Goal: Information Seeking & Learning: Learn about a topic

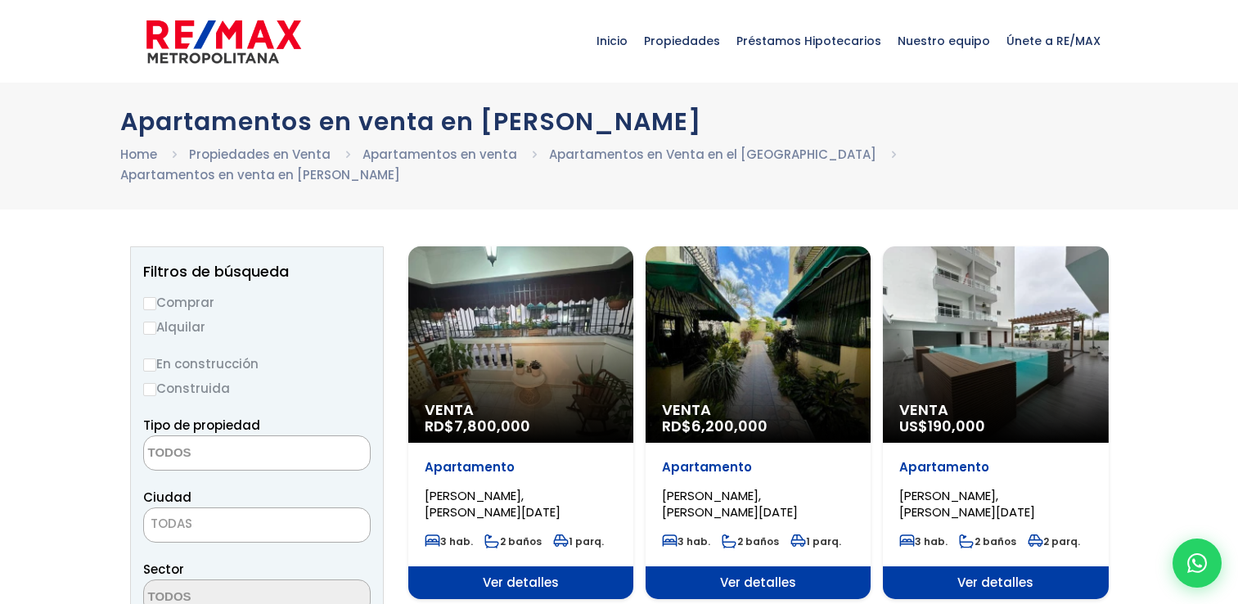
select select
click at [547, 307] on div "Venta RD$ 7,800,000" at bounding box center [520, 344] width 225 height 196
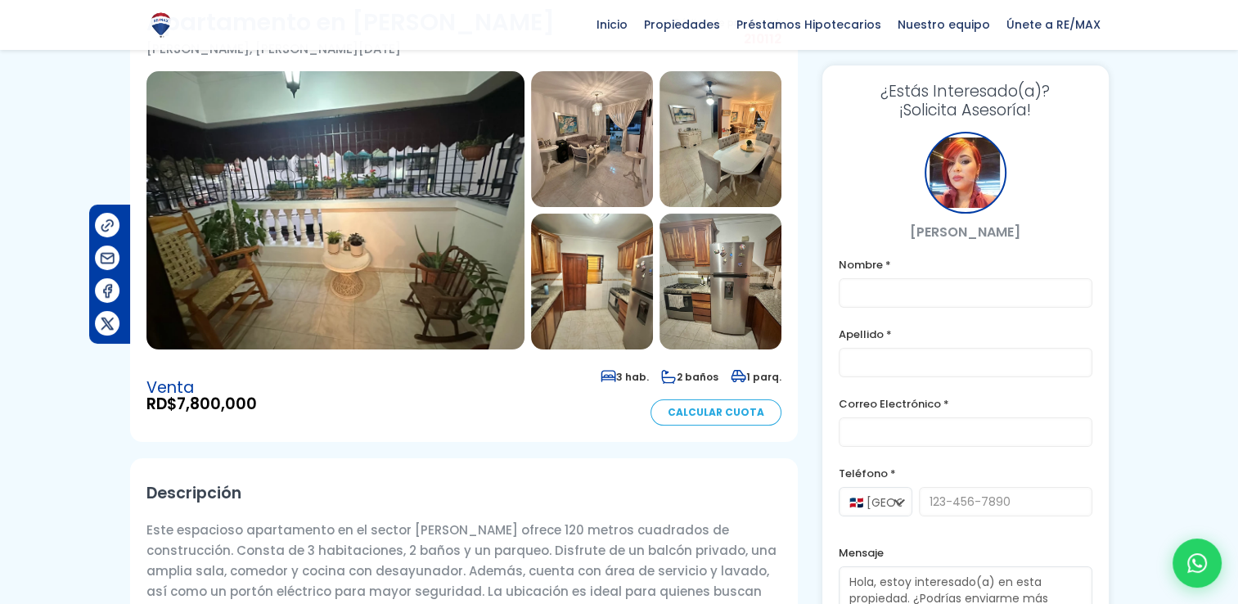
scroll to position [115, 0]
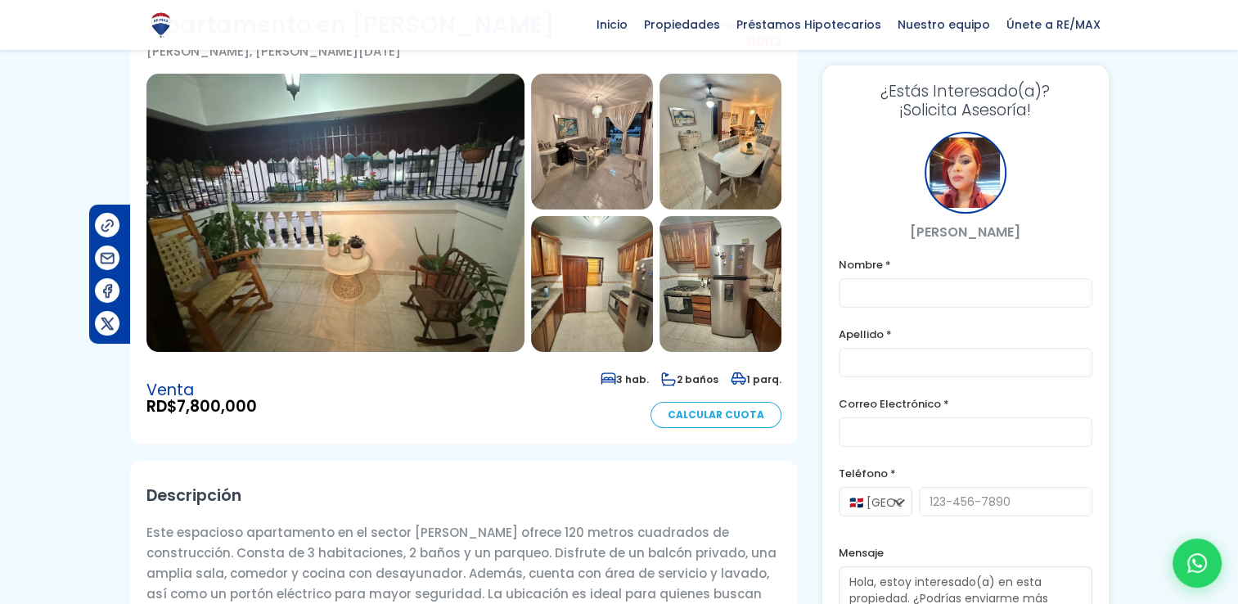
click at [407, 168] on img at bounding box center [335, 213] width 378 height 278
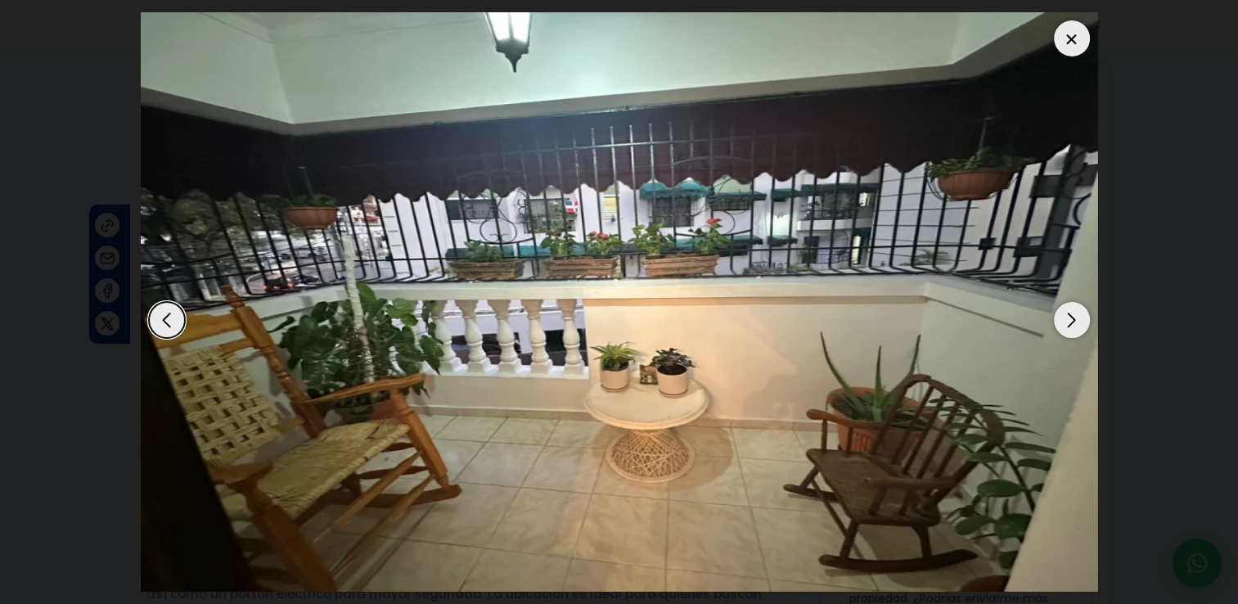
click at [1074, 313] on div "Next slide" at bounding box center [1072, 320] width 36 height 36
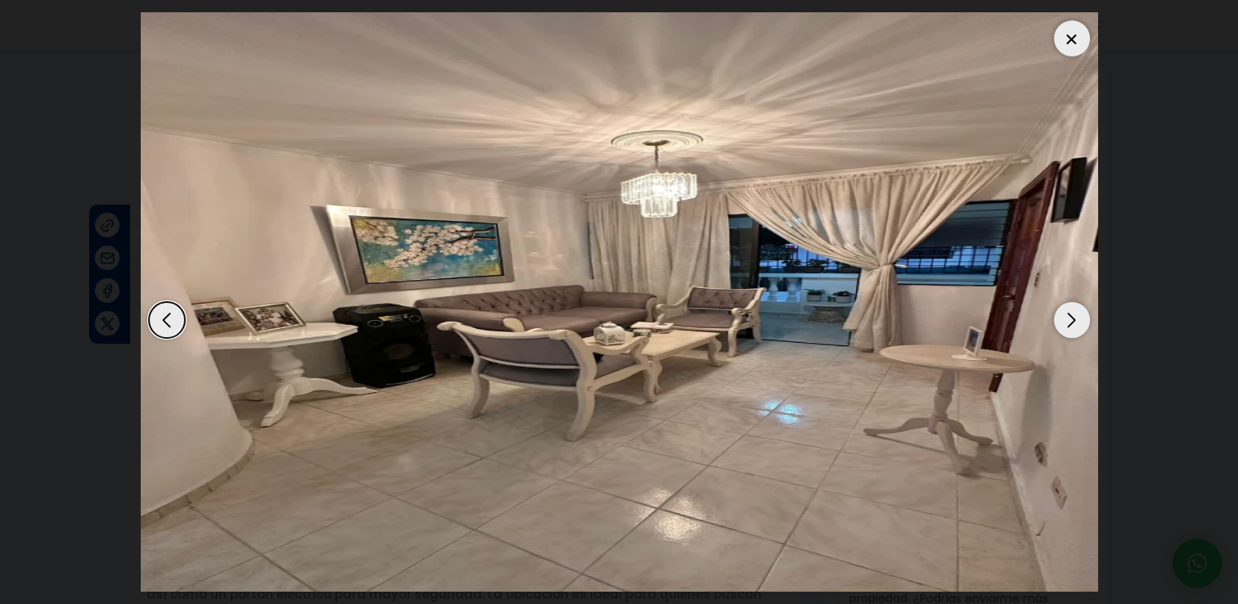
click at [160, 312] on div "Previous slide" at bounding box center [167, 320] width 36 height 36
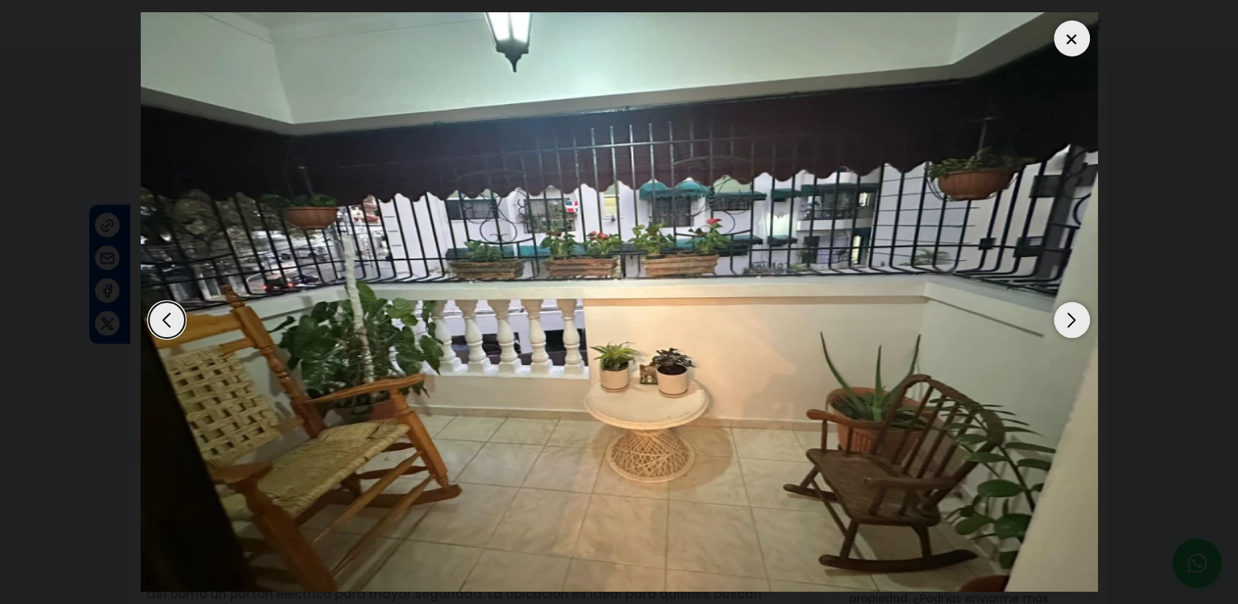
click at [1072, 321] on div "Next slide" at bounding box center [1072, 320] width 36 height 36
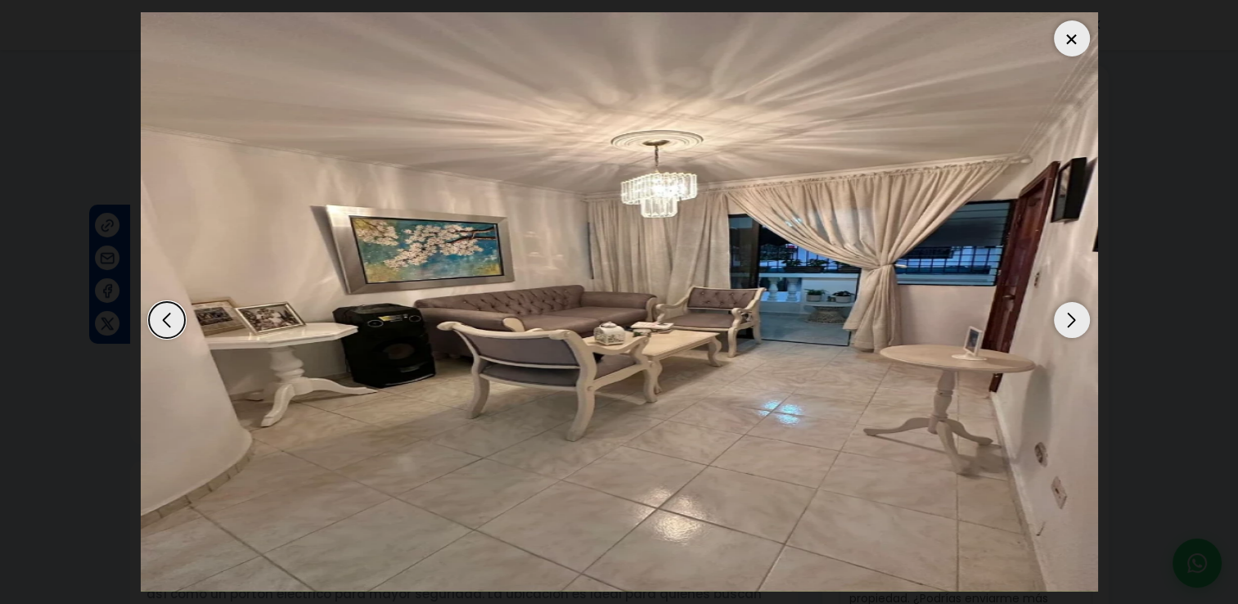
click at [1072, 321] on div "Next slide" at bounding box center [1072, 320] width 36 height 36
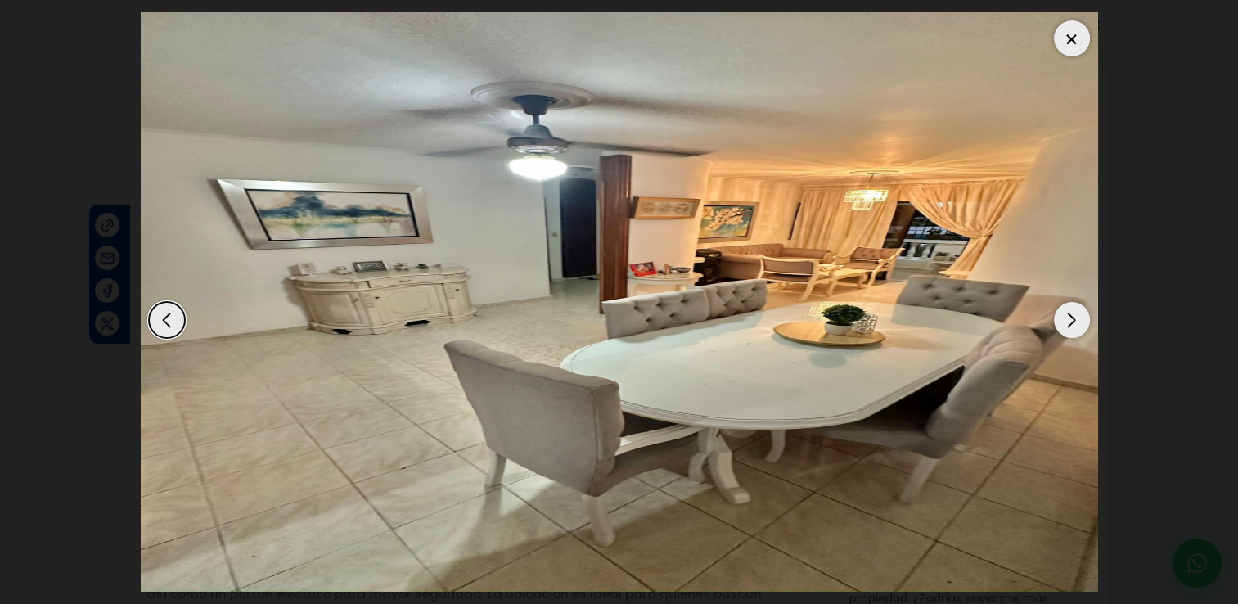
click at [1072, 321] on div "Next slide" at bounding box center [1072, 320] width 36 height 36
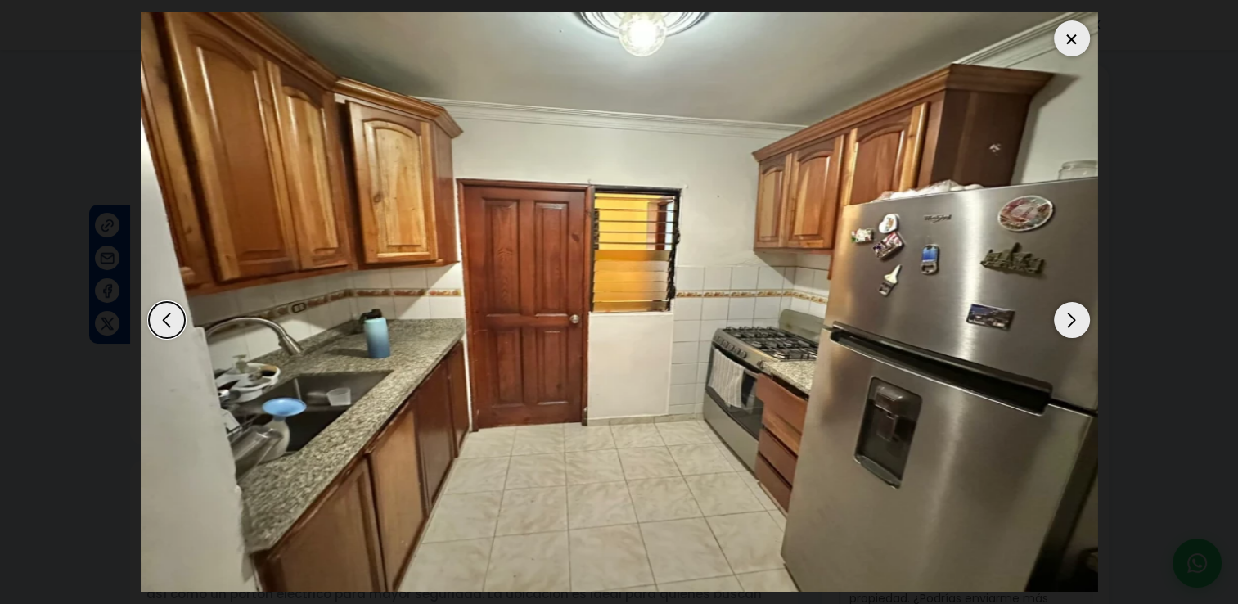
click at [1072, 321] on div "Next slide" at bounding box center [1072, 320] width 36 height 36
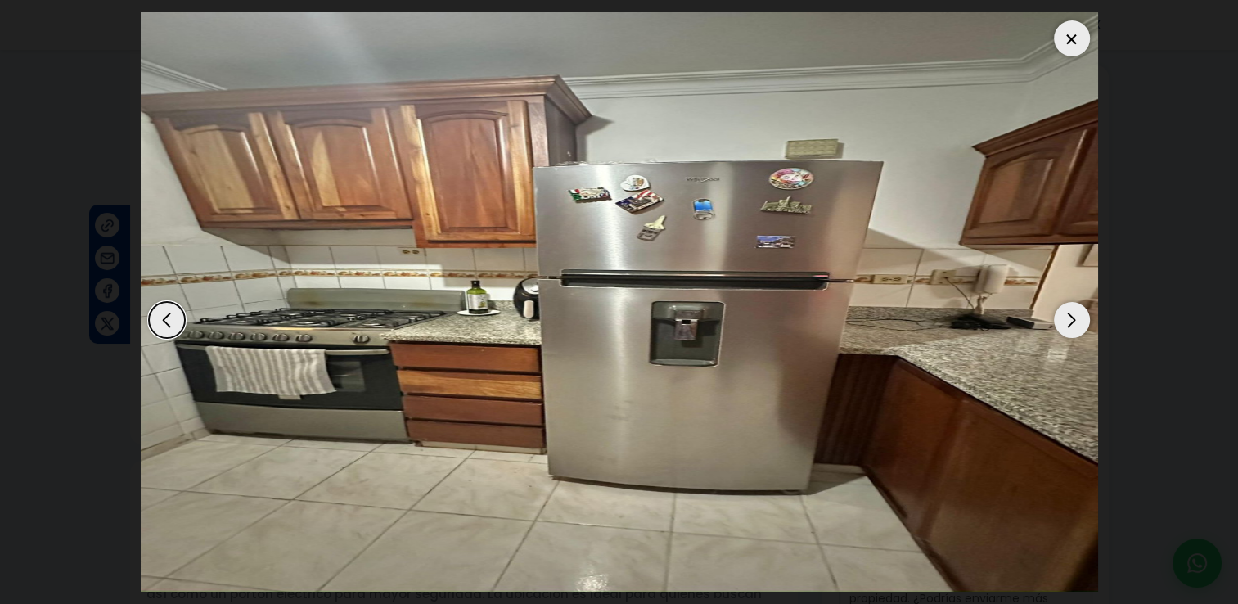
click at [1072, 321] on div "Next slide" at bounding box center [1072, 320] width 36 height 36
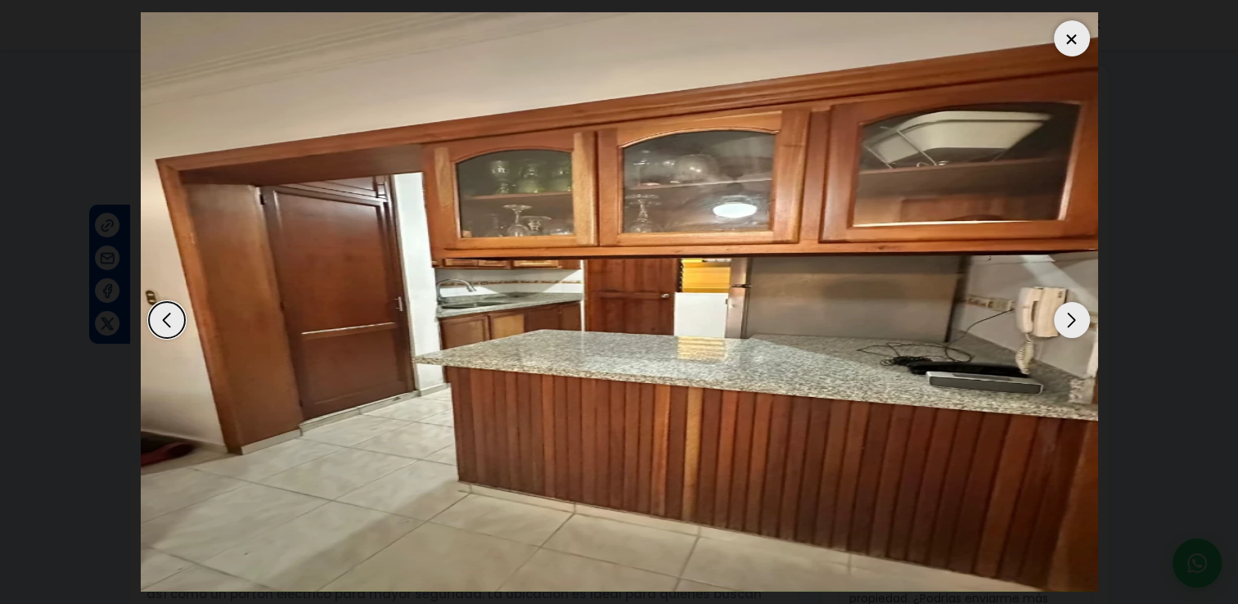
click at [1072, 321] on div "Next slide" at bounding box center [1072, 320] width 36 height 36
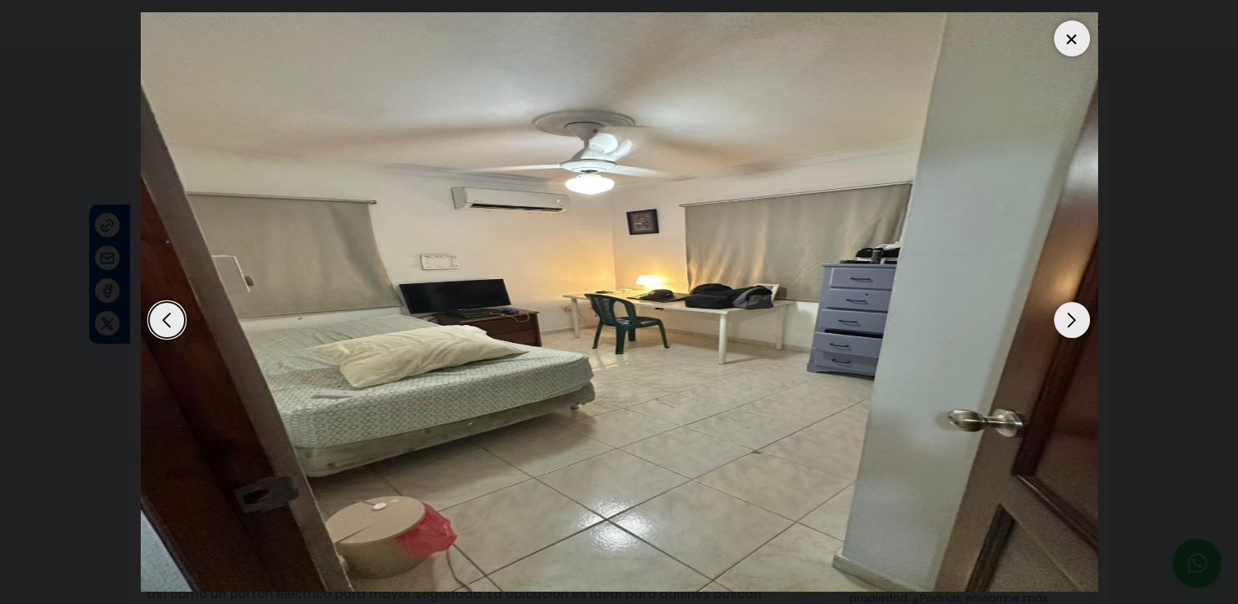
click at [1072, 321] on div "Next slide" at bounding box center [1072, 320] width 36 height 36
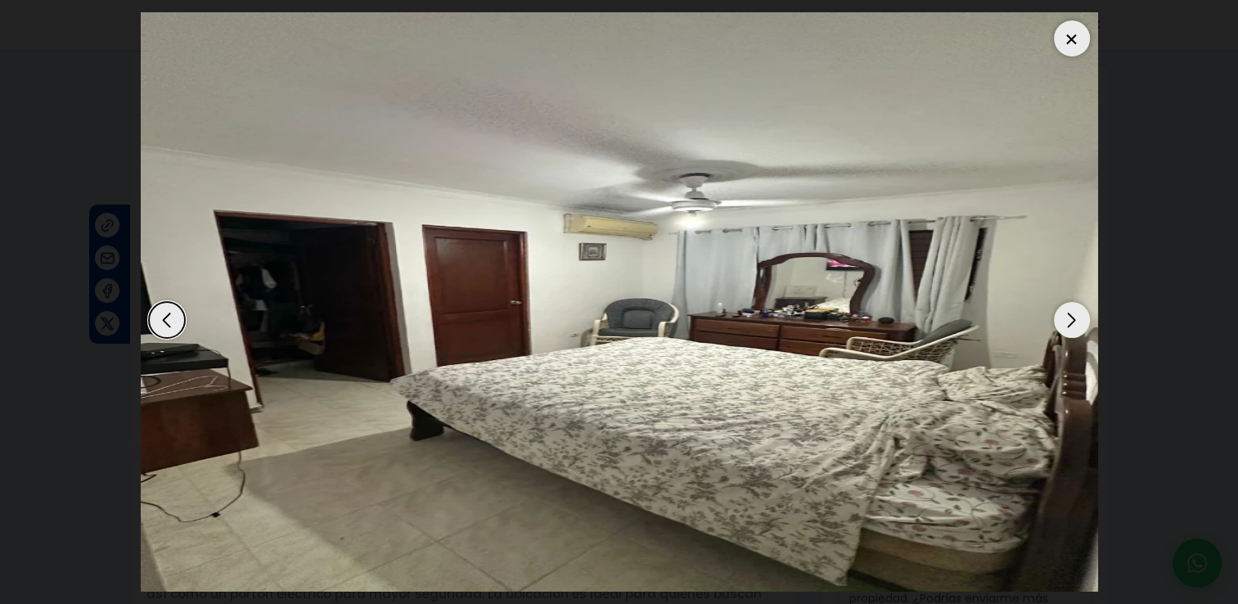
click at [1072, 321] on div "Next slide" at bounding box center [1072, 320] width 36 height 36
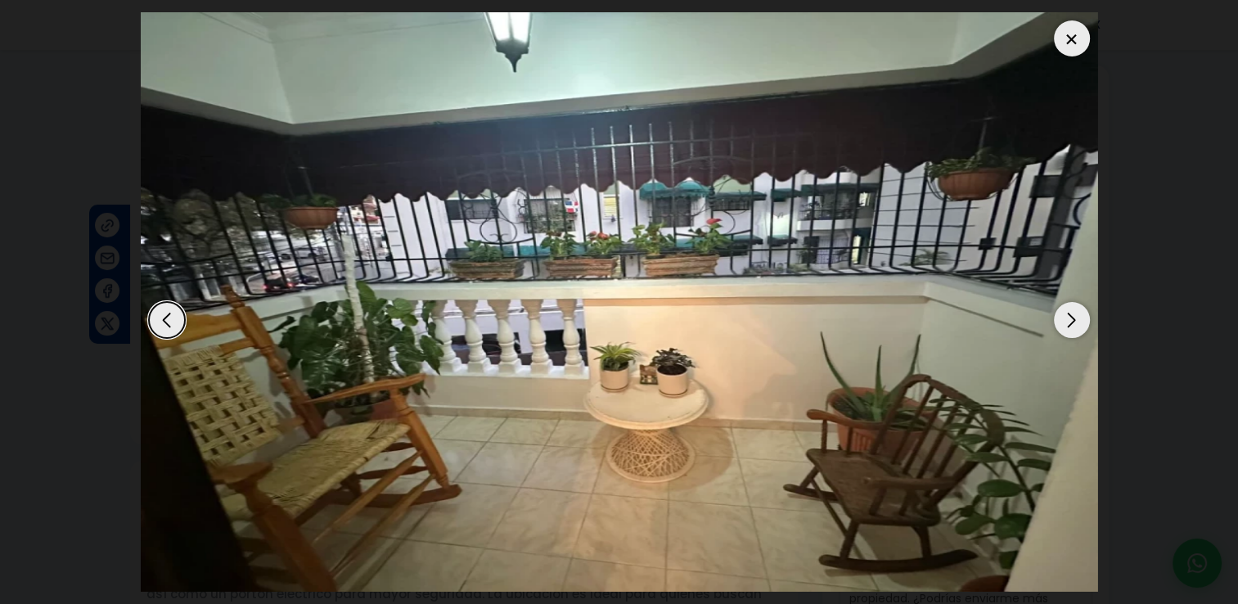
click at [1072, 321] on div "Next slide" at bounding box center [1072, 320] width 36 height 36
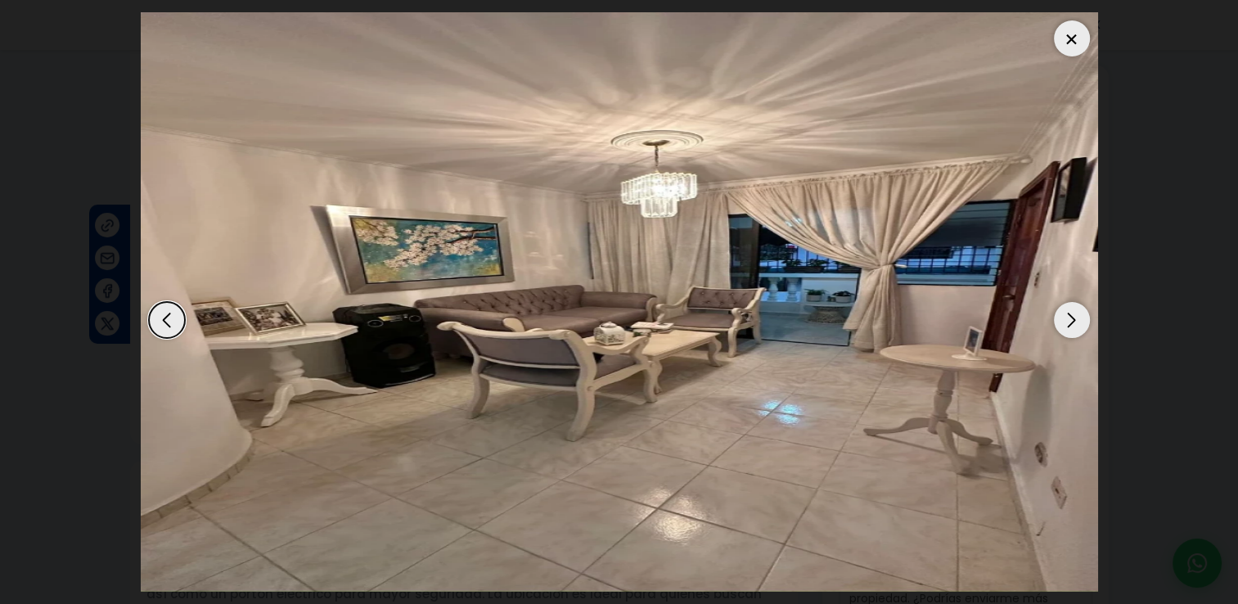
click at [1070, 29] on div at bounding box center [1072, 38] width 36 height 36
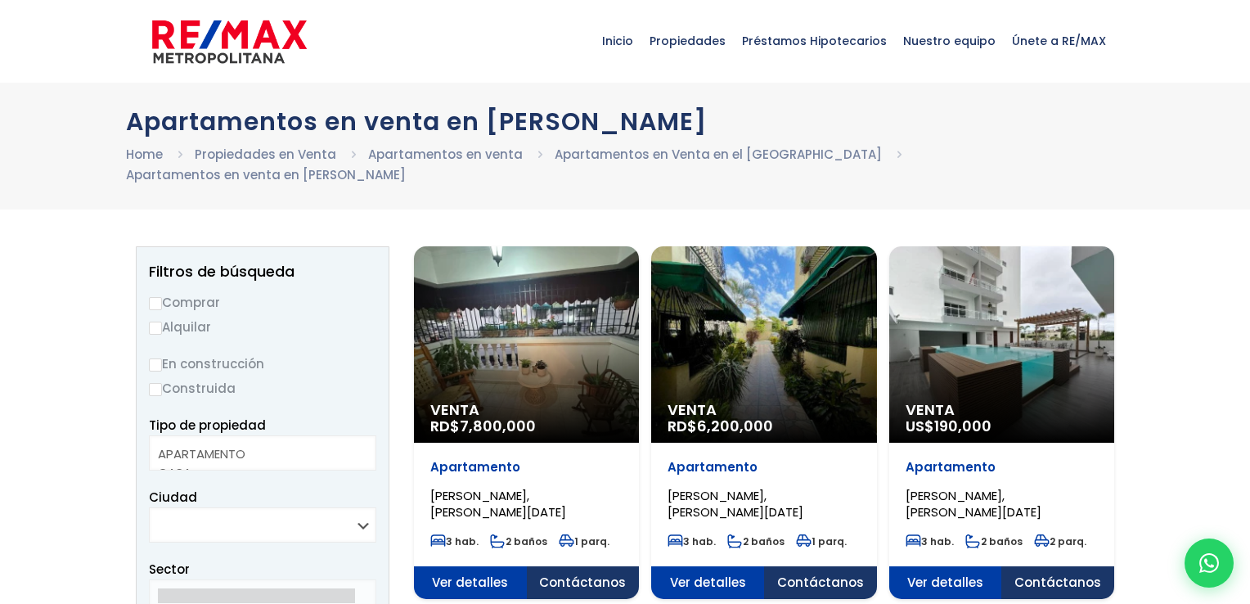
select select
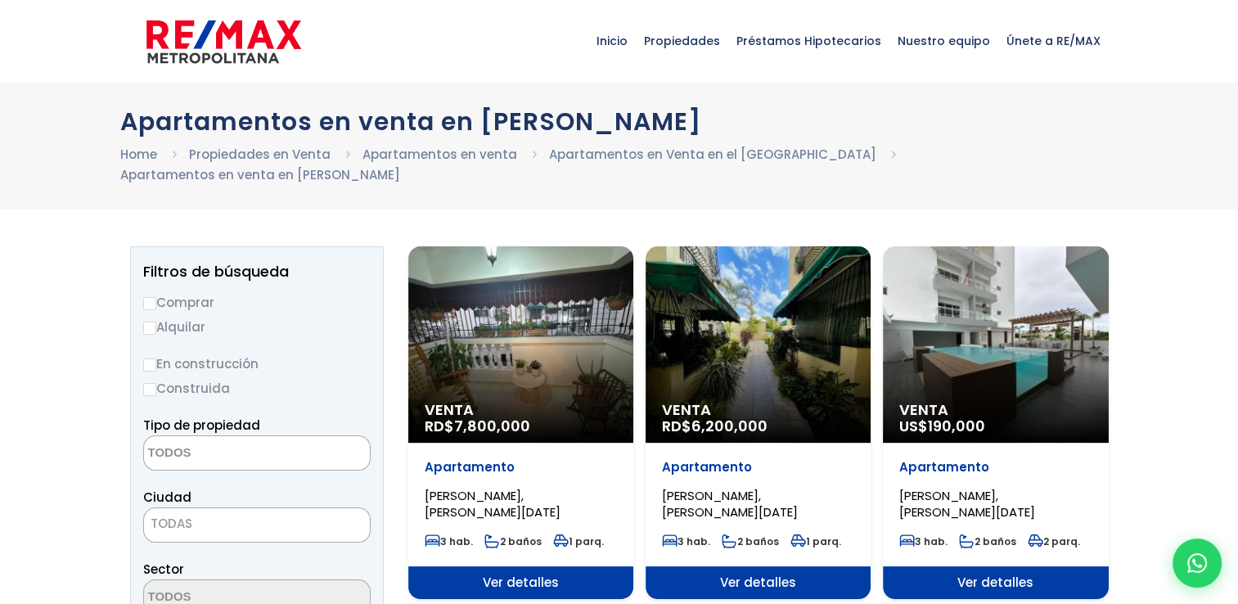
click at [633, 304] on div "Venta US$ 190,000" at bounding box center [520, 344] width 225 height 196
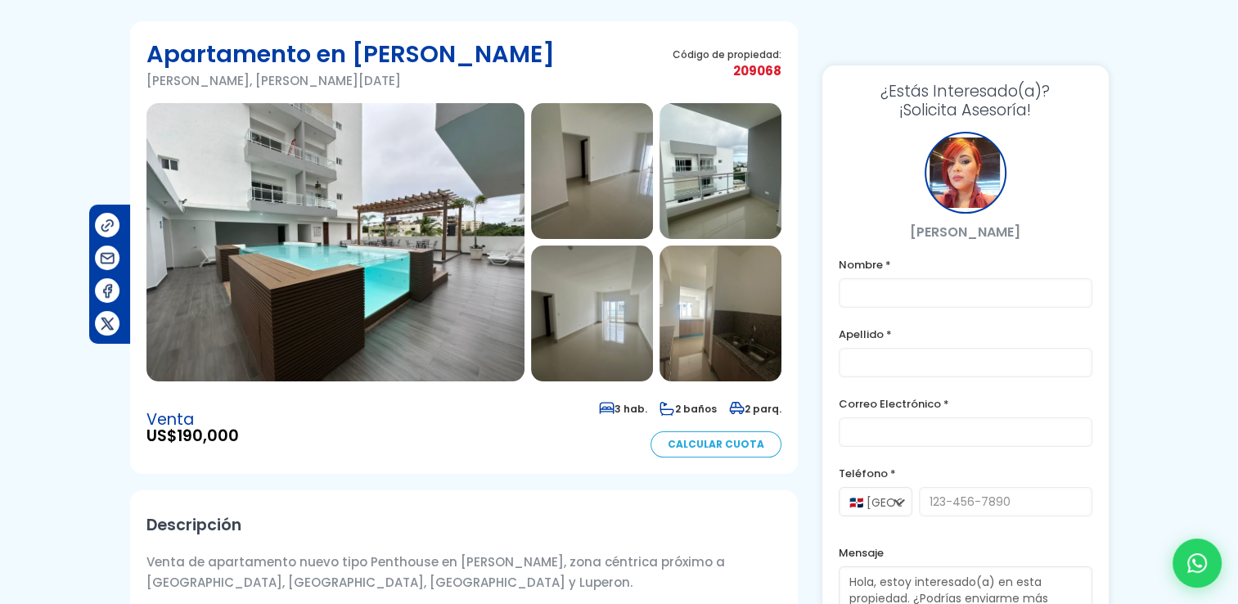
scroll to position [20, 0]
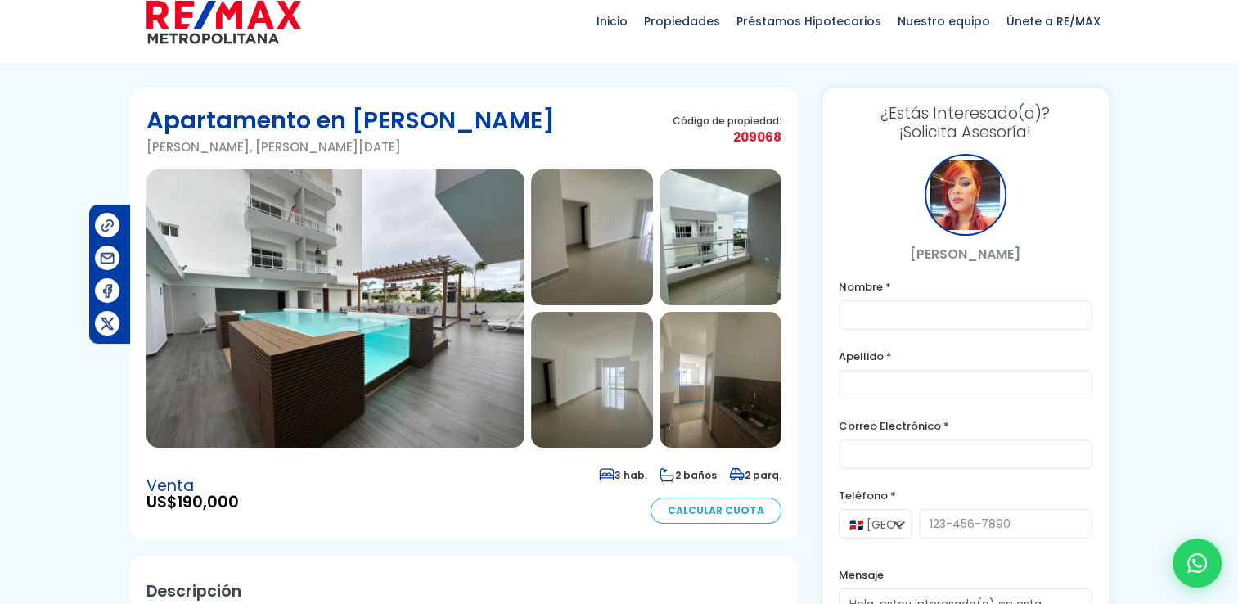
click at [324, 330] on img at bounding box center [335, 308] width 378 height 278
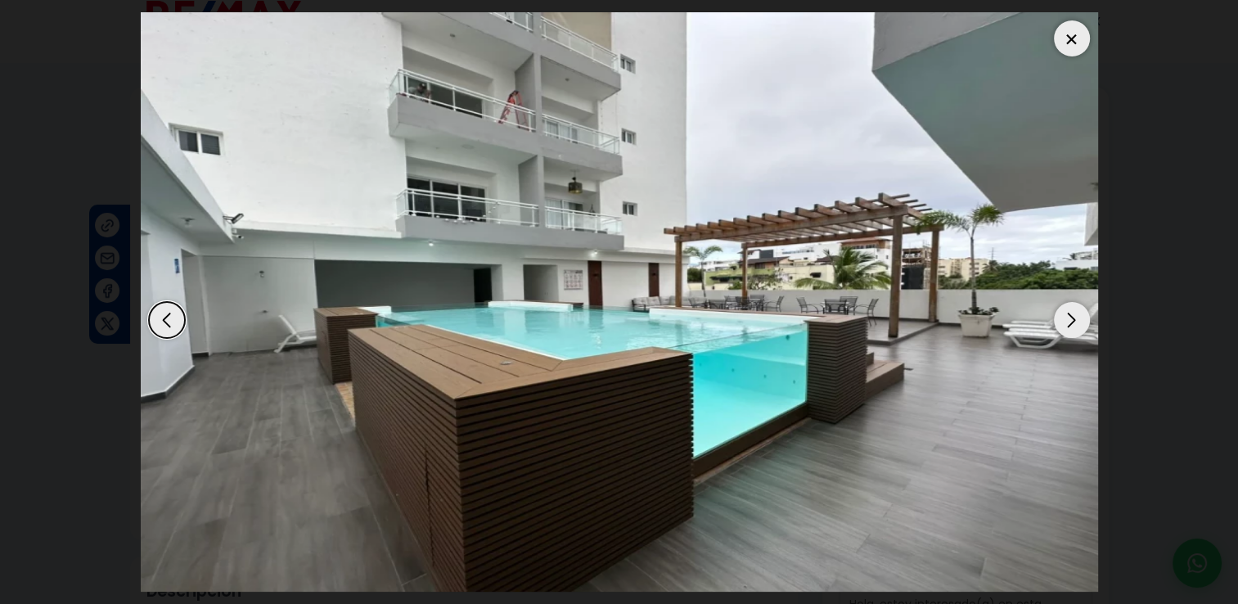
click at [1077, 319] on div "Next slide" at bounding box center [1072, 320] width 36 height 36
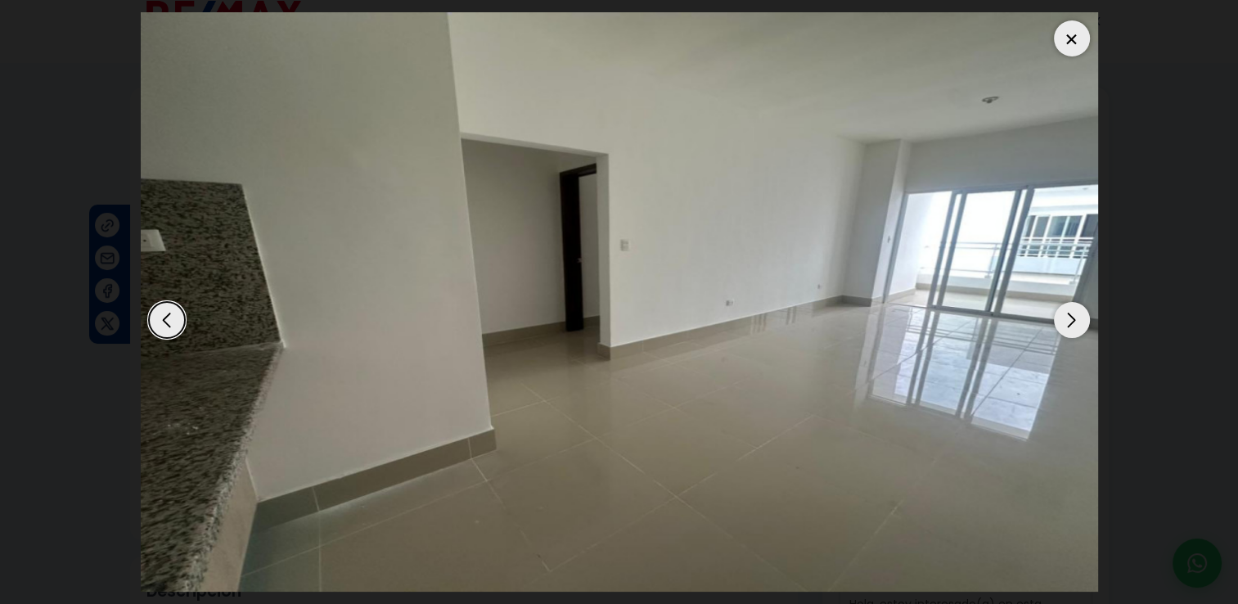
click at [1077, 319] on div "Next slide" at bounding box center [1072, 320] width 36 height 36
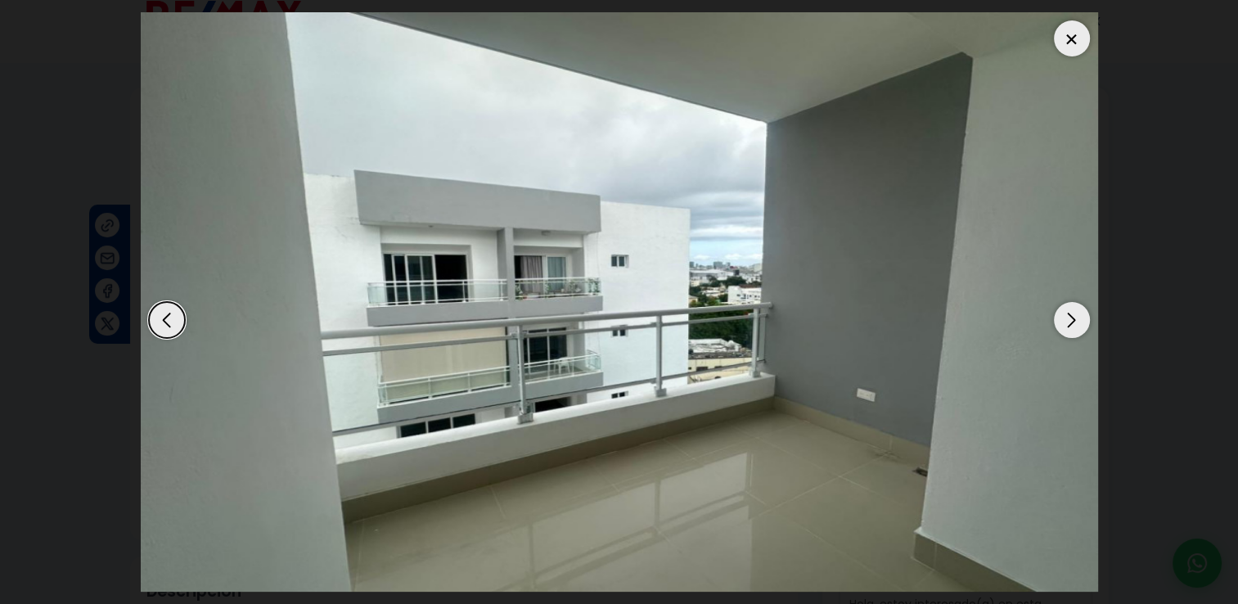
click at [1077, 319] on div "Next slide" at bounding box center [1072, 320] width 36 height 36
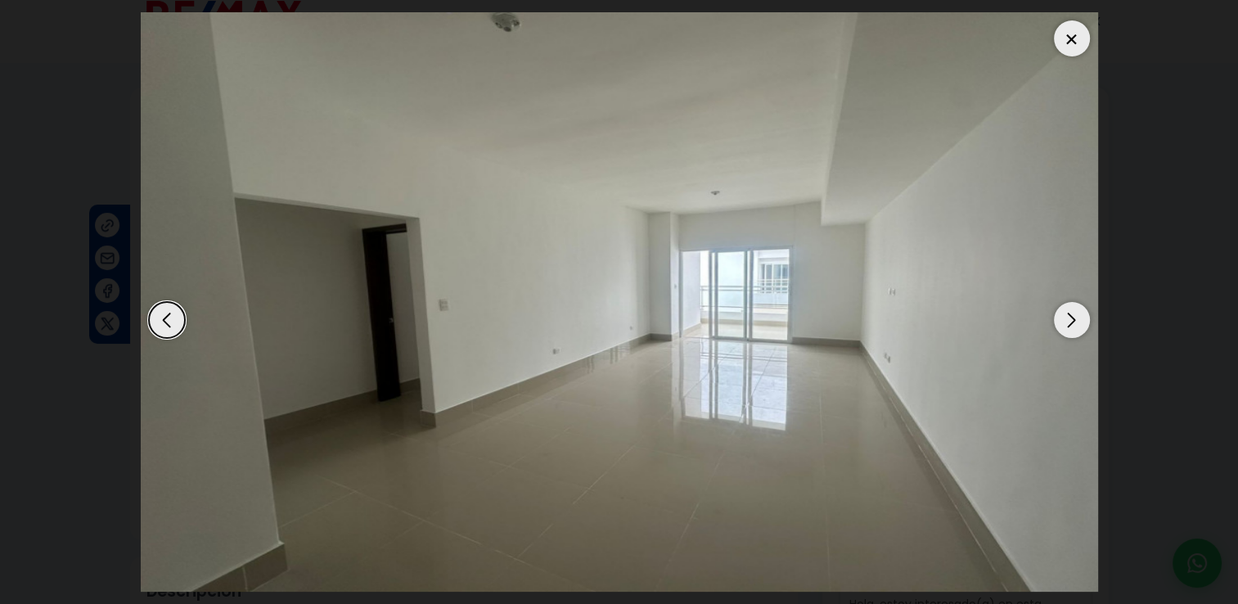
click at [1077, 319] on div "Next slide" at bounding box center [1072, 320] width 36 height 36
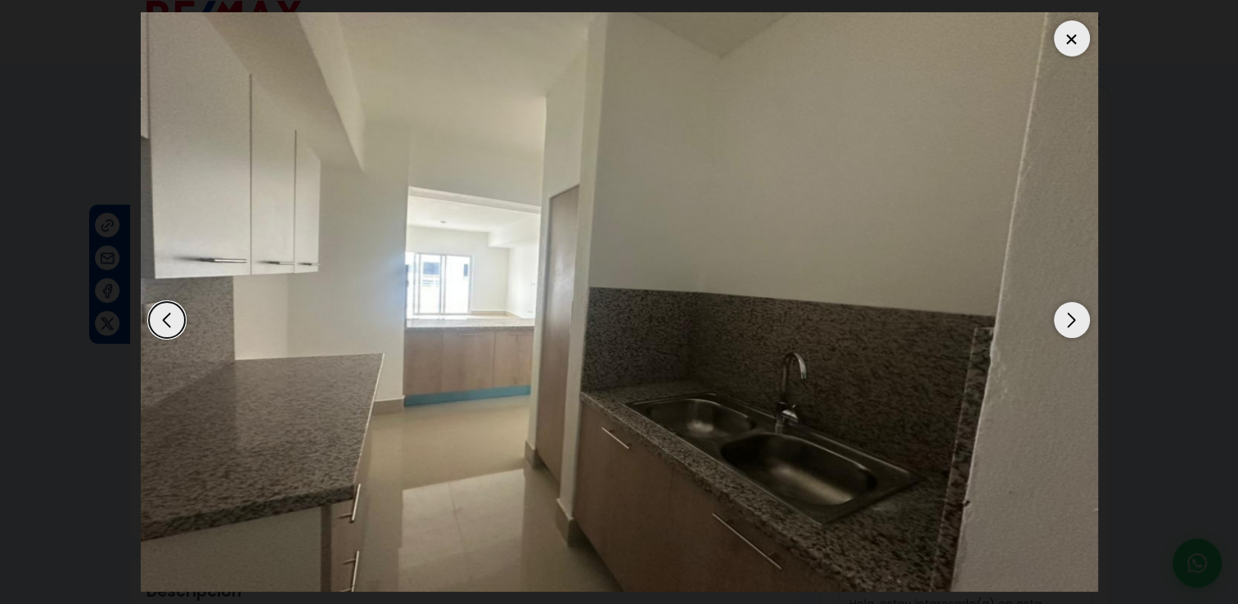
click at [1077, 319] on div "Next slide" at bounding box center [1072, 320] width 36 height 36
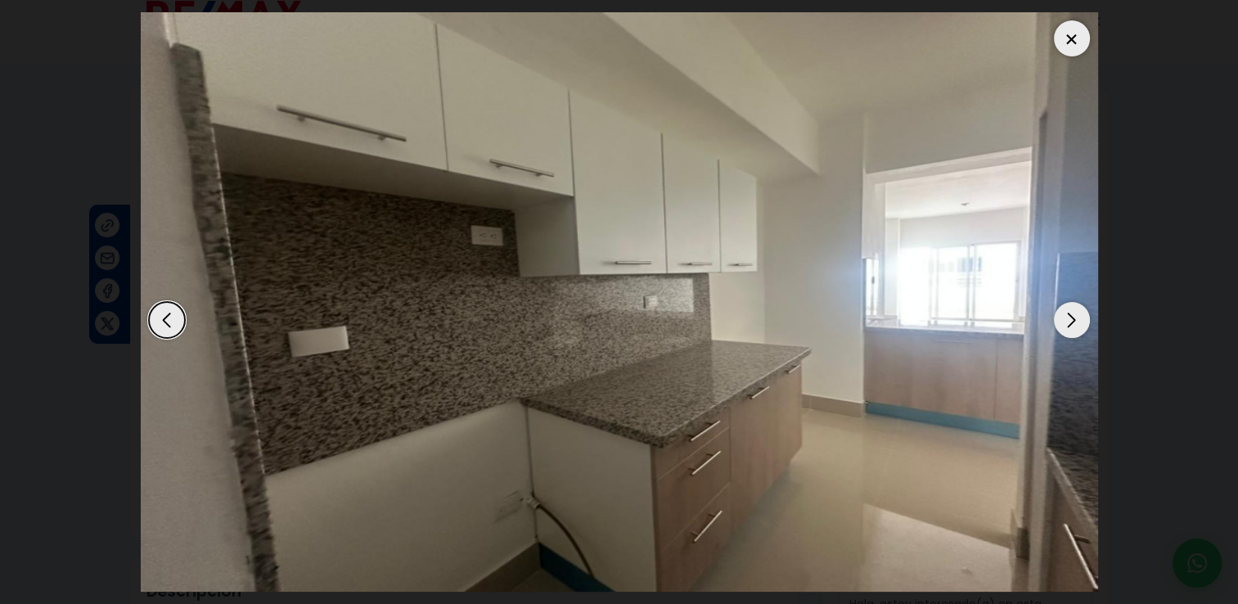
click at [1077, 319] on div "Next slide" at bounding box center [1072, 320] width 36 height 36
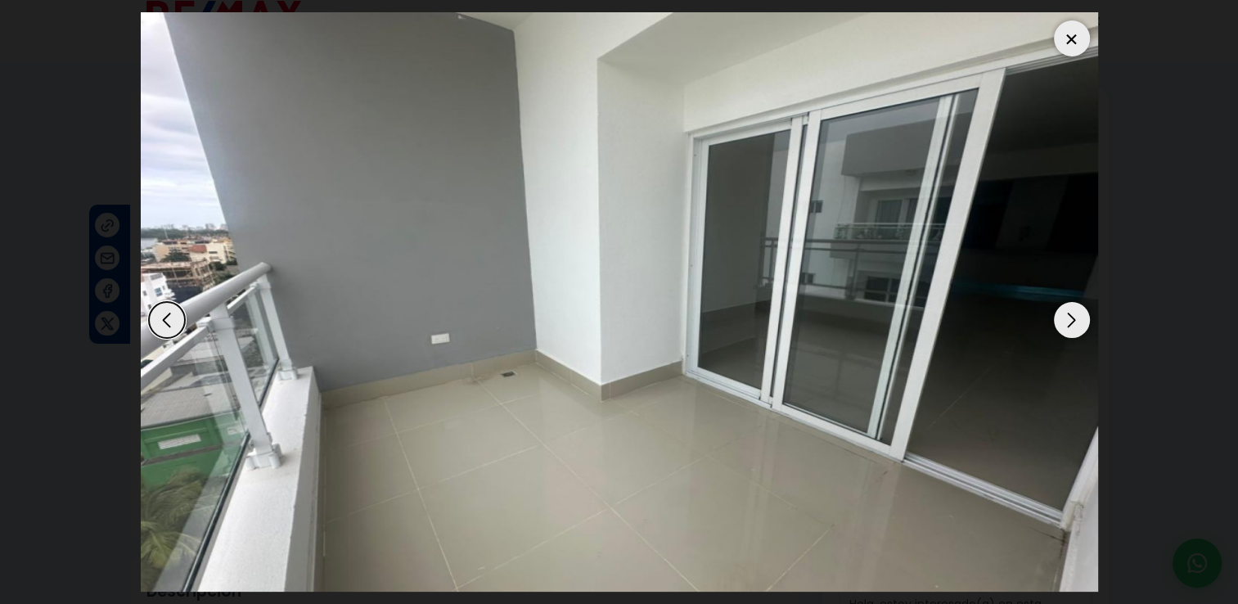
click at [1077, 319] on div "Next slide" at bounding box center [1072, 320] width 36 height 36
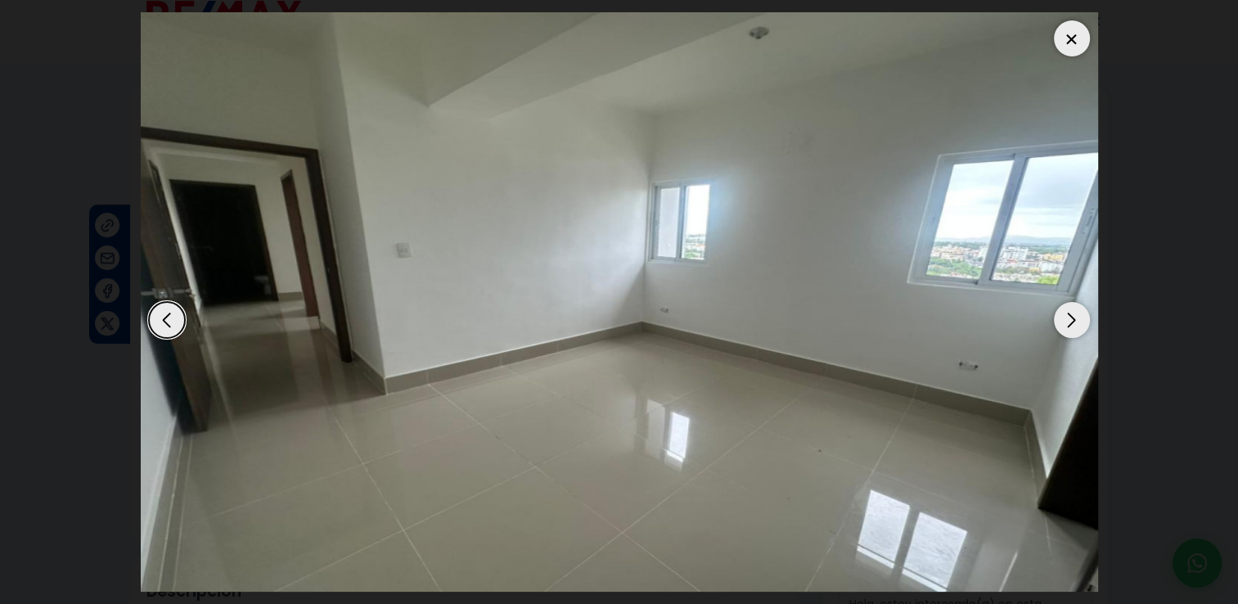
click at [1077, 319] on div "Next slide" at bounding box center [1072, 320] width 36 height 36
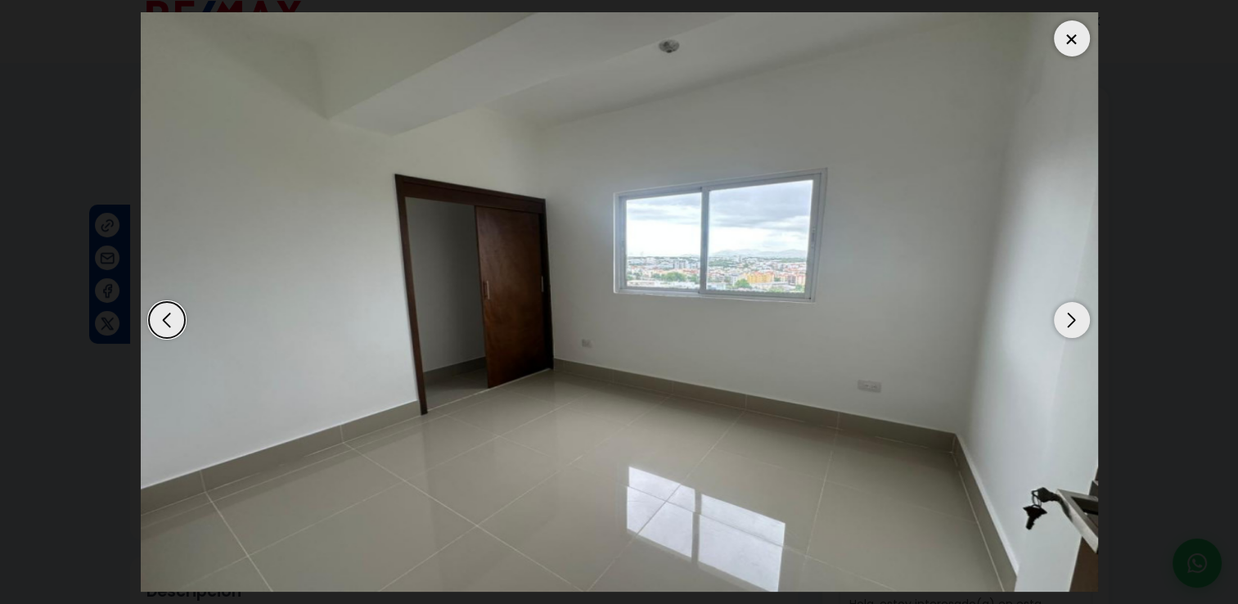
click at [1077, 319] on div "Next slide" at bounding box center [1072, 320] width 36 height 36
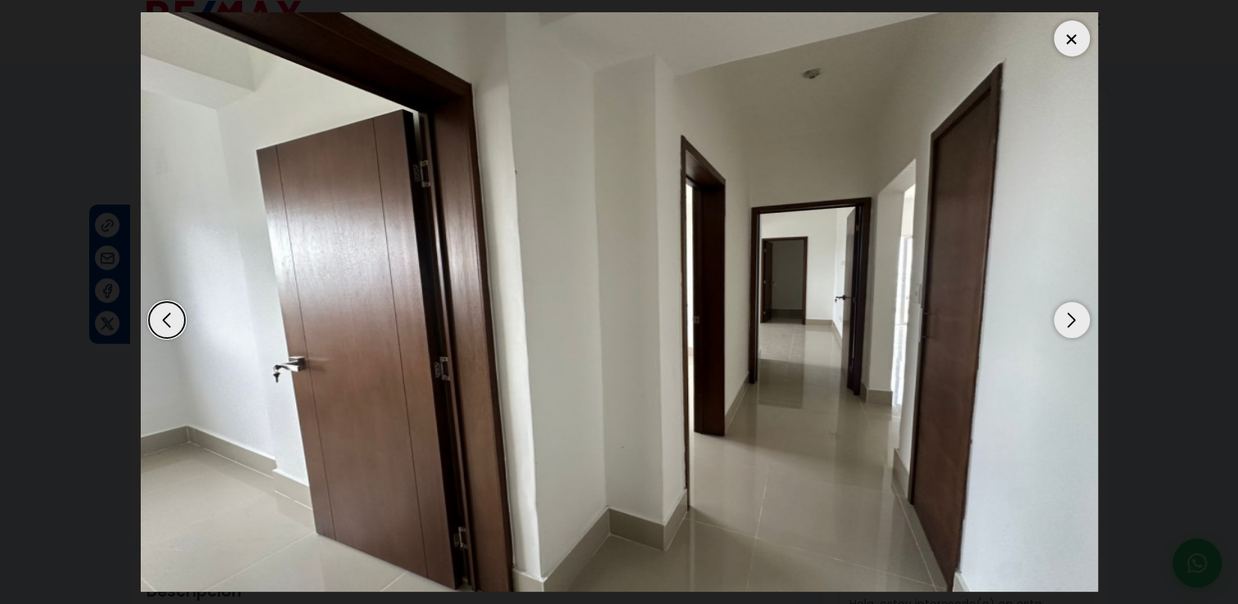
click at [1077, 319] on div "Next slide" at bounding box center [1072, 320] width 36 height 36
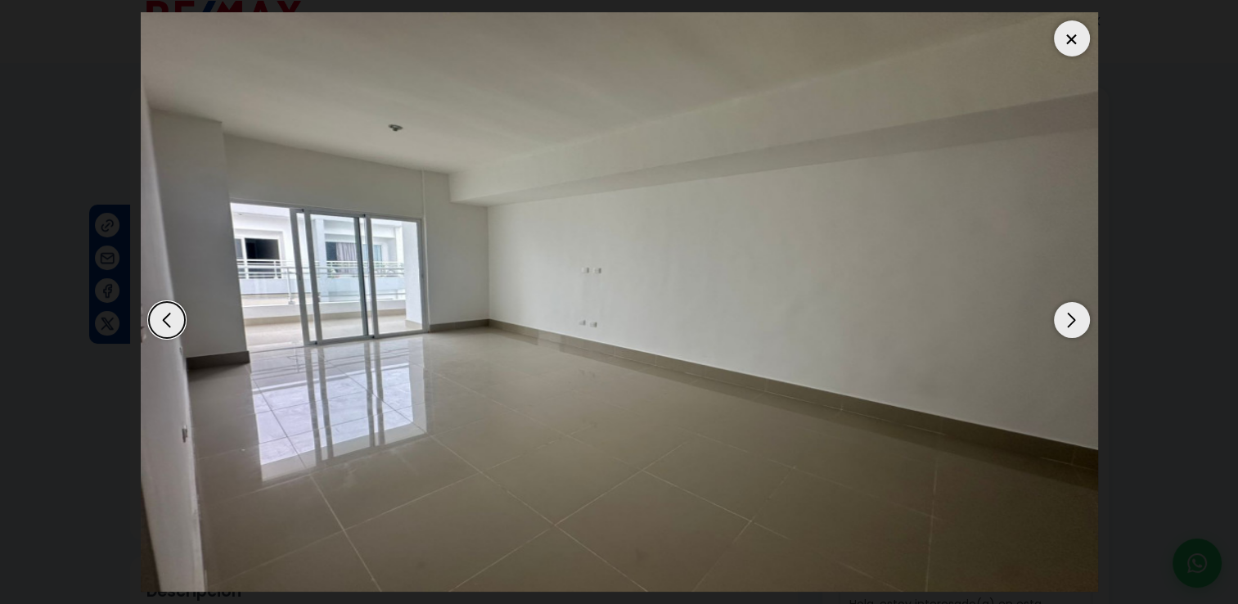
click at [1077, 319] on div "Next slide" at bounding box center [1072, 320] width 36 height 36
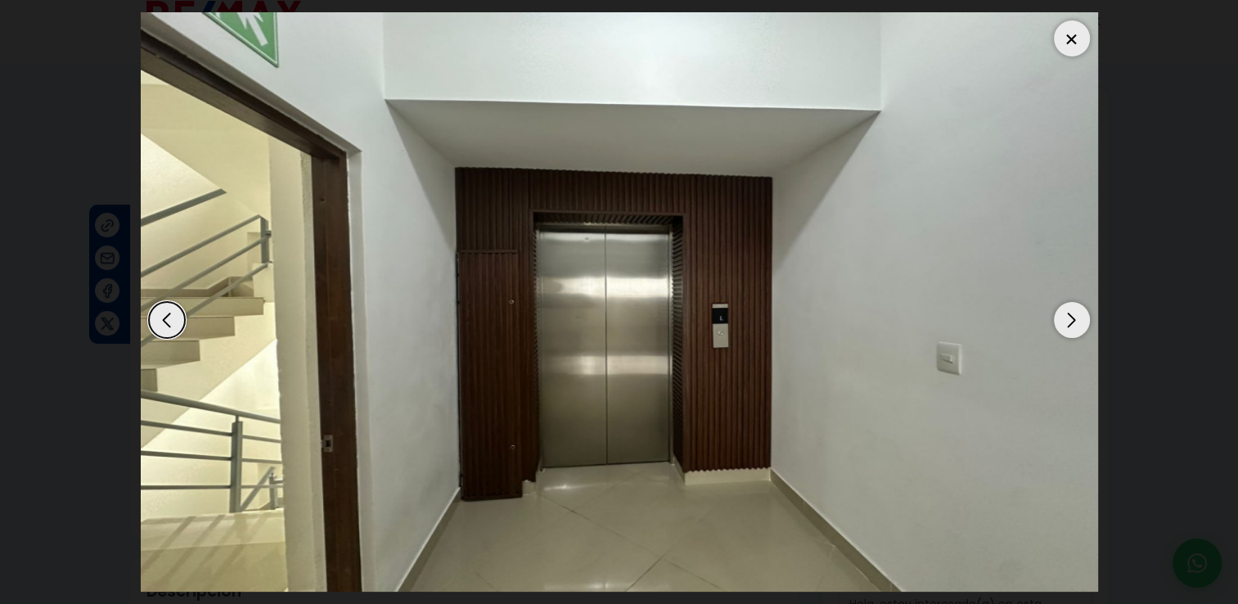
click at [1077, 319] on div "Next slide" at bounding box center [1072, 320] width 36 height 36
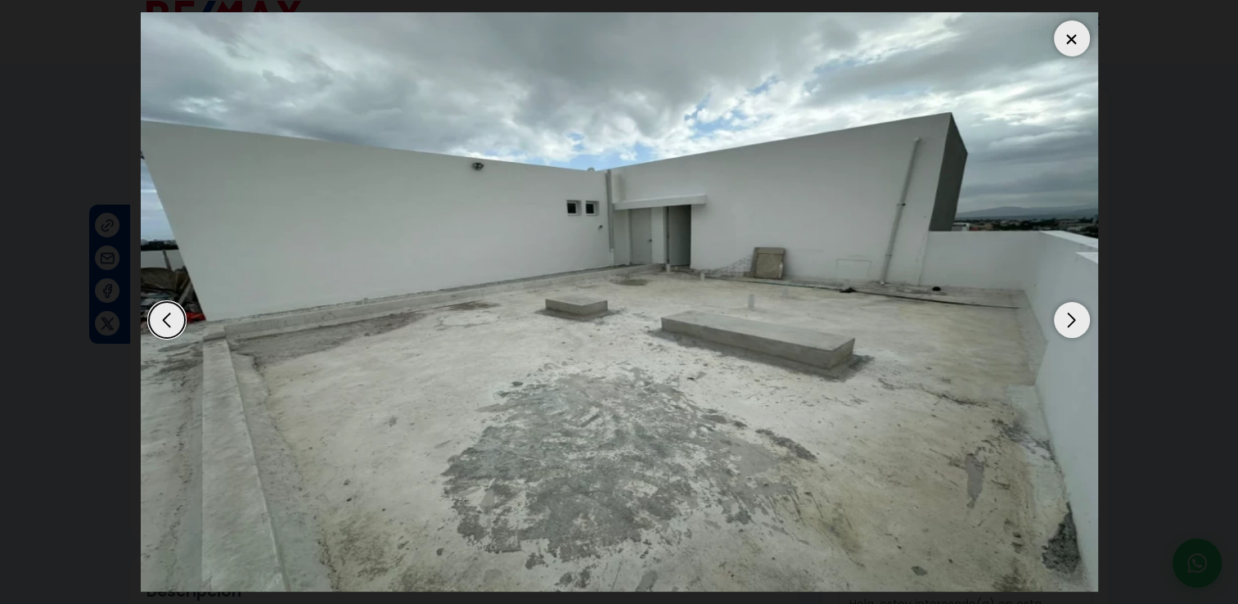
click at [1077, 319] on div "Next slide" at bounding box center [1072, 320] width 36 height 36
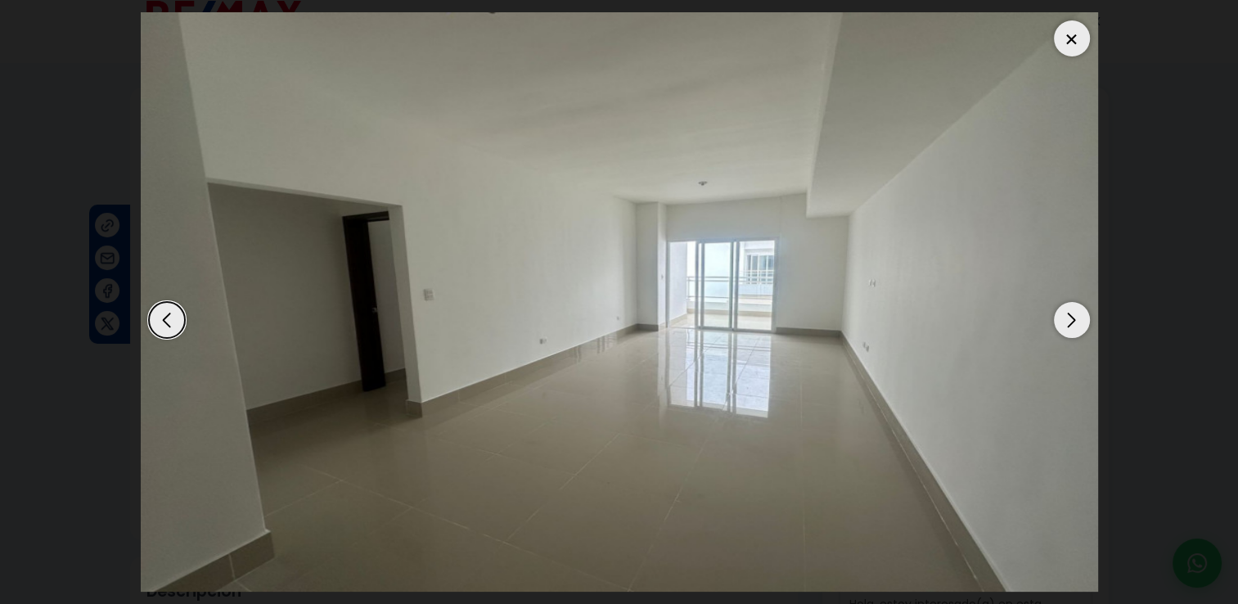
click at [1077, 319] on div "Next slide" at bounding box center [1072, 320] width 36 height 36
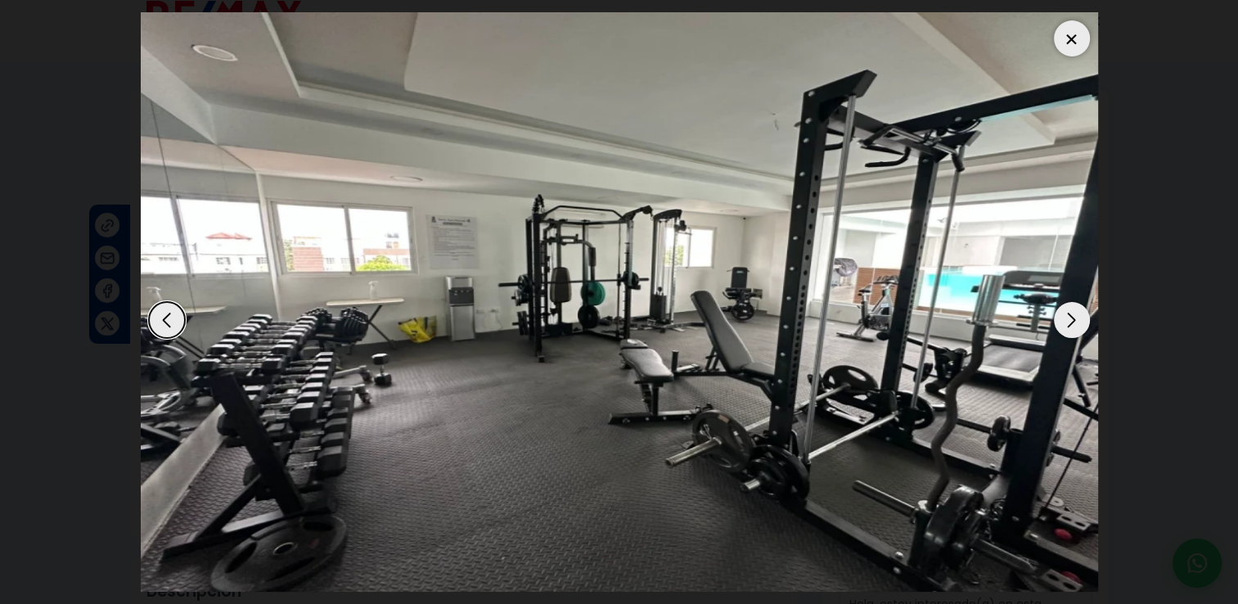
click at [1077, 319] on div "Next slide" at bounding box center [1072, 320] width 36 height 36
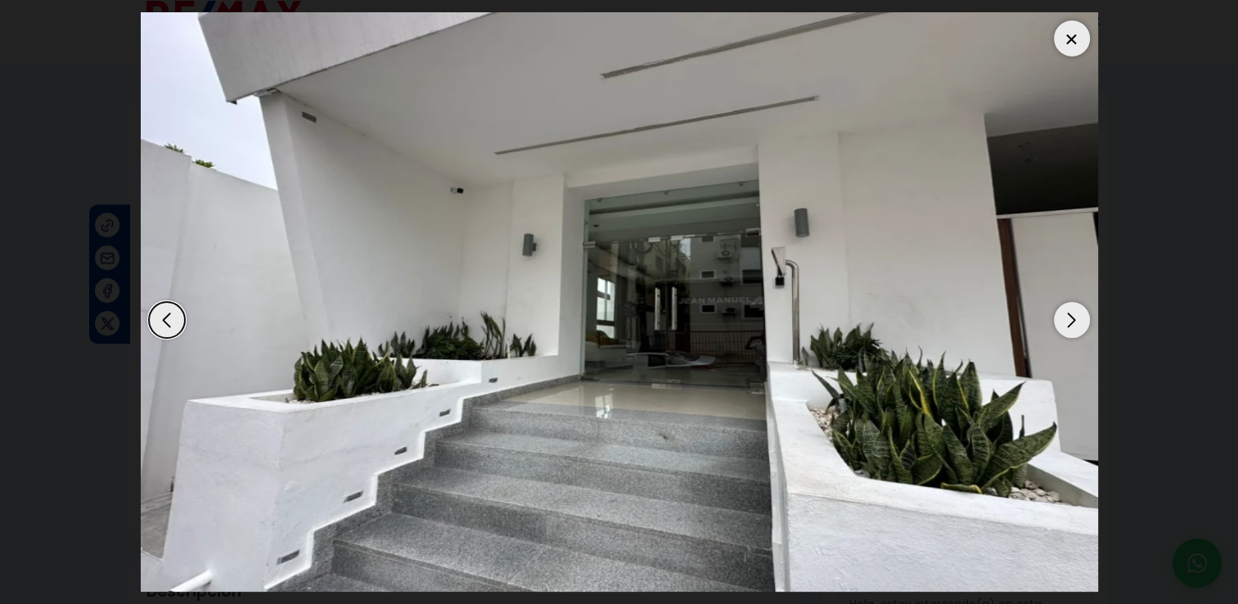
click at [1077, 319] on div "Next slide" at bounding box center [1072, 320] width 36 height 36
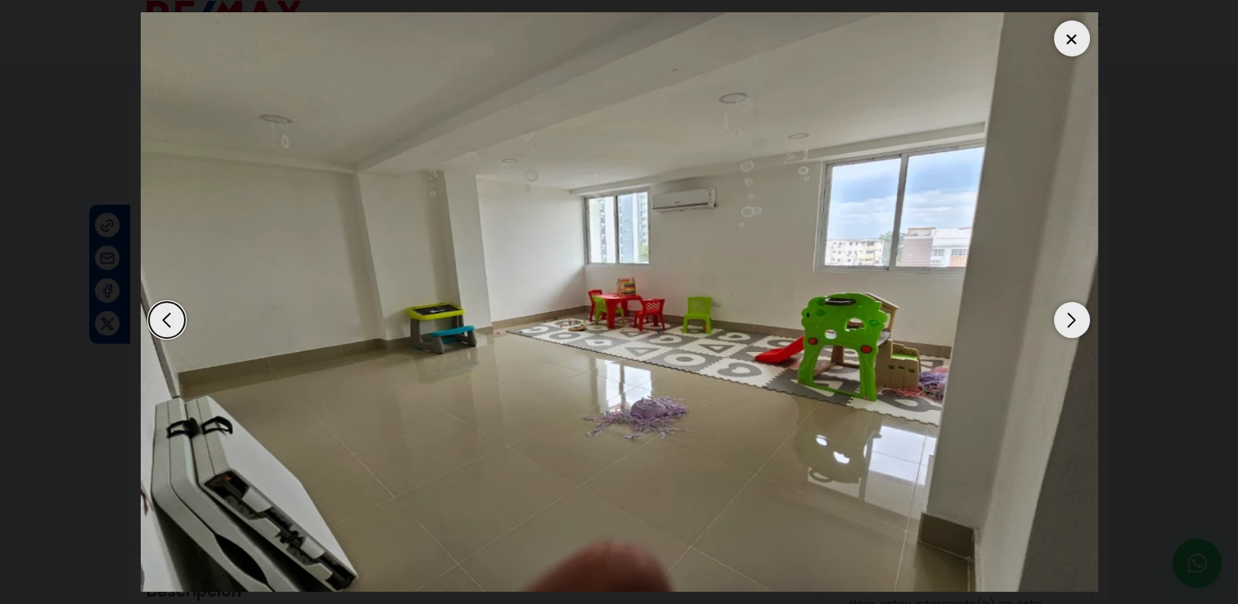
click at [1077, 319] on div "Next slide" at bounding box center [1072, 320] width 36 height 36
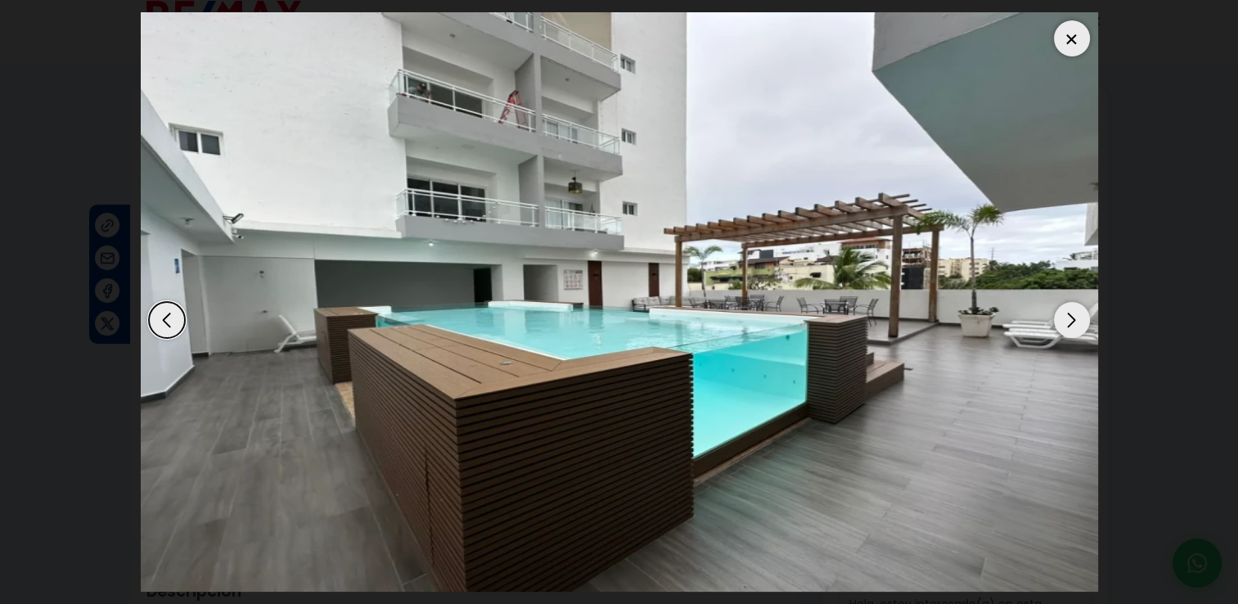
click at [1077, 319] on div "Next slide" at bounding box center [1072, 320] width 36 height 36
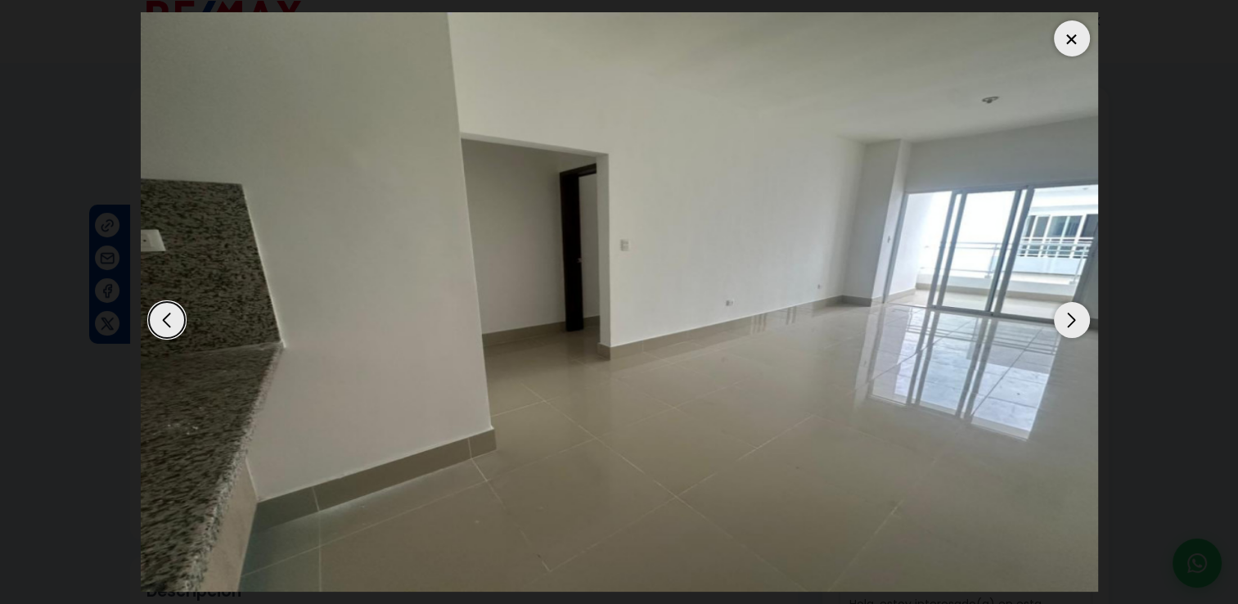
click at [1067, 25] on div at bounding box center [1072, 38] width 36 height 36
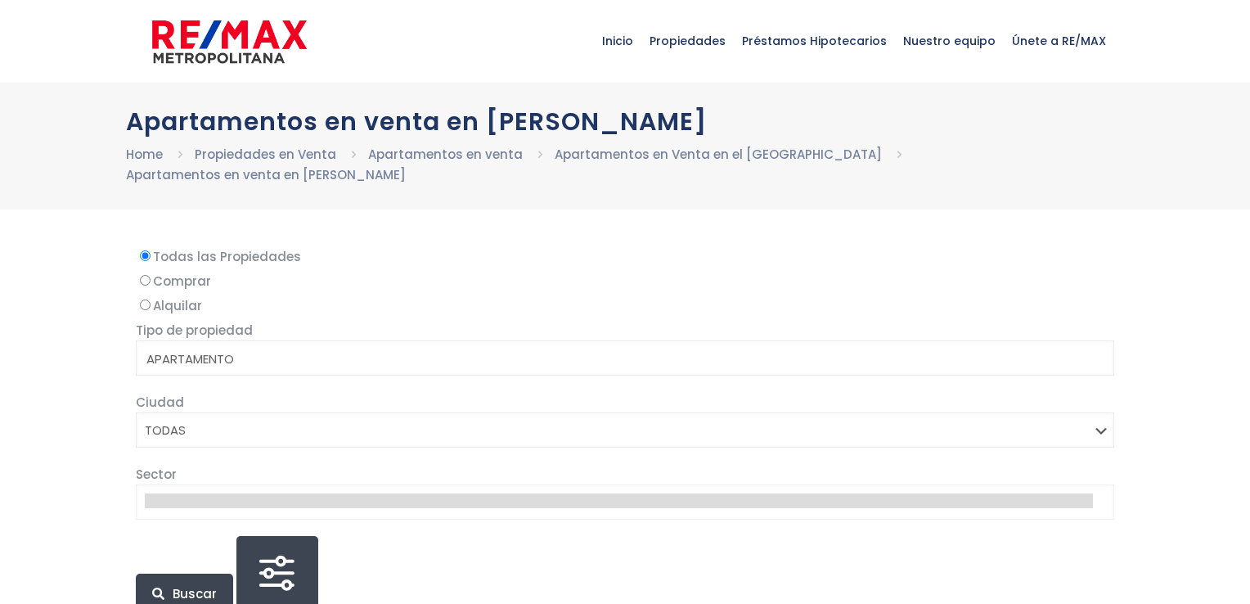
select select
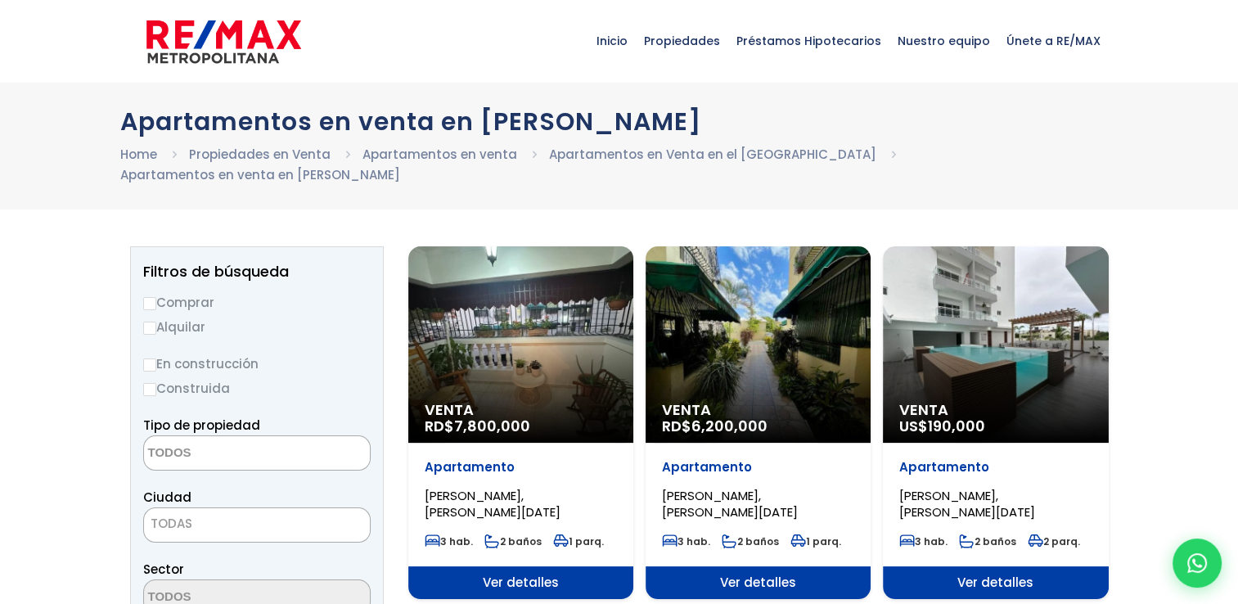
click at [633, 293] on div "Venta RD$ 6,200,000" at bounding box center [520, 344] width 225 height 196
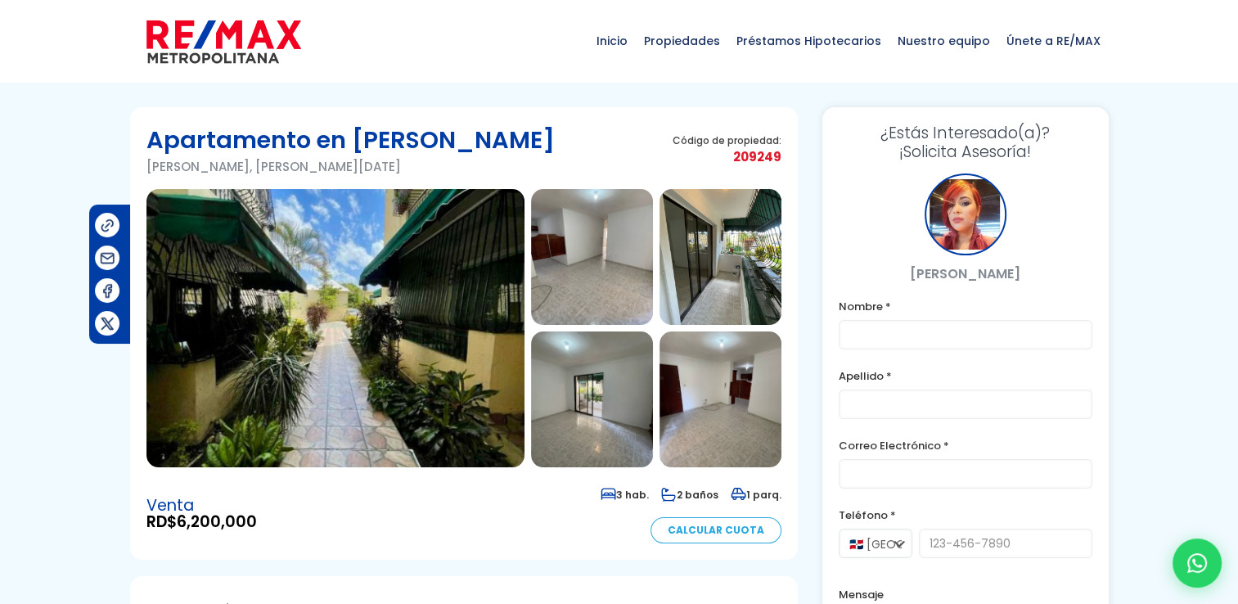
click at [370, 333] on img at bounding box center [335, 328] width 378 height 278
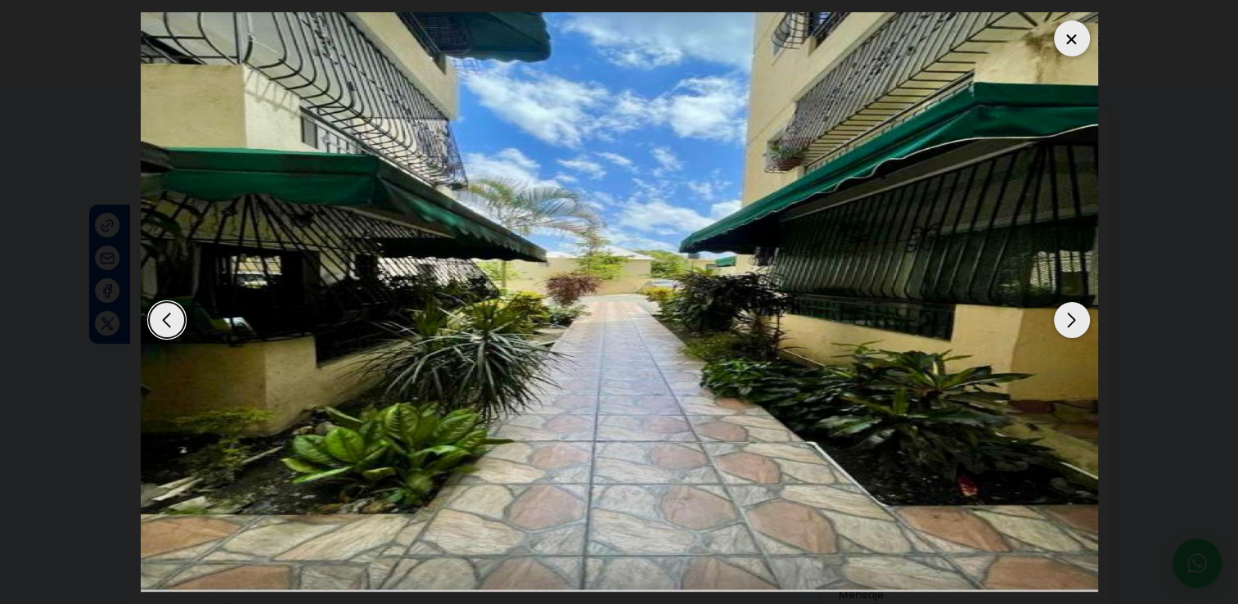
click at [1075, 321] on div "Next slide" at bounding box center [1072, 320] width 36 height 36
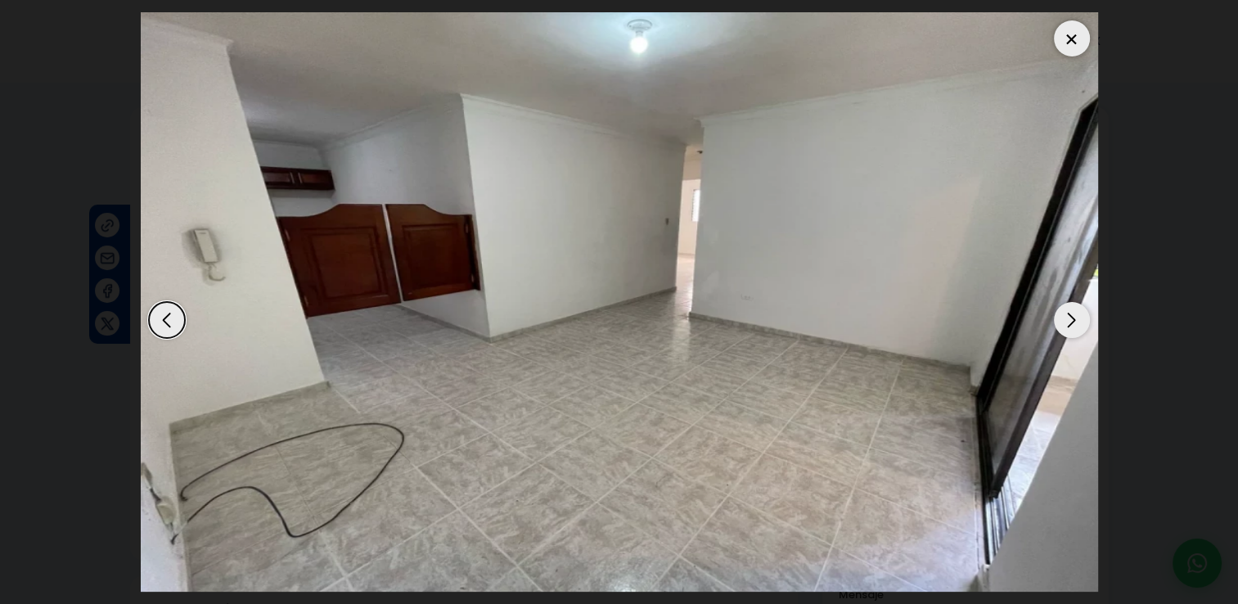
click at [1075, 321] on div "Next slide" at bounding box center [1072, 320] width 36 height 36
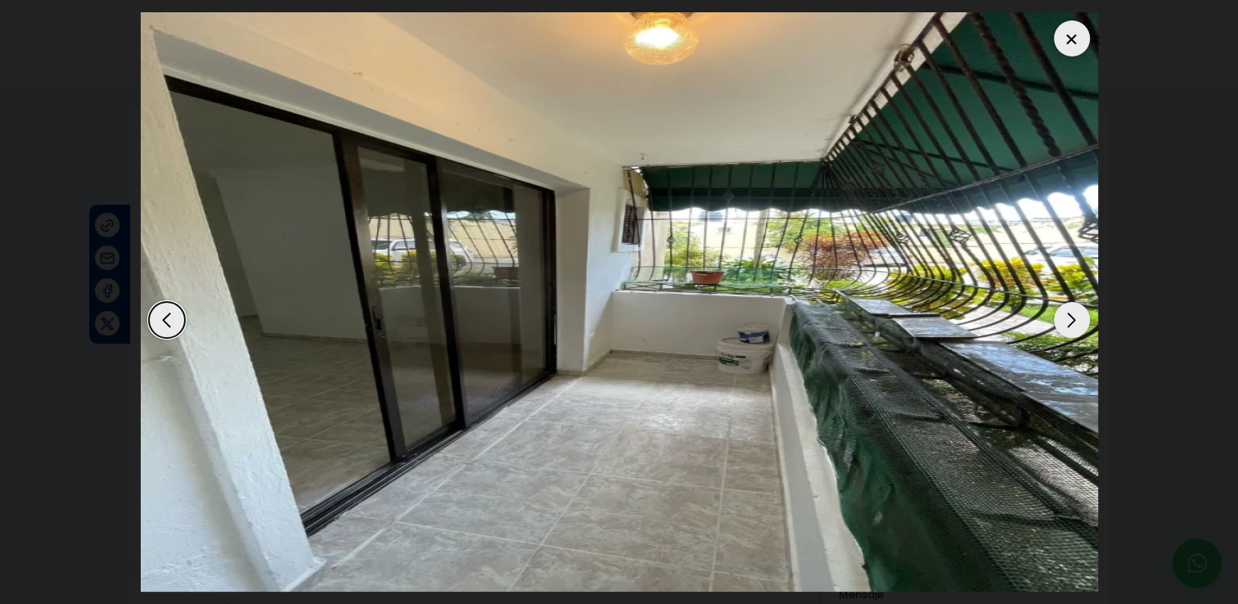
click at [1075, 321] on div "Next slide" at bounding box center [1072, 320] width 36 height 36
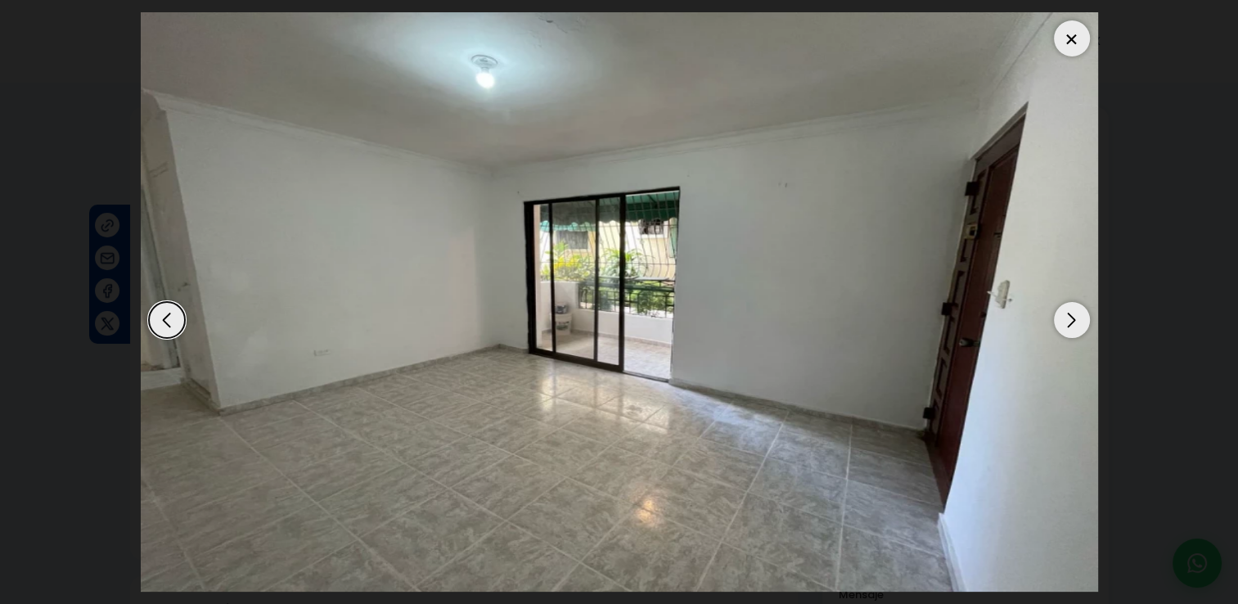
click at [1075, 321] on div "Next slide" at bounding box center [1072, 320] width 36 height 36
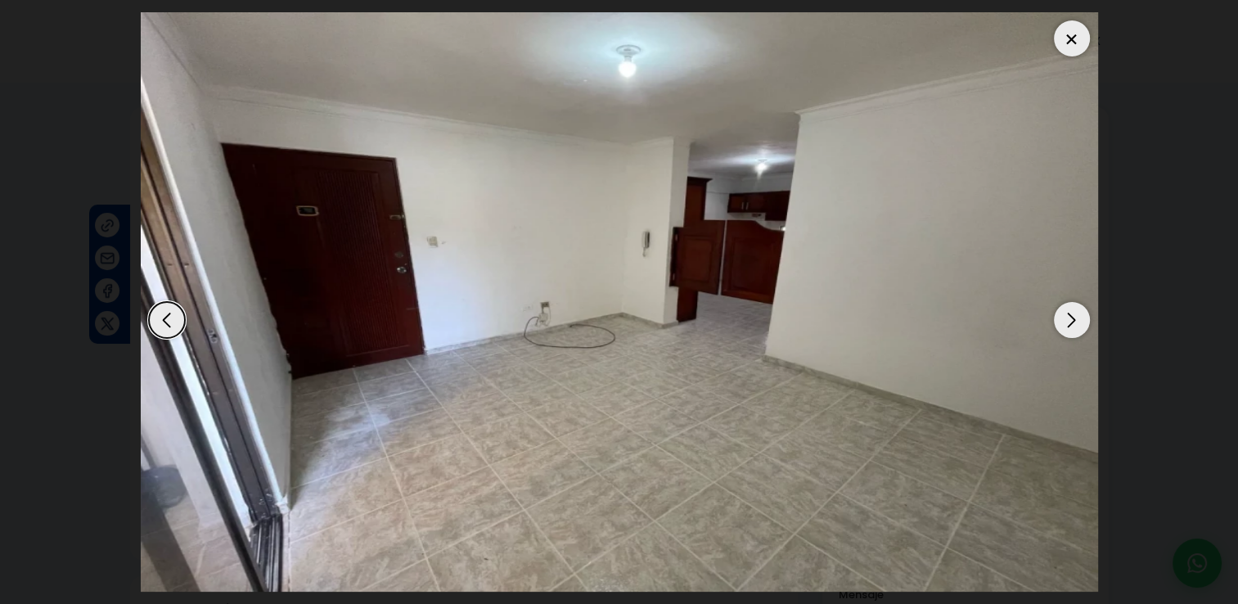
click at [1075, 321] on div "Next slide" at bounding box center [1072, 320] width 36 height 36
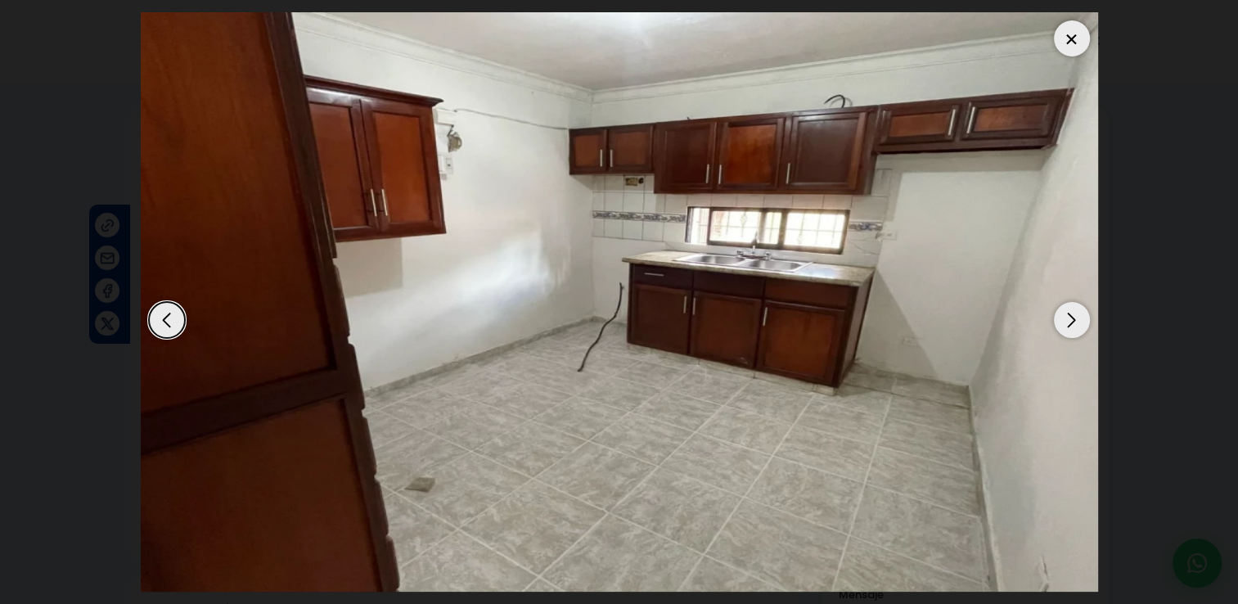
click at [1075, 321] on div "Next slide" at bounding box center [1072, 320] width 36 height 36
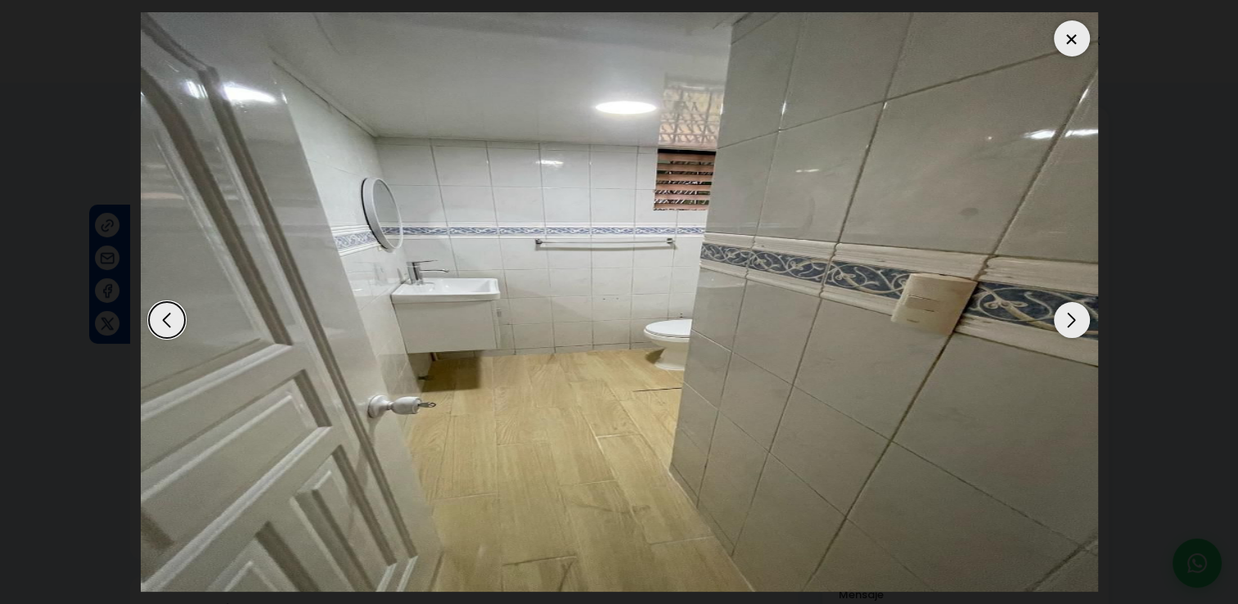
click at [1075, 321] on div "Next slide" at bounding box center [1072, 320] width 36 height 36
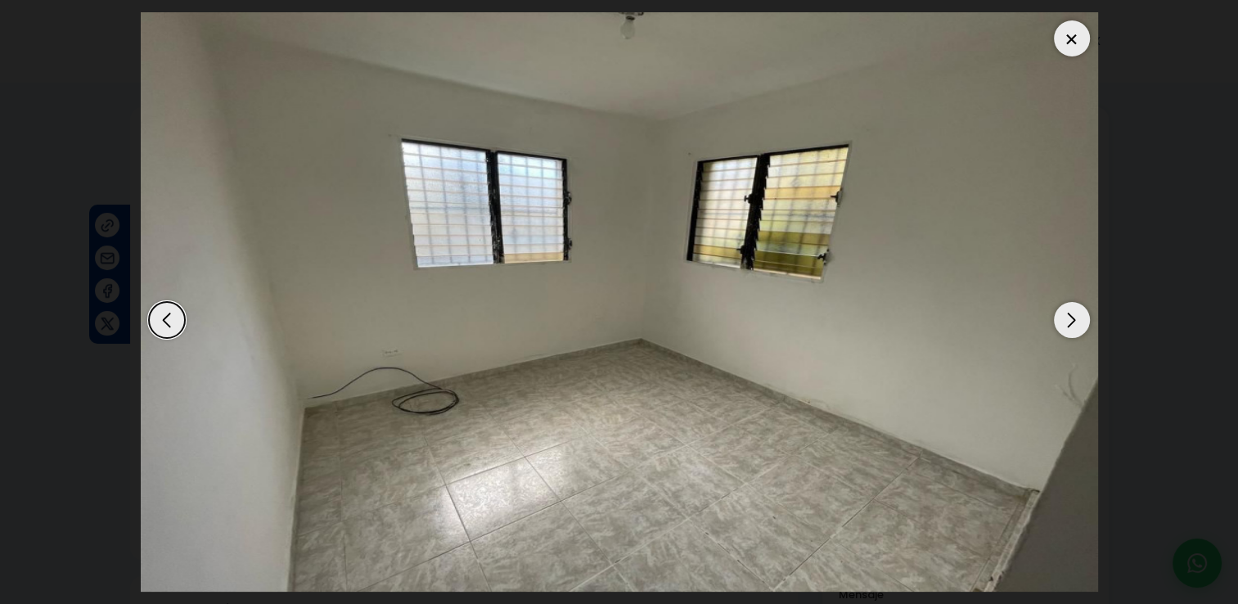
click at [1075, 321] on div "Next slide" at bounding box center [1072, 320] width 36 height 36
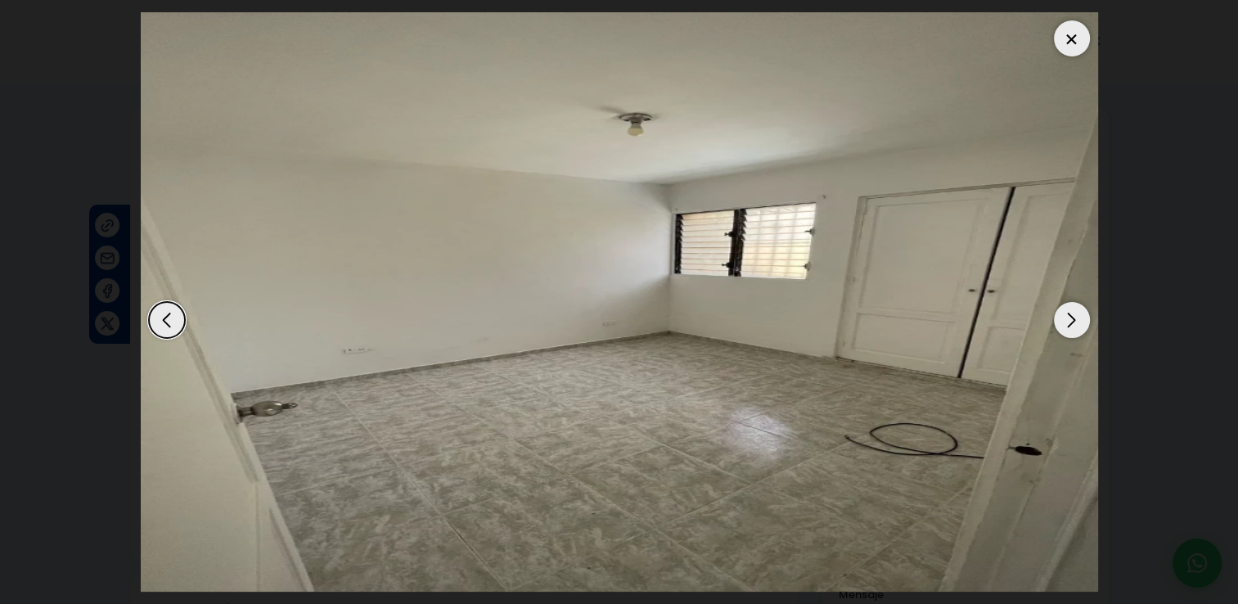
click at [1075, 321] on div "Next slide" at bounding box center [1072, 320] width 36 height 36
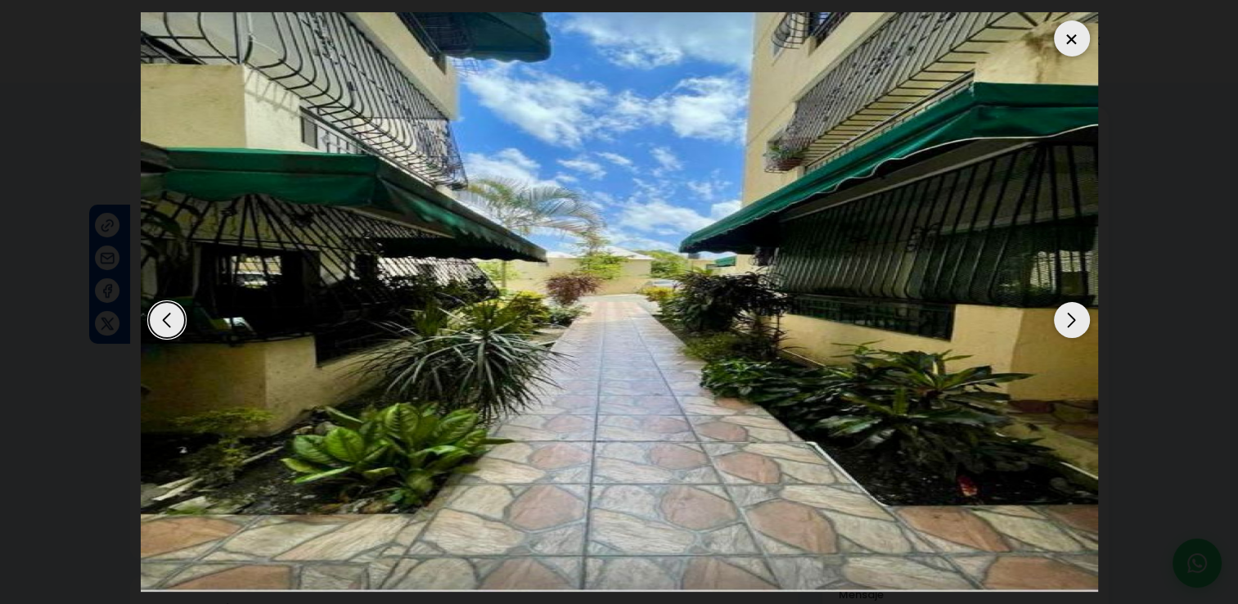
click at [1075, 321] on div "Next slide" at bounding box center [1072, 320] width 36 height 36
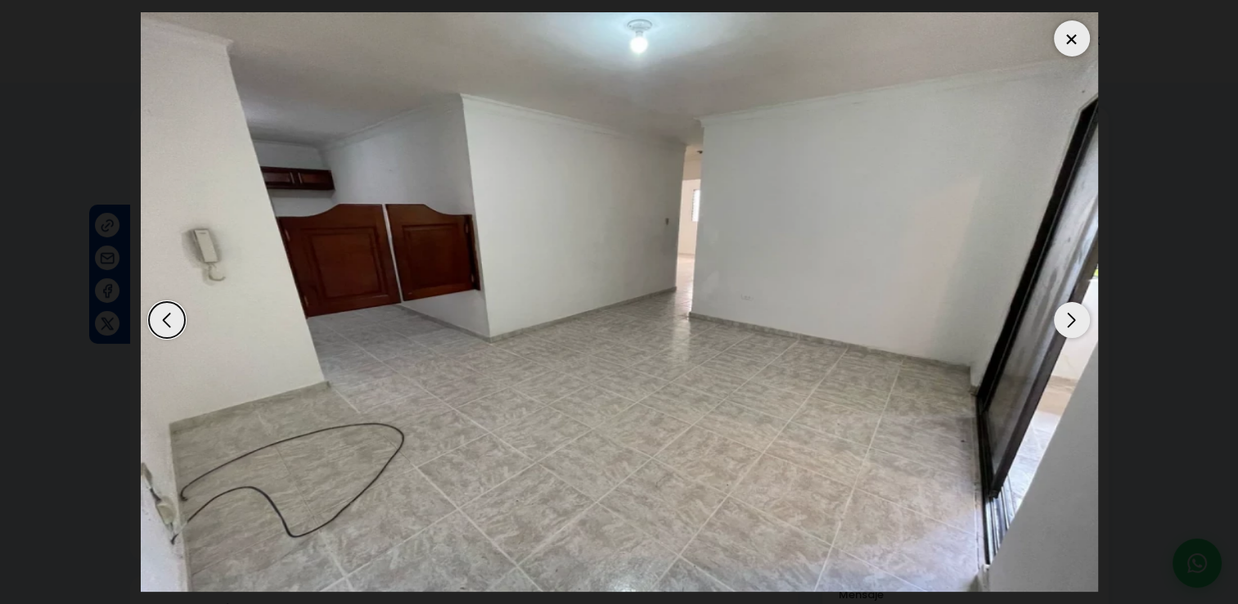
click at [1067, 37] on div at bounding box center [1072, 38] width 36 height 36
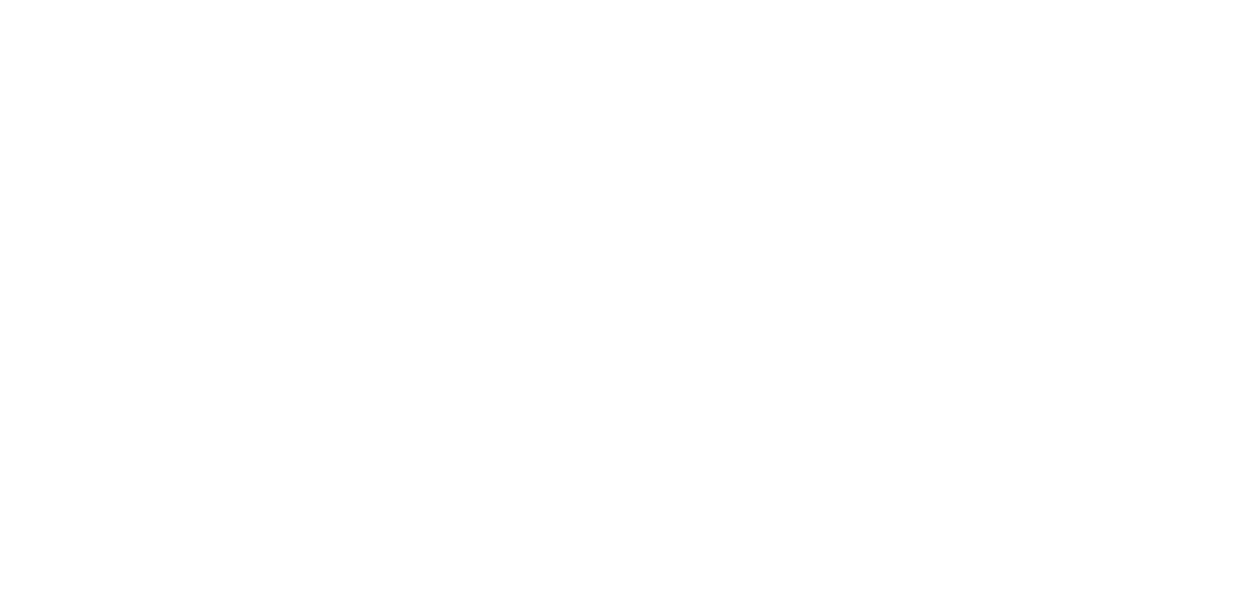
select select
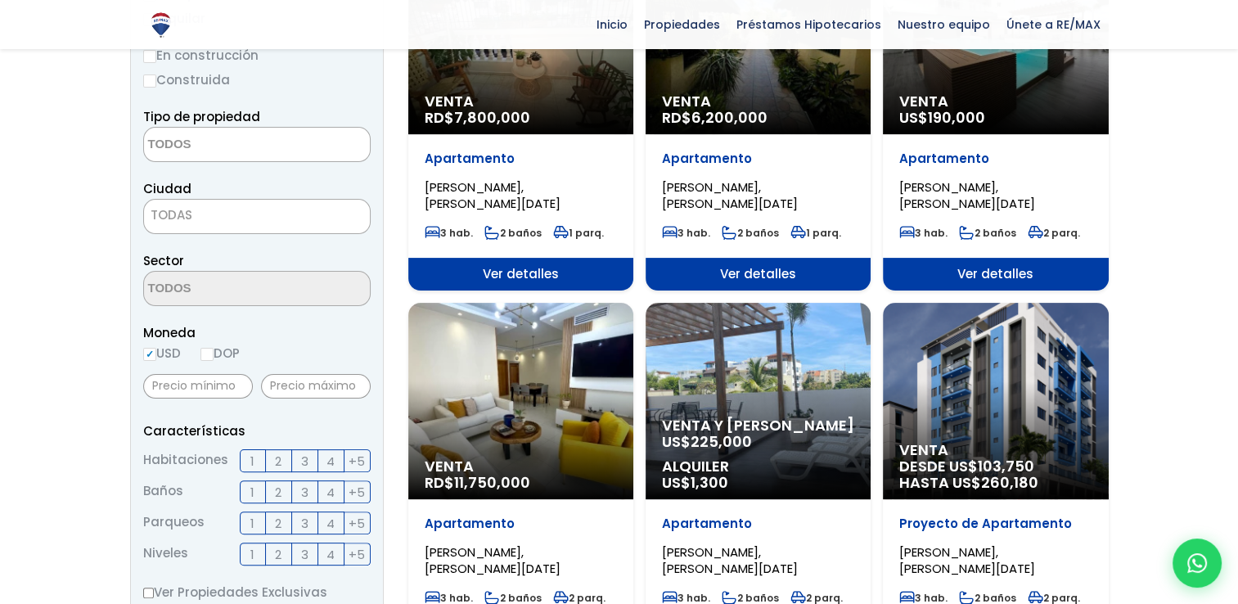
scroll to position [417, 0]
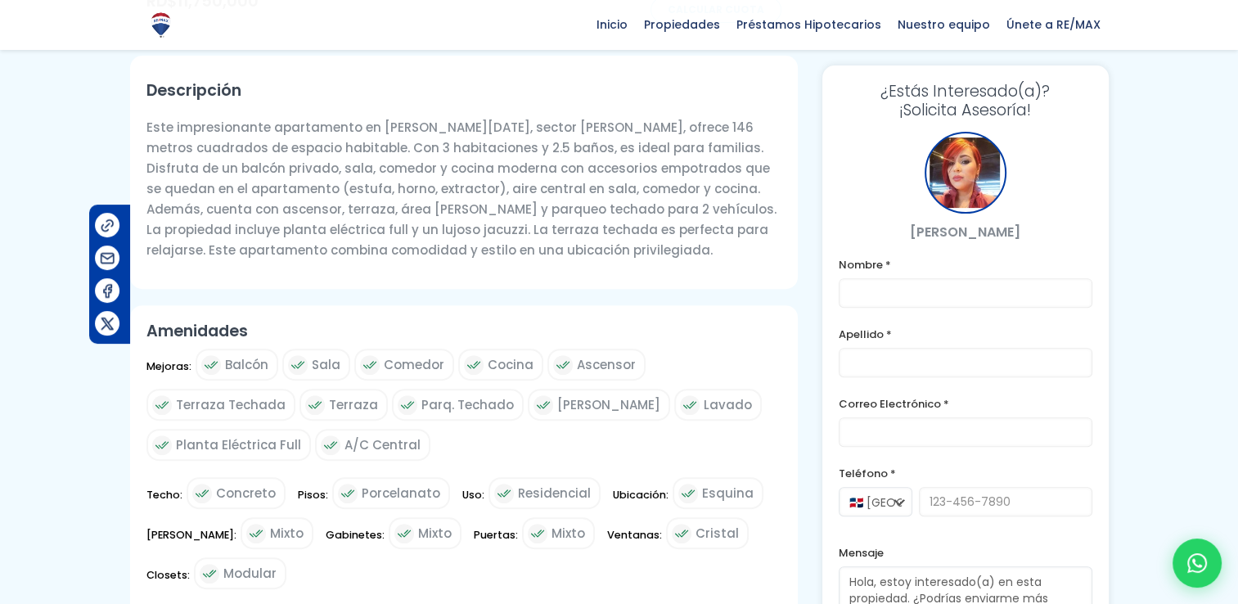
scroll to position [524, 0]
click at [494, 268] on div "Descripción Este impresionante apartamento en [PERSON_NAME][DATE], sector [PERS…" at bounding box center [464, 168] width 668 height 233
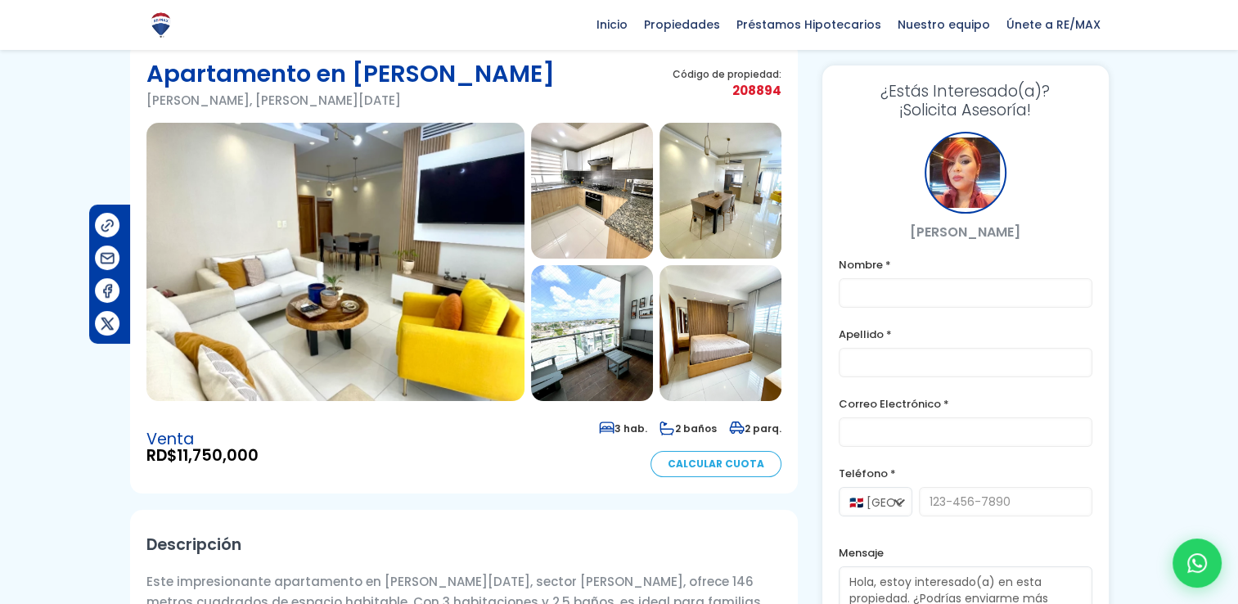
scroll to position [65, 0]
click at [369, 224] on img at bounding box center [335, 262] width 378 height 278
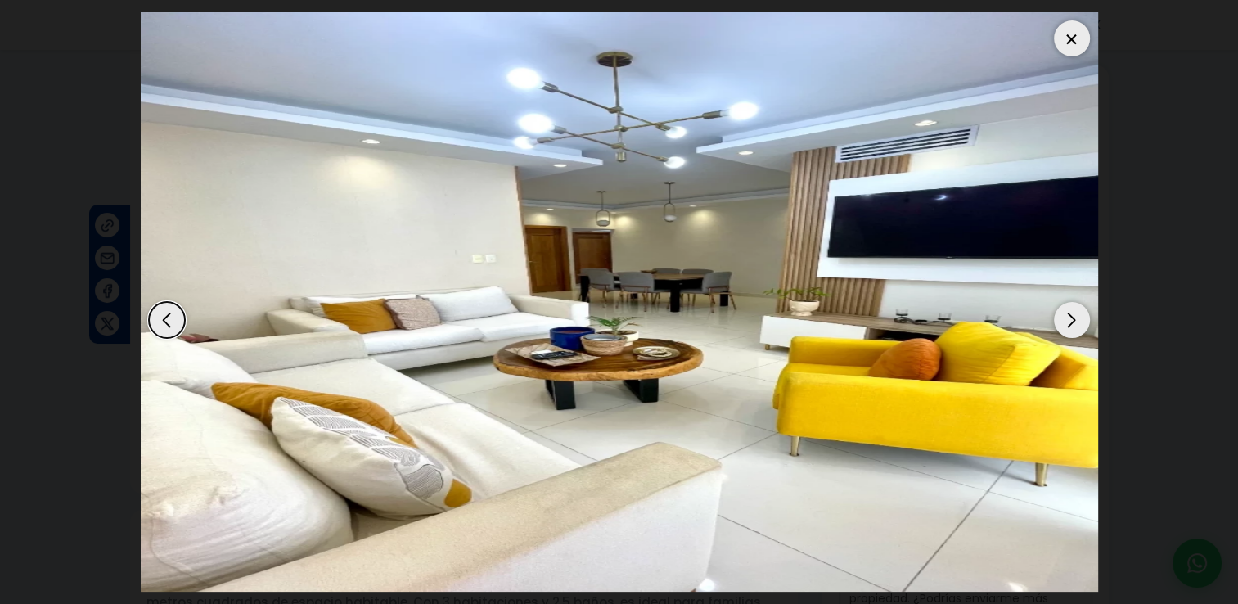
click at [1068, 326] on div "Next slide" at bounding box center [1072, 320] width 36 height 36
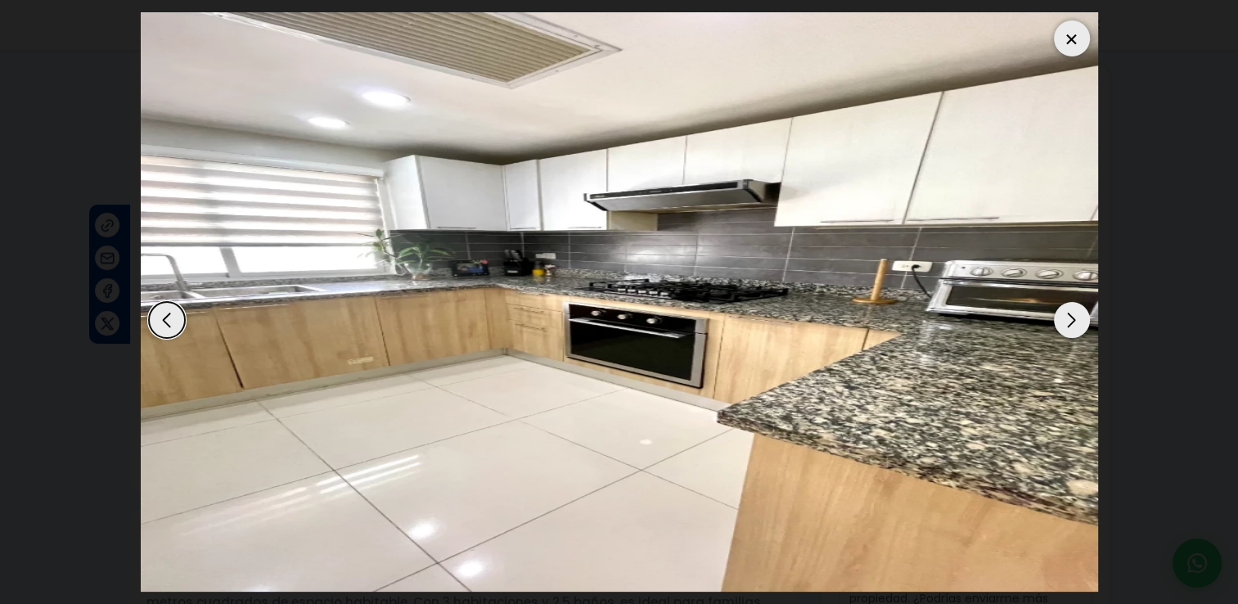
click at [1068, 326] on div "Next slide" at bounding box center [1072, 320] width 36 height 36
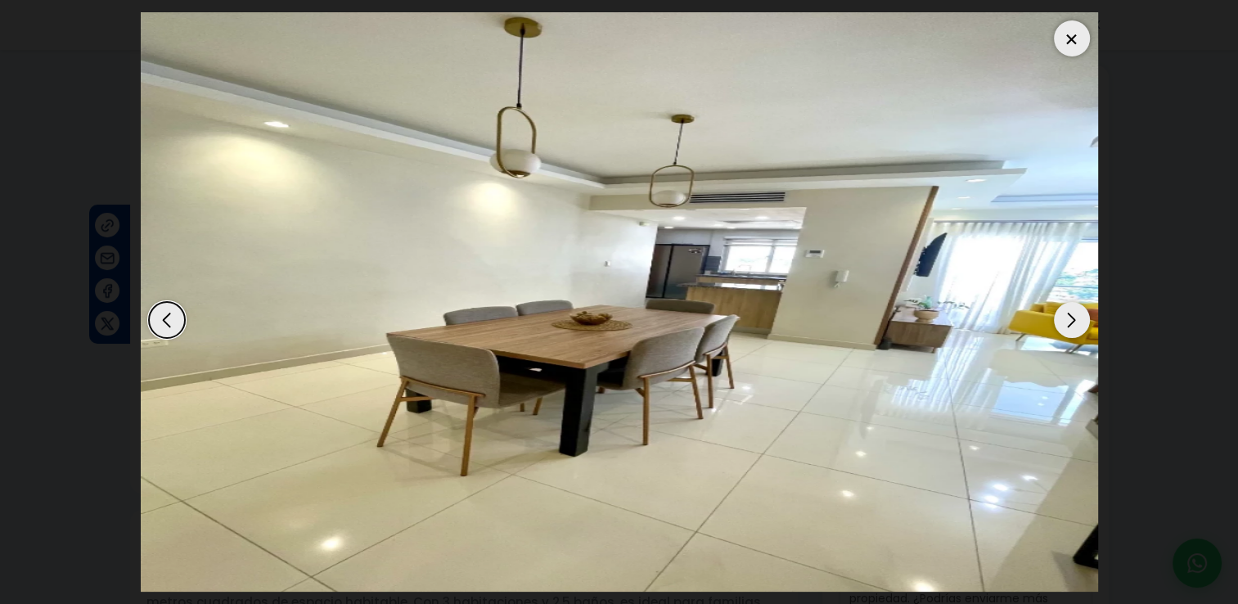
click at [1068, 326] on div "Next slide" at bounding box center [1072, 320] width 36 height 36
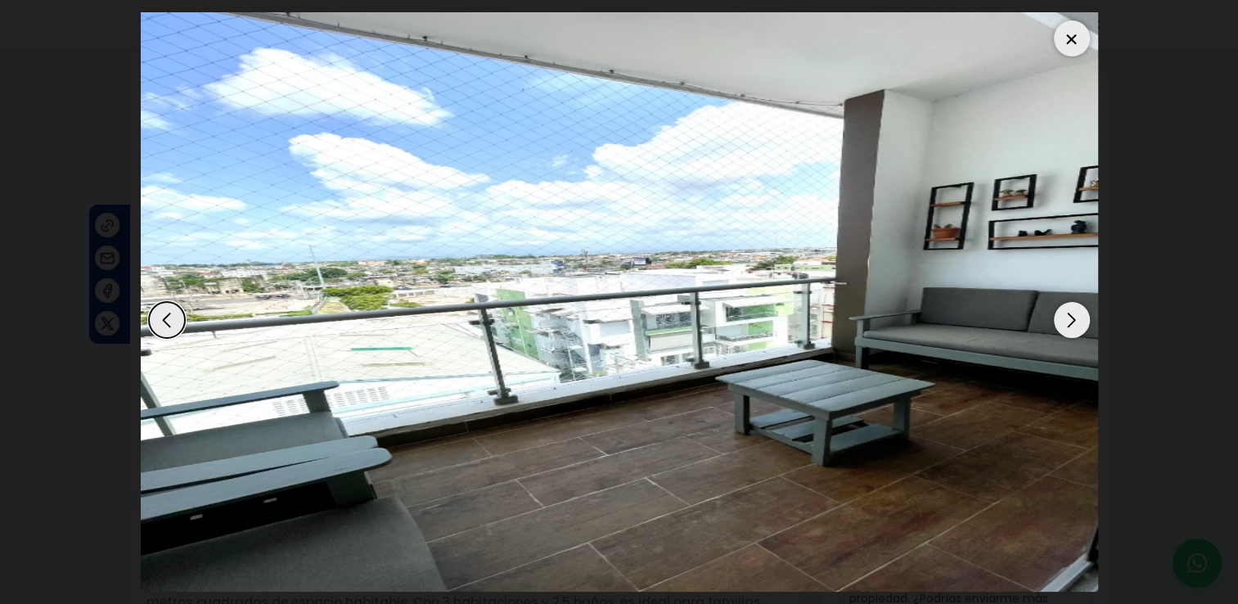
click at [159, 319] on div "Previous slide" at bounding box center [167, 320] width 36 height 36
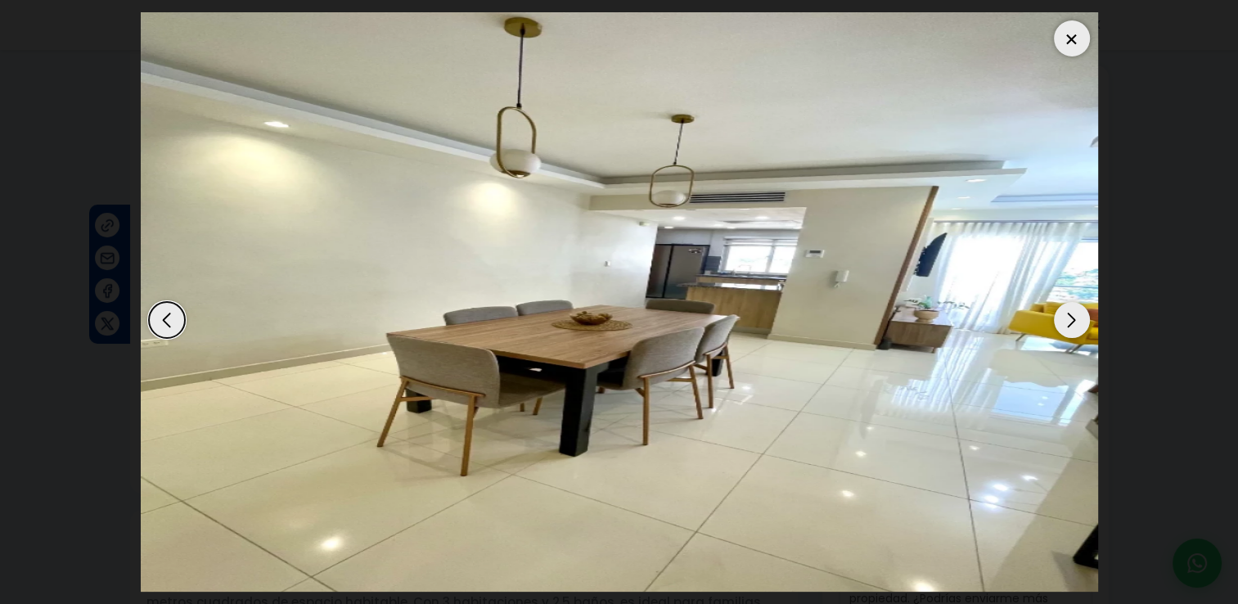
click at [159, 319] on div "Previous slide" at bounding box center [167, 320] width 36 height 36
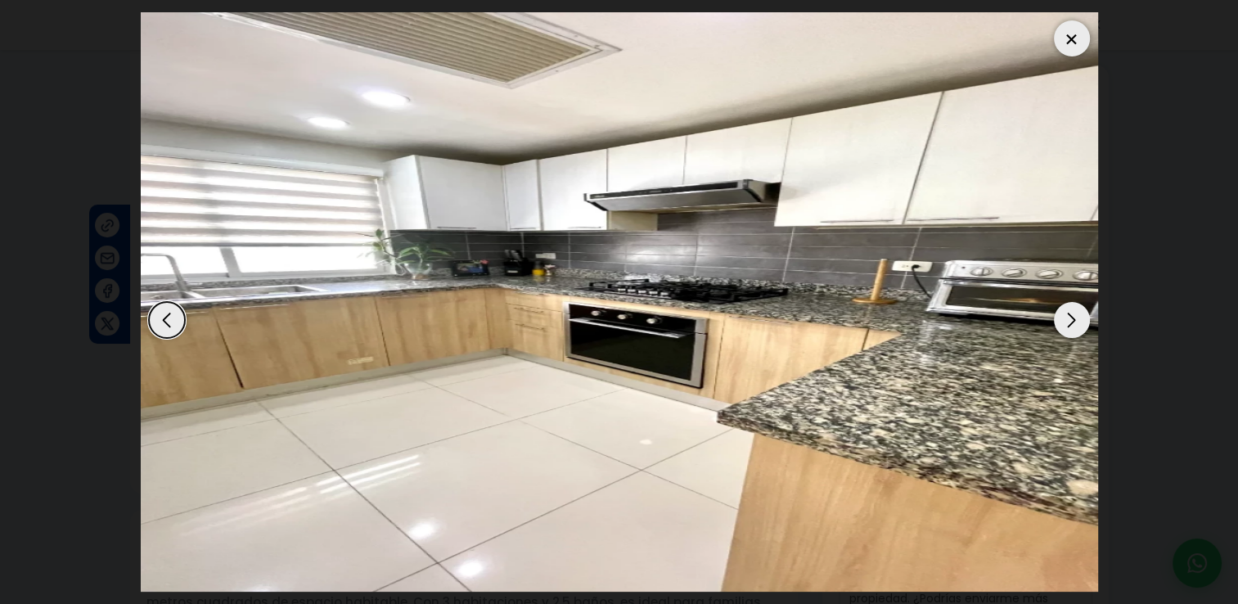
click at [1070, 316] on div "Next slide" at bounding box center [1072, 320] width 36 height 36
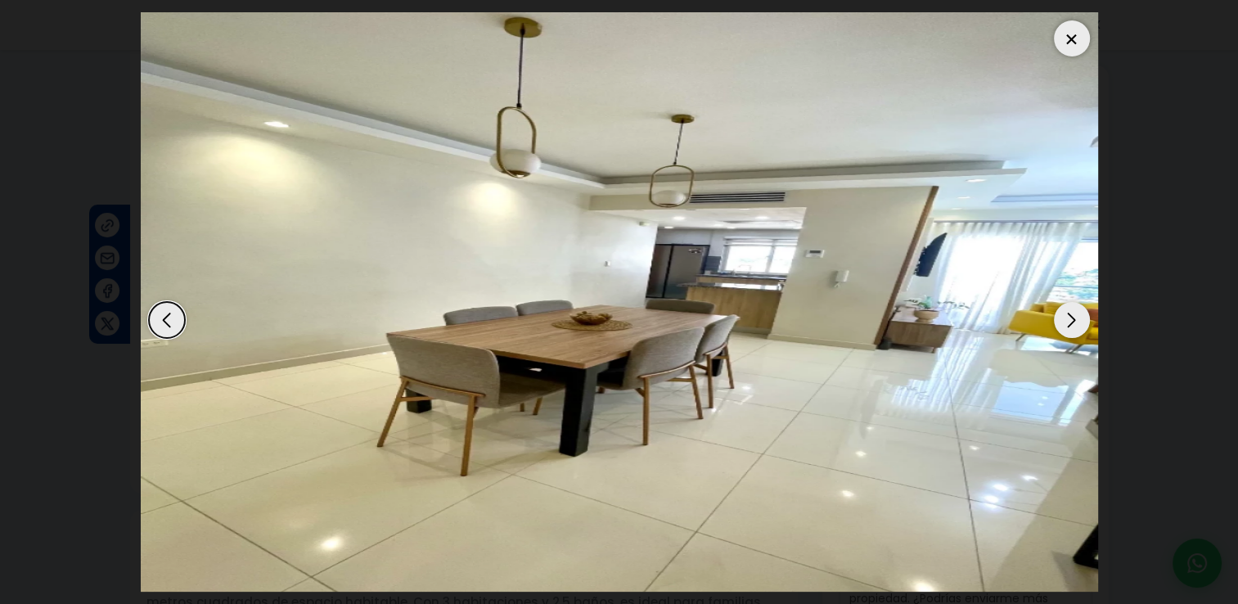
click at [173, 319] on div "Previous slide" at bounding box center [167, 320] width 36 height 36
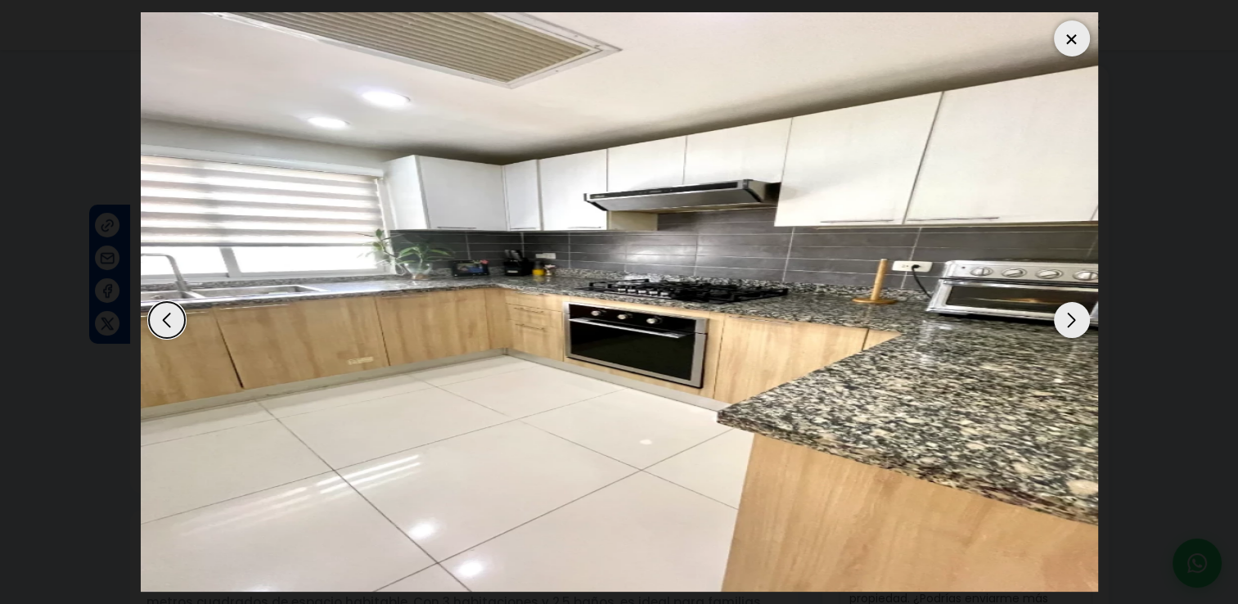
click at [1066, 323] on div "Next slide" at bounding box center [1072, 320] width 36 height 36
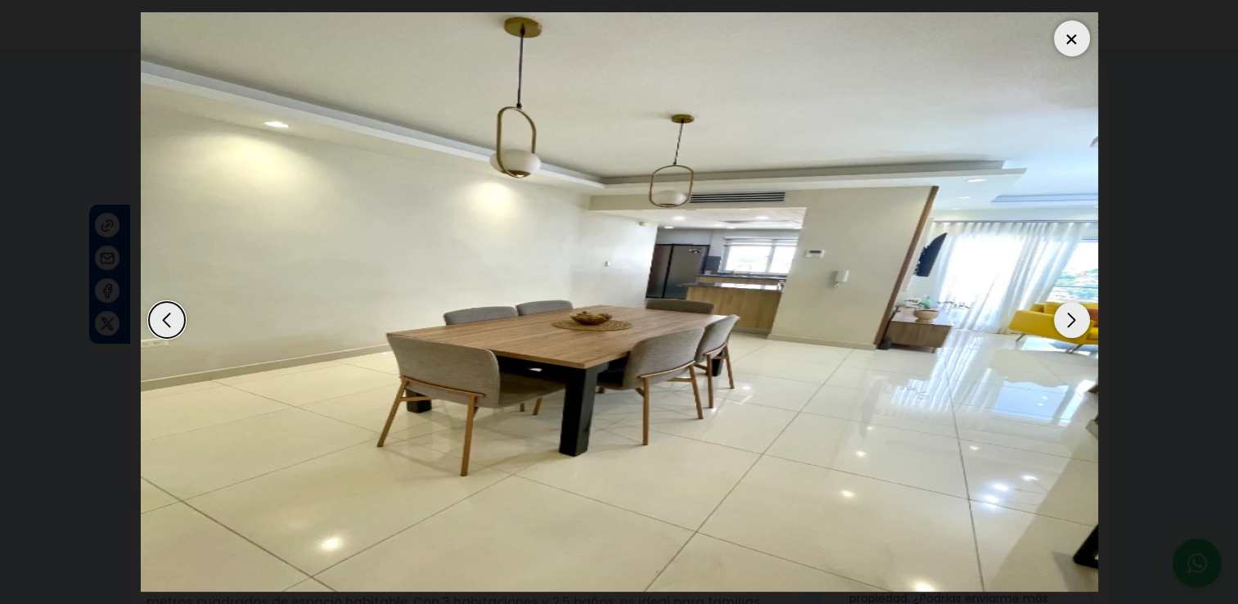
click at [1075, 317] on div "Next slide" at bounding box center [1072, 320] width 36 height 36
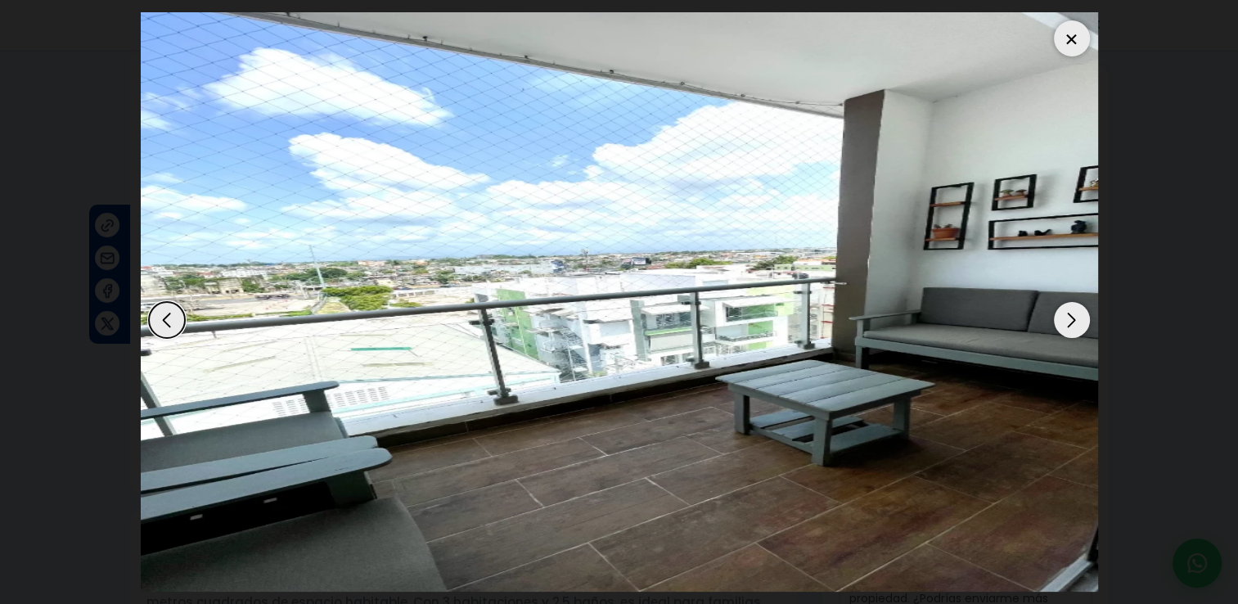
click at [1075, 317] on div "Next slide" at bounding box center [1072, 320] width 36 height 36
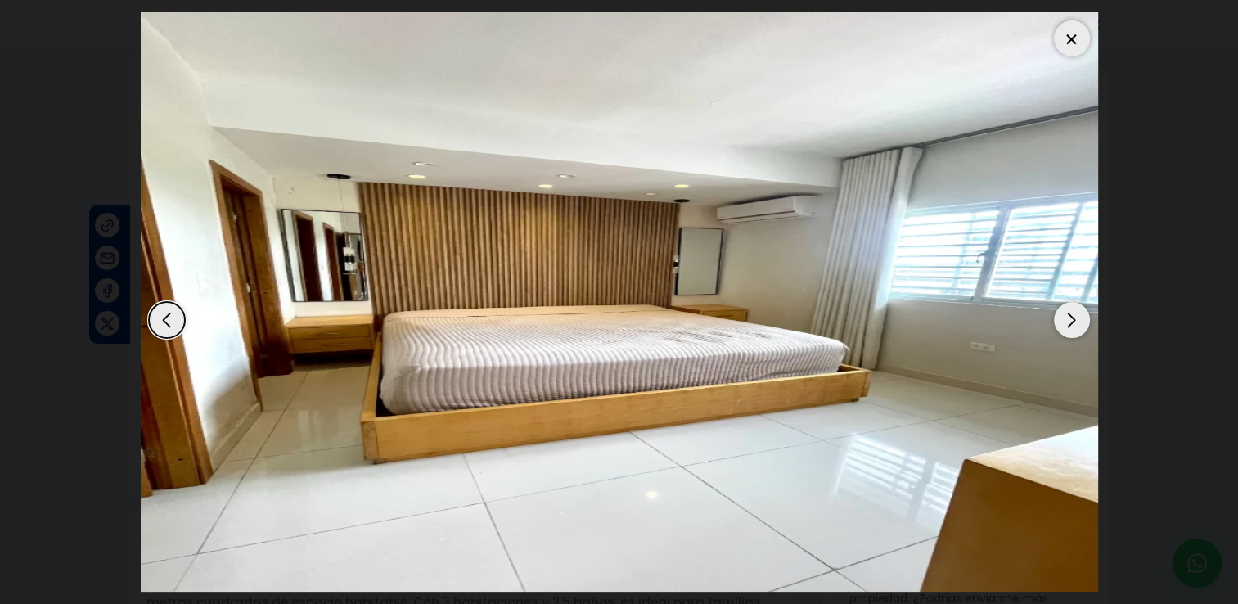
click at [1075, 317] on div "Next slide" at bounding box center [1072, 320] width 36 height 36
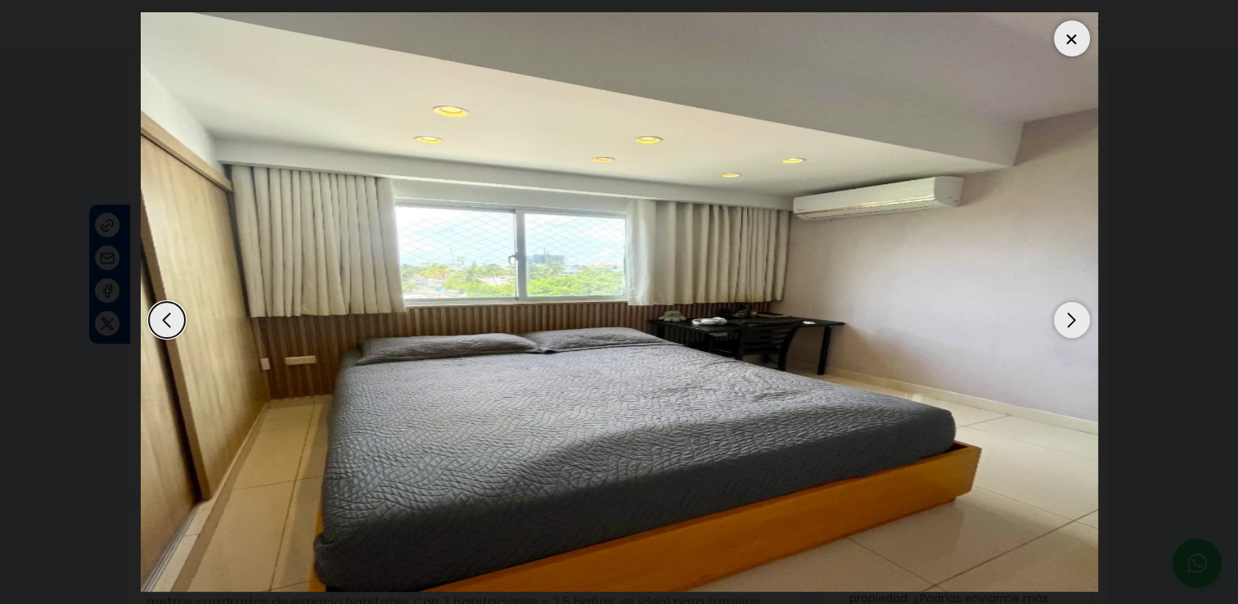
click at [1075, 317] on div "Next slide" at bounding box center [1072, 320] width 36 height 36
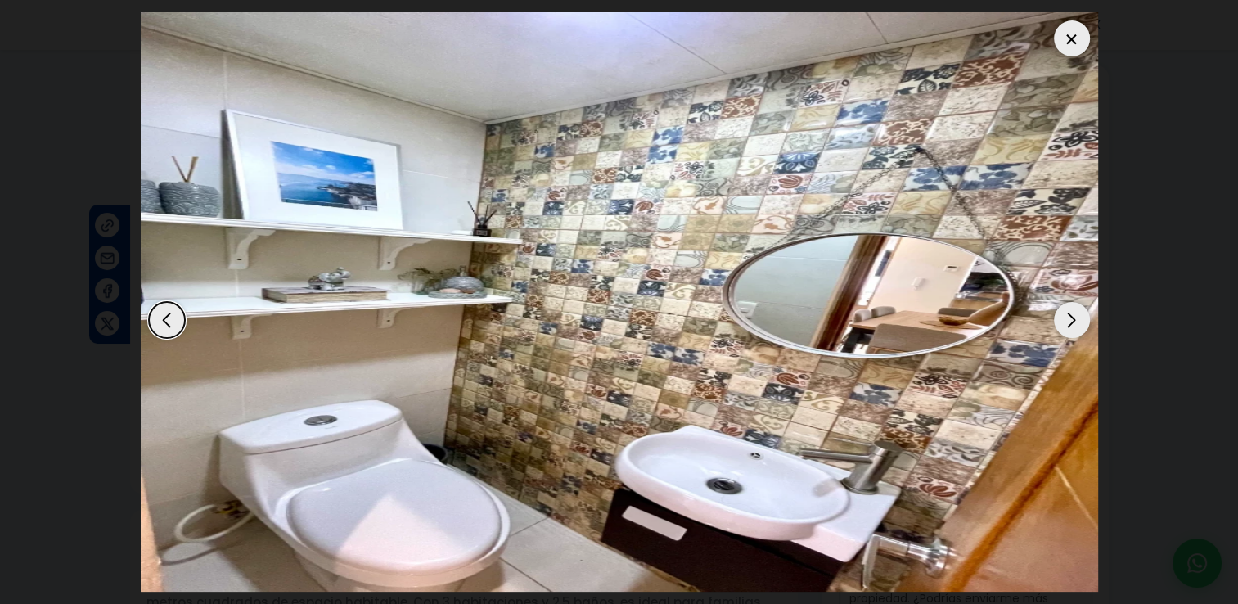
click at [1075, 317] on div "Next slide" at bounding box center [1072, 320] width 36 height 36
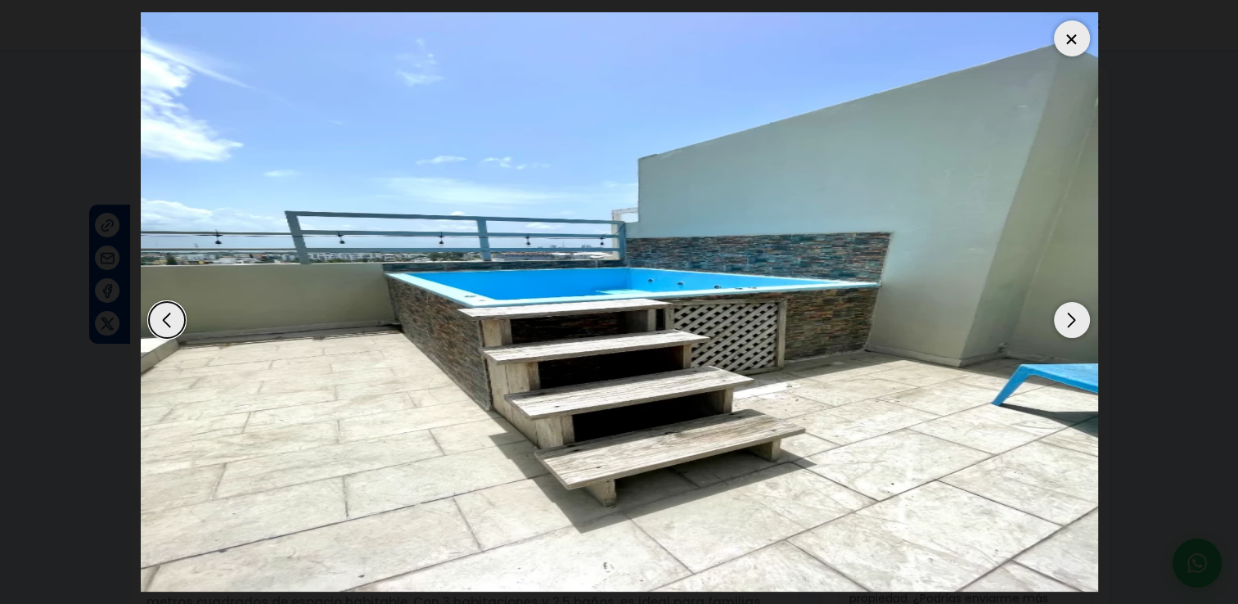
click at [1075, 317] on div "Next slide" at bounding box center [1072, 320] width 36 height 36
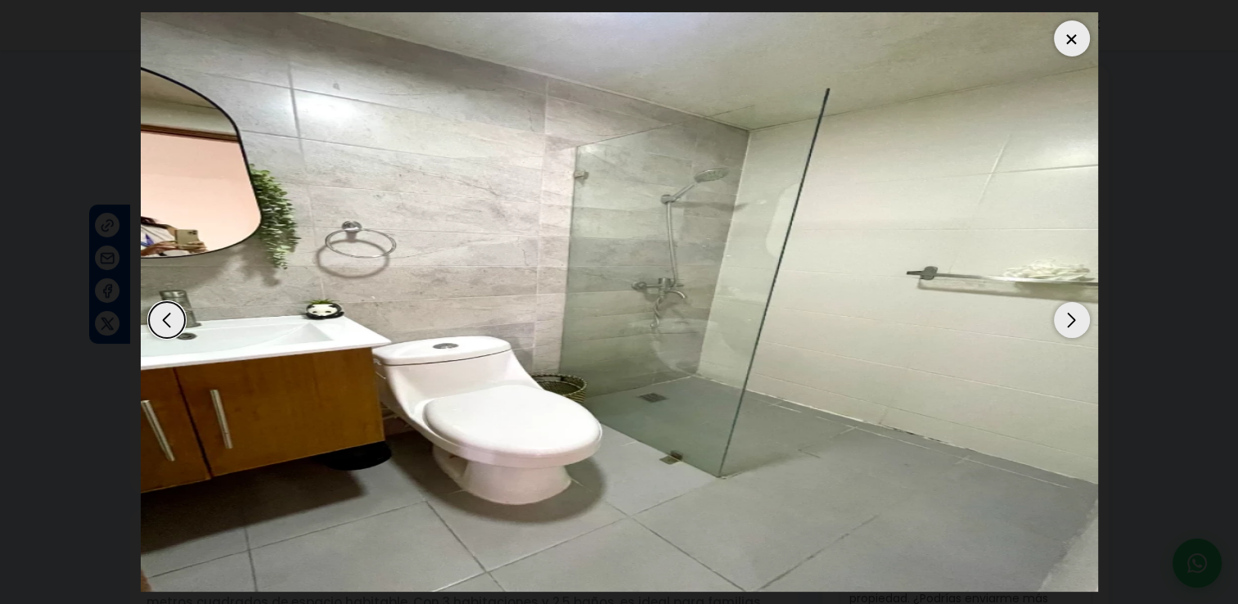
click at [1075, 317] on div "Next slide" at bounding box center [1072, 320] width 36 height 36
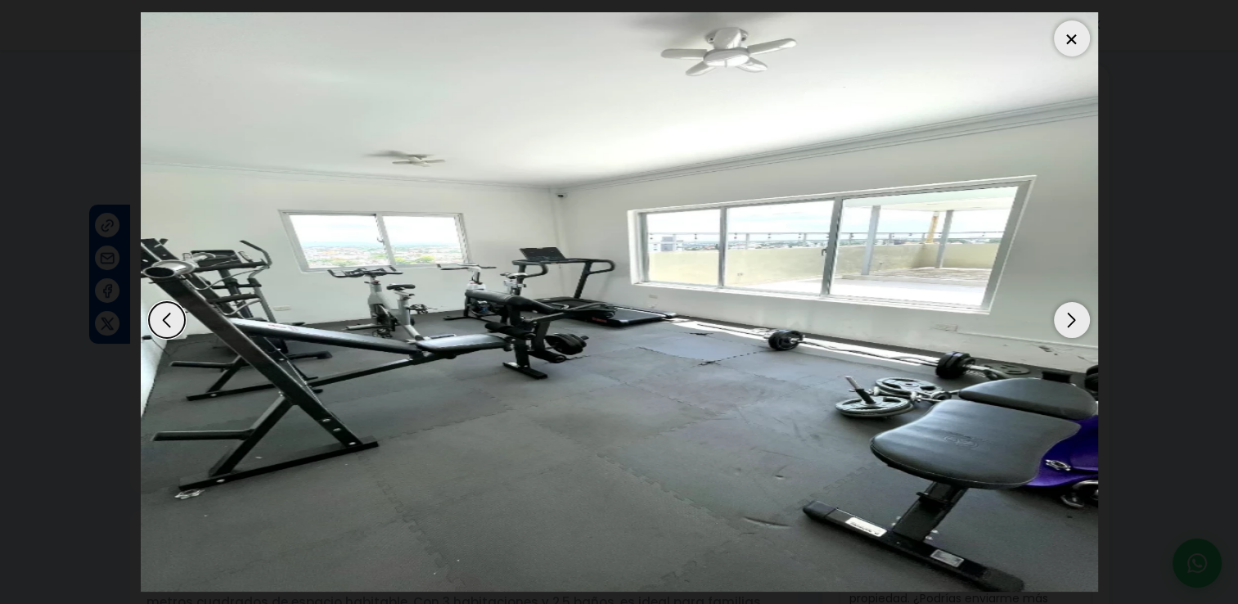
click at [1075, 317] on div "Next slide" at bounding box center [1072, 320] width 36 height 36
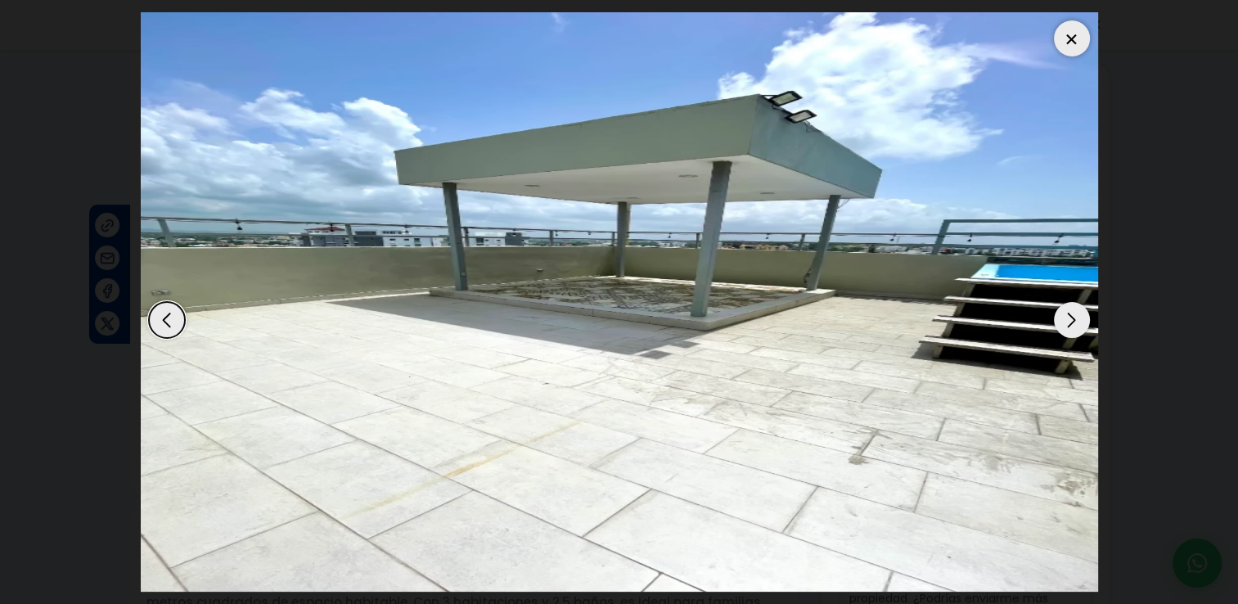
click at [1075, 317] on div "Next slide" at bounding box center [1072, 320] width 36 height 36
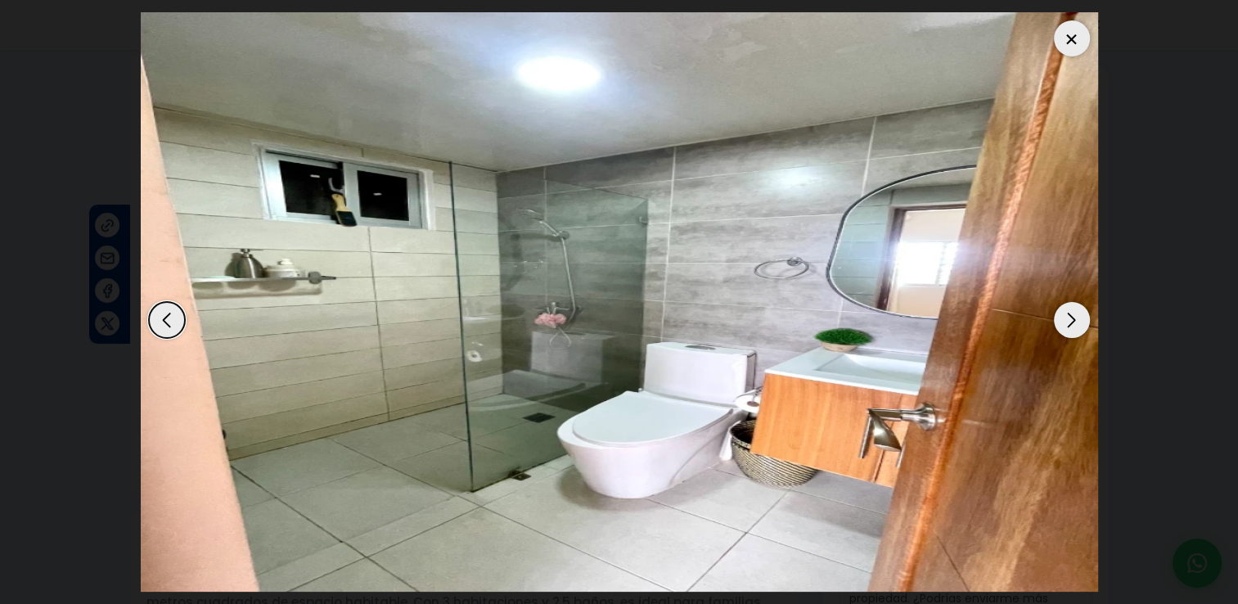
click at [1075, 317] on div "Next slide" at bounding box center [1072, 320] width 36 height 36
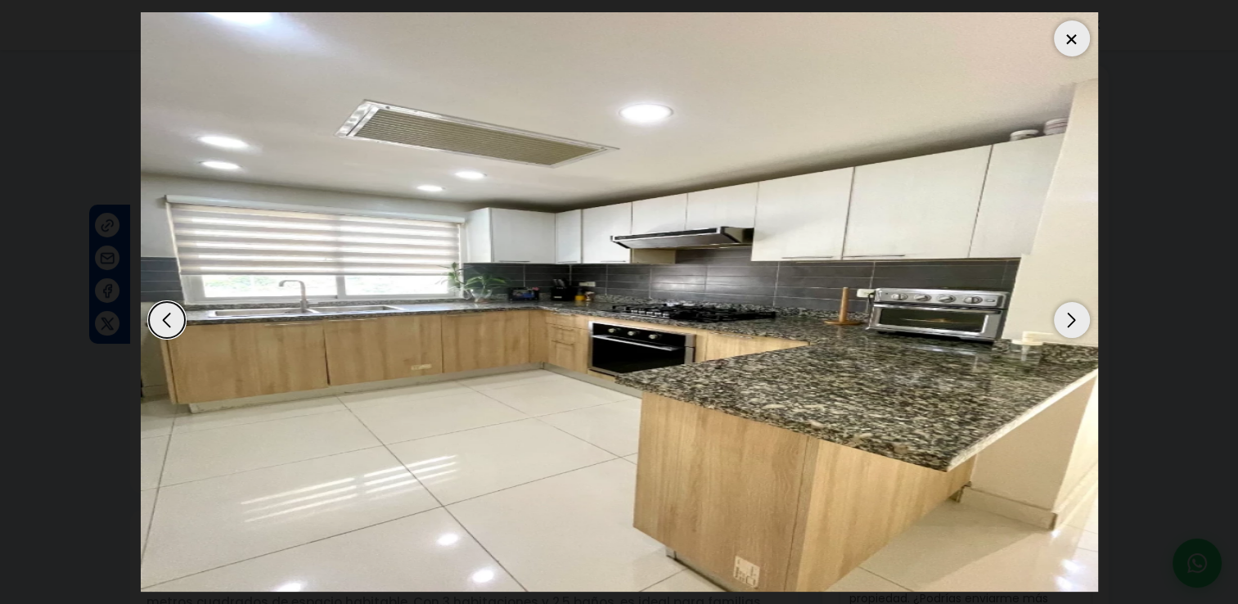
click at [1075, 317] on div "Next slide" at bounding box center [1072, 320] width 36 height 36
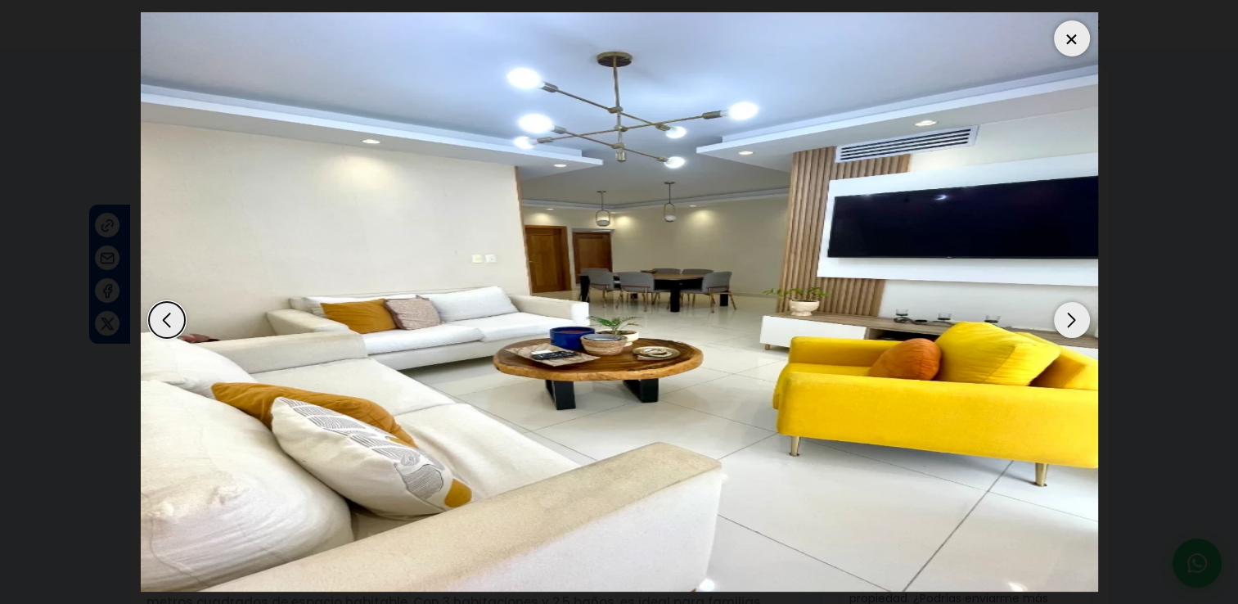
click at [1075, 317] on div "Next slide" at bounding box center [1072, 320] width 36 height 36
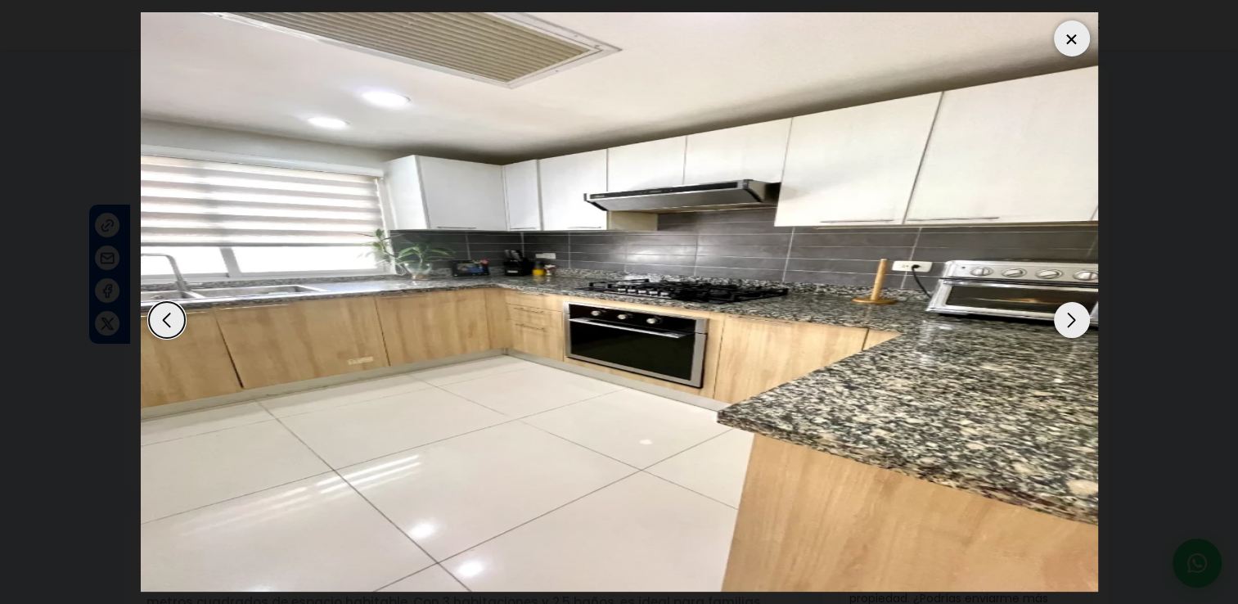
click at [1075, 317] on div "Next slide" at bounding box center [1072, 320] width 36 height 36
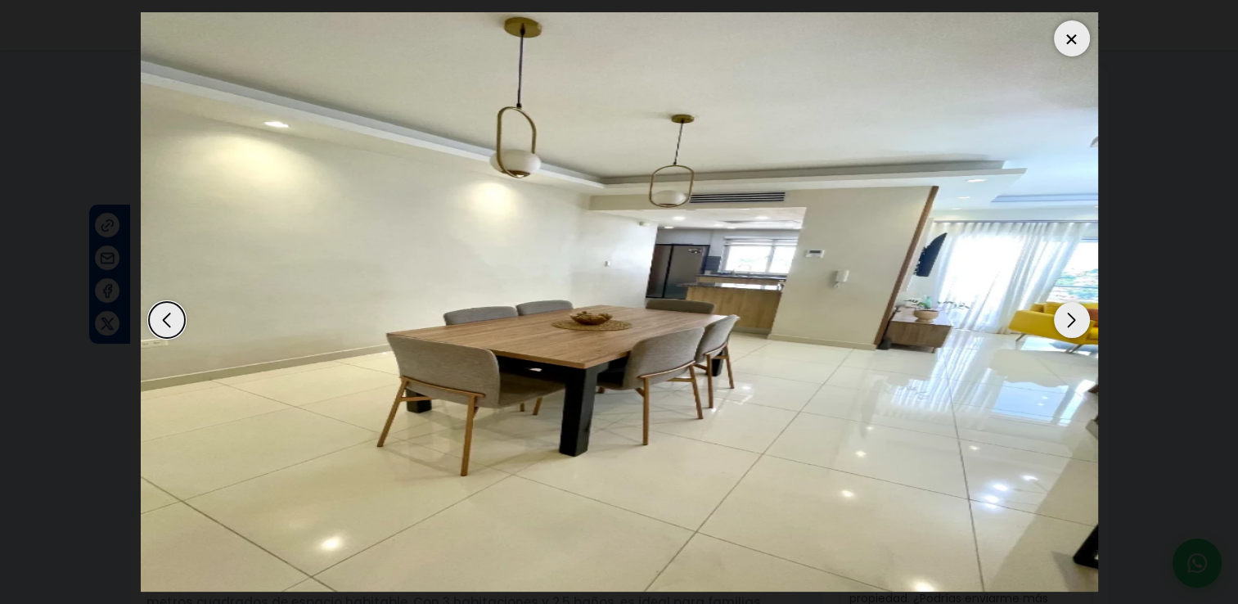
click at [1075, 317] on div "Next slide" at bounding box center [1072, 320] width 36 height 36
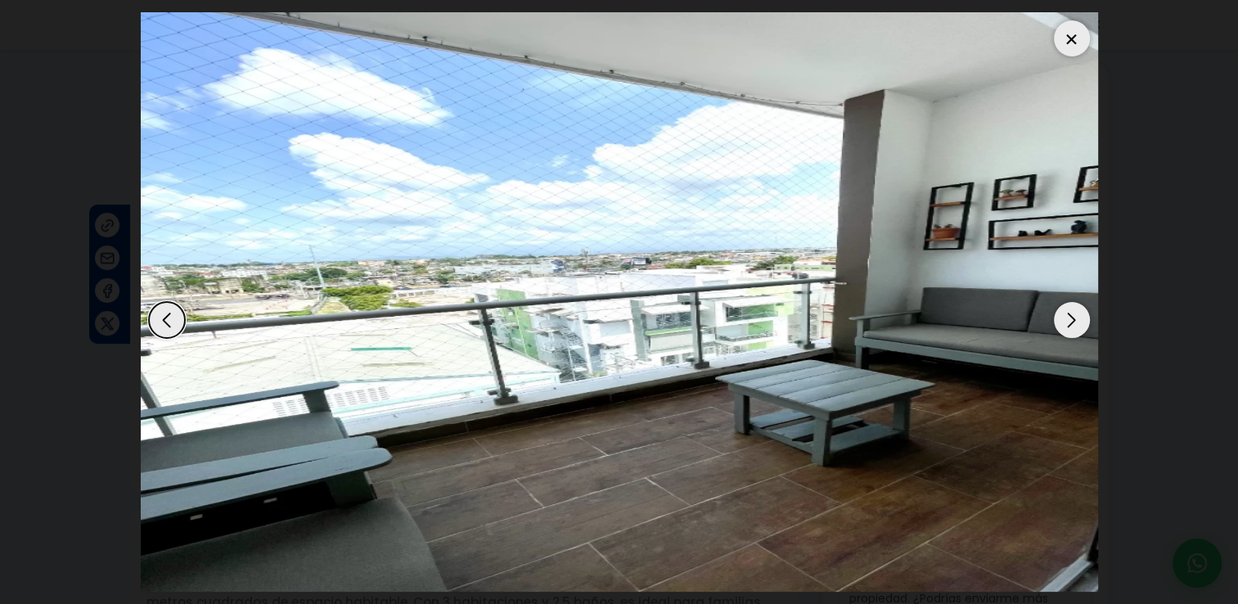
click at [1075, 317] on div "Next slide" at bounding box center [1072, 320] width 36 height 36
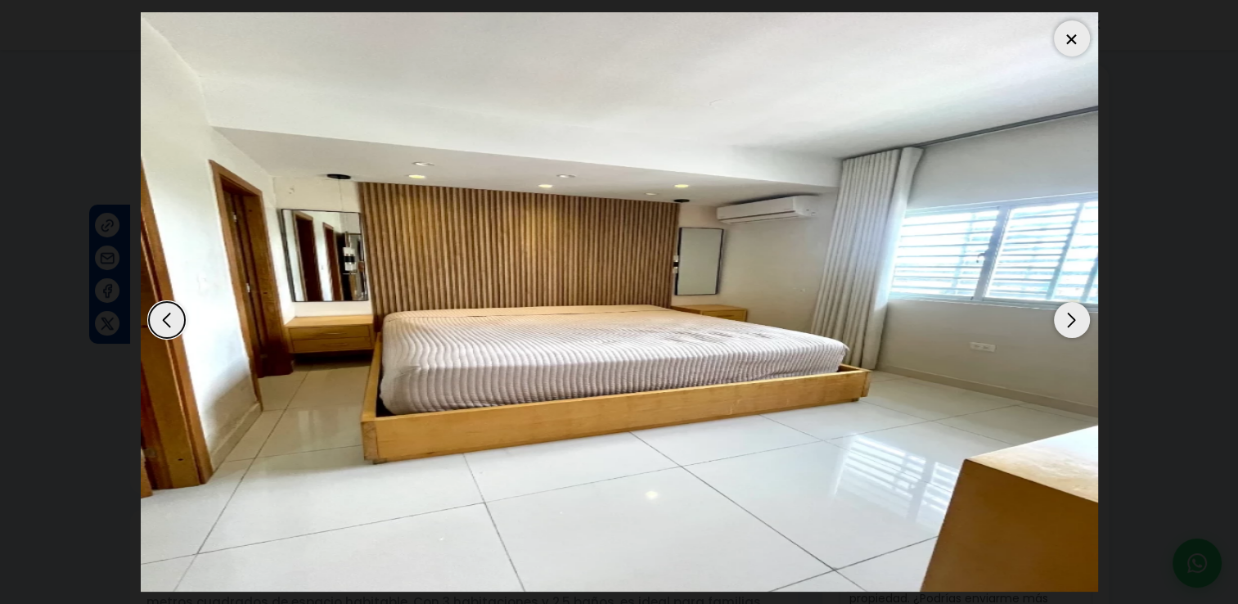
click at [1075, 317] on div "Next slide" at bounding box center [1072, 320] width 36 height 36
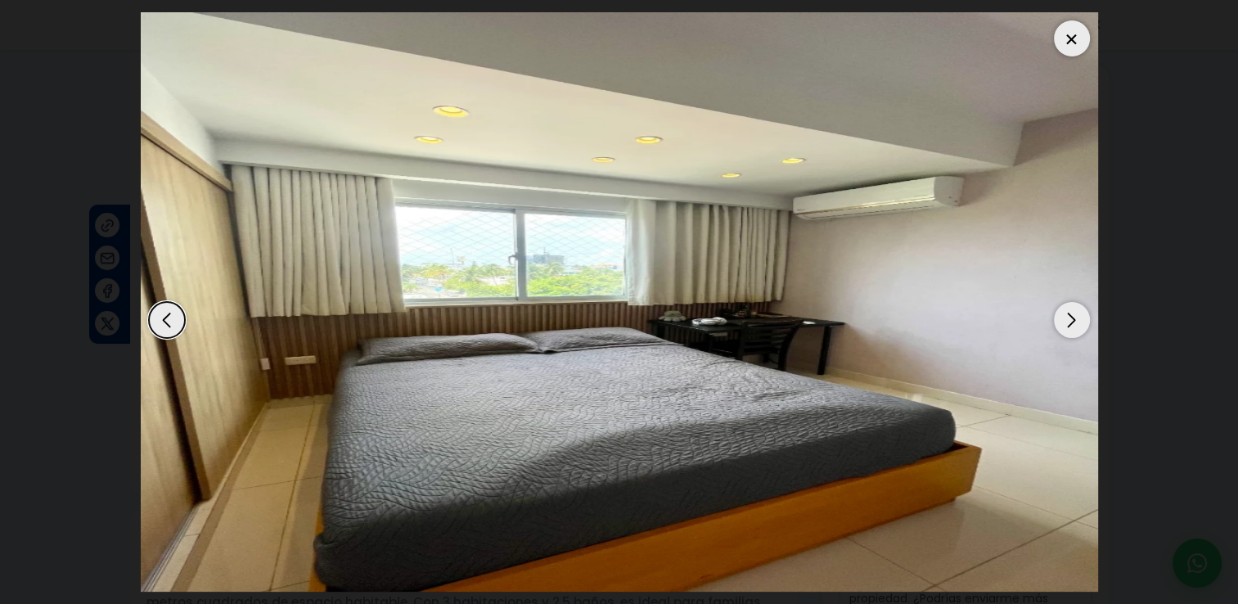
click at [1075, 317] on div "Next slide" at bounding box center [1072, 320] width 36 height 36
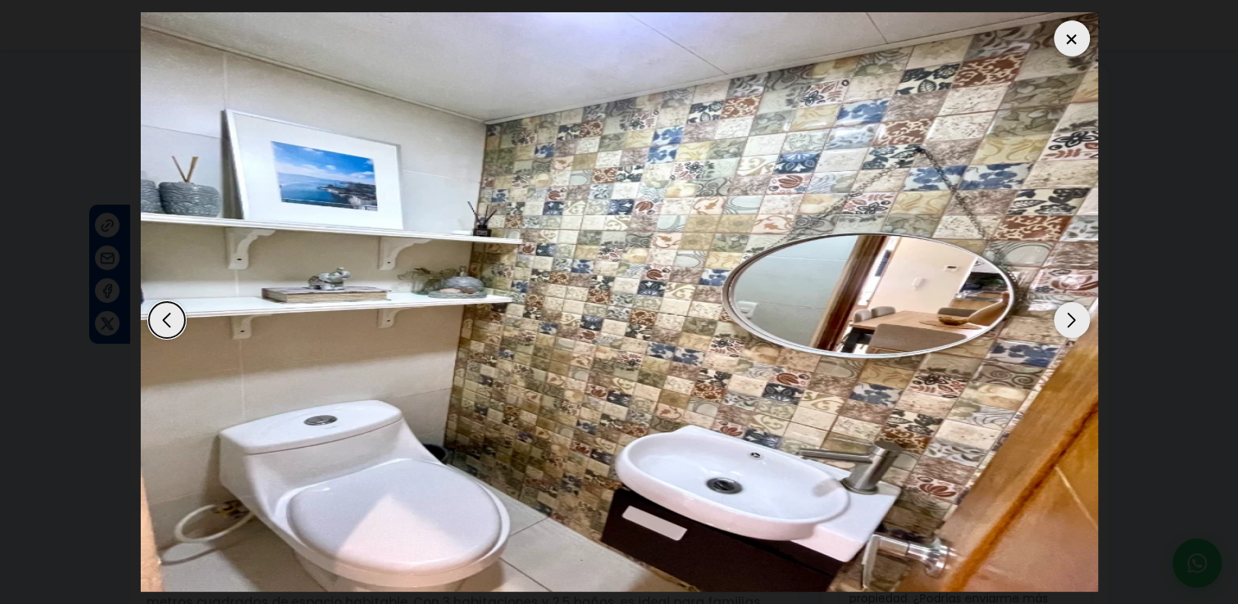
click at [1075, 317] on div "Next slide" at bounding box center [1072, 320] width 36 height 36
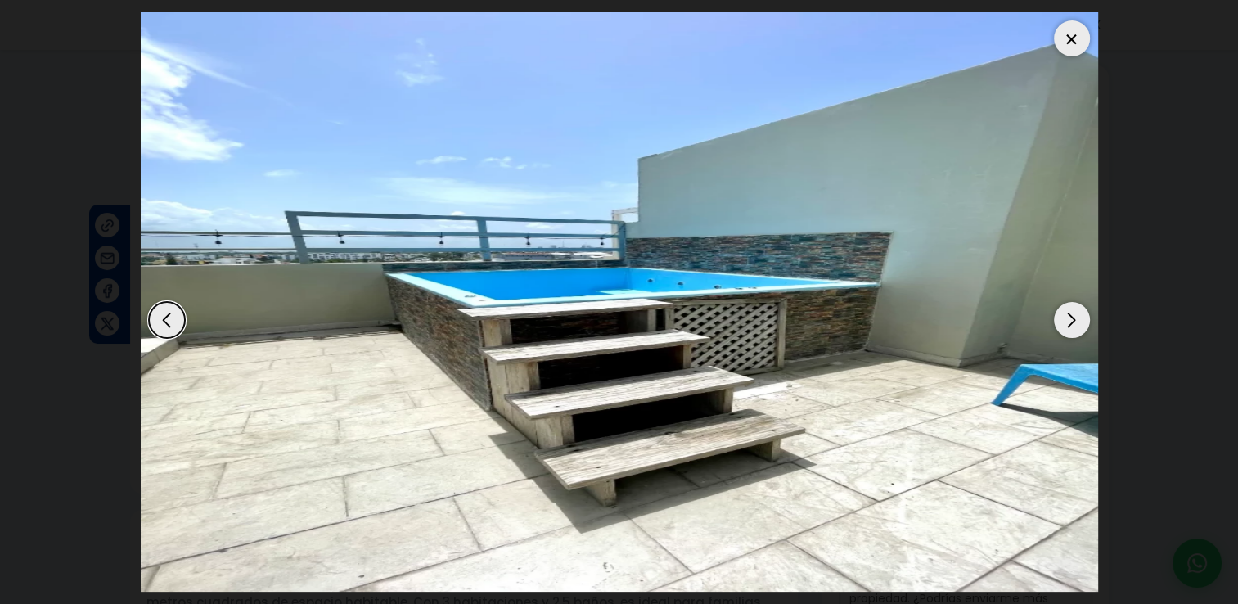
click at [1075, 317] on div "Next slide" at bounding box center [1072, 320] width 36 height 36
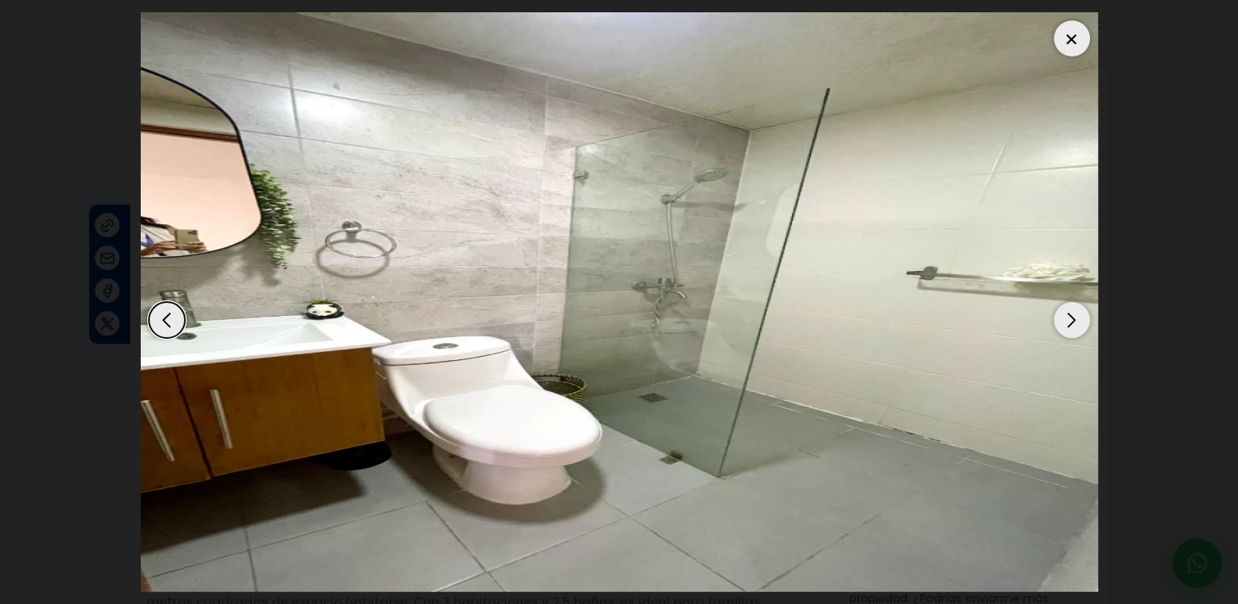
click at [1075, 317] on div "Next slide" at bounding box center [1072, 320] width 36 height 36
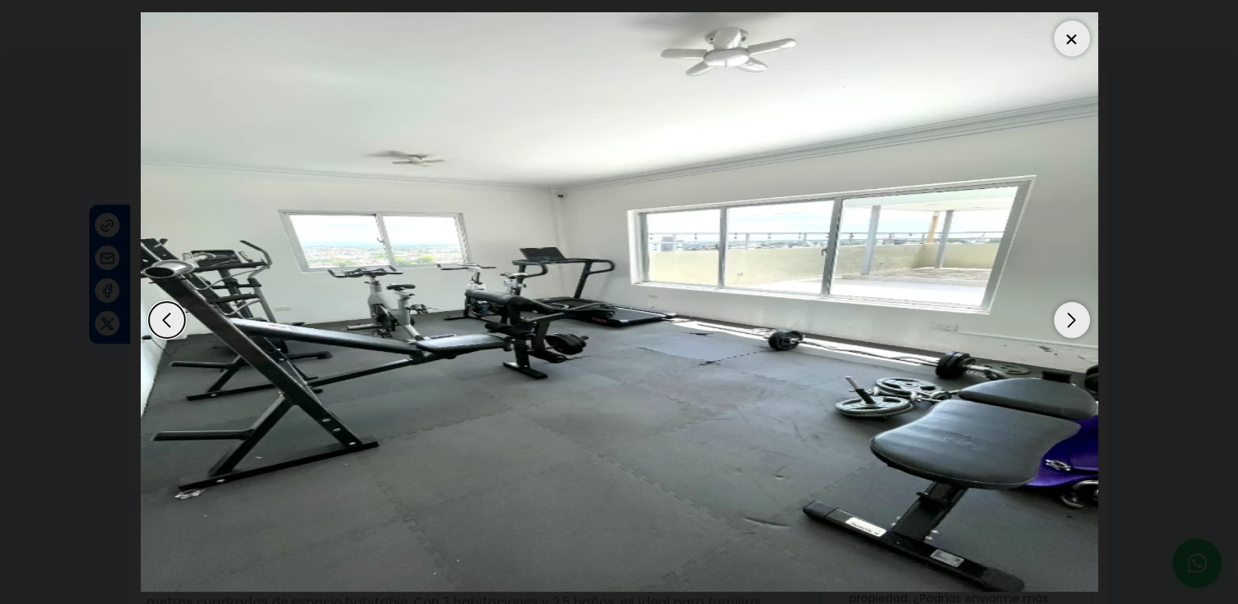
click at [1075, 317] on div "Next slide" at bounding box center [1072, 320] width 36 height 36
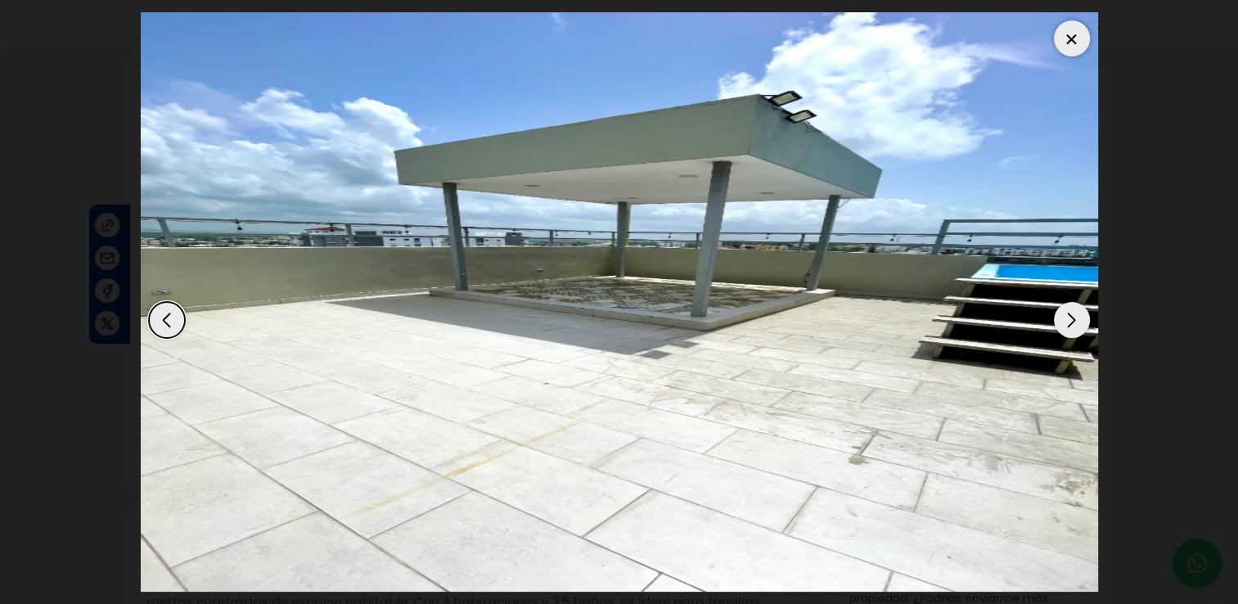
click at [1075, 326] on div "Next slide" at bounding box center [1072, 320] width 36 height 36
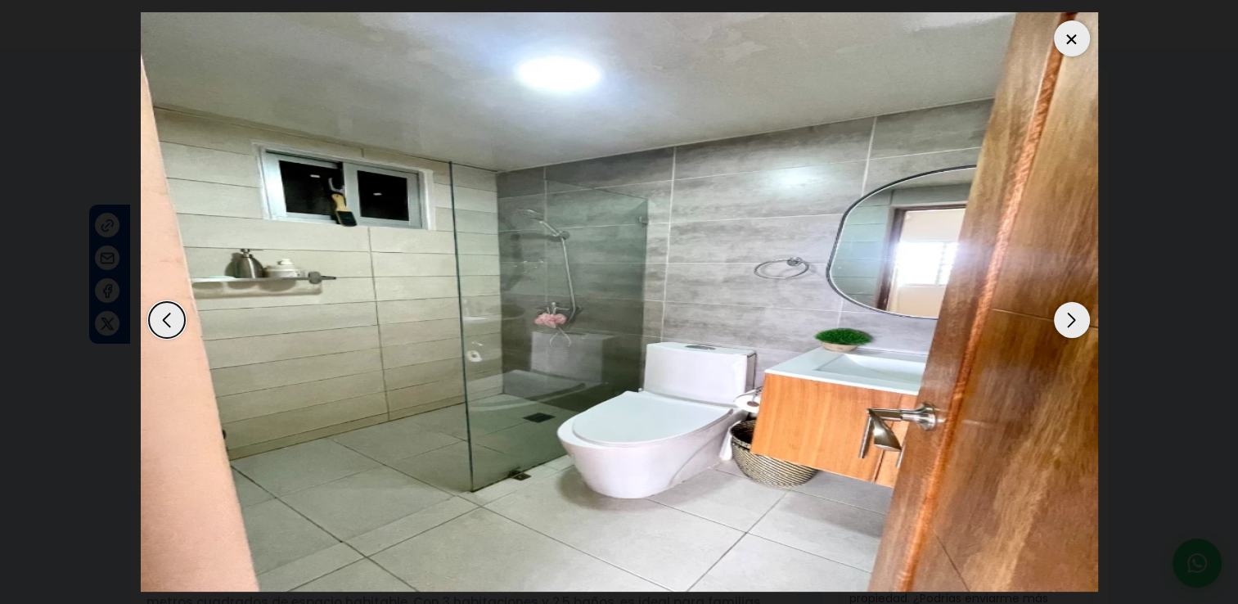
click at [1079, 318] on div "Next slide" at bounding box center [1072, 320] width 36 height 36
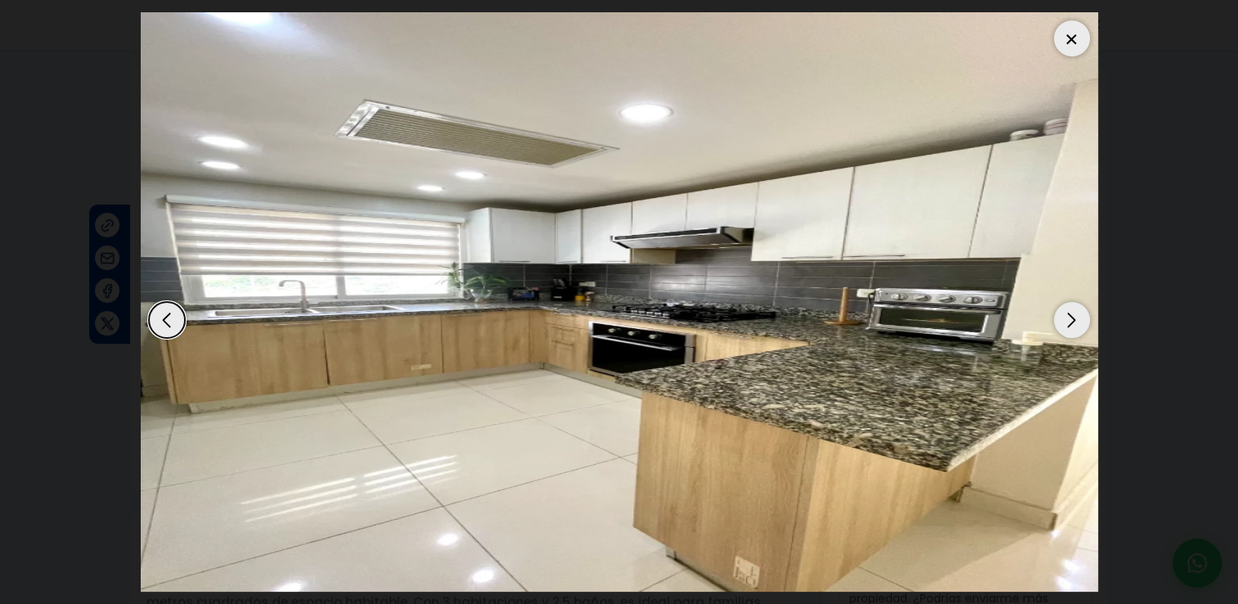
click at [184, 315] on img "13 / 13" at bounding box center [619, 301] width 957 height 579
click at [171, 321] on div "Previous slide" at bounding box center [167, 320] width 36 height 36
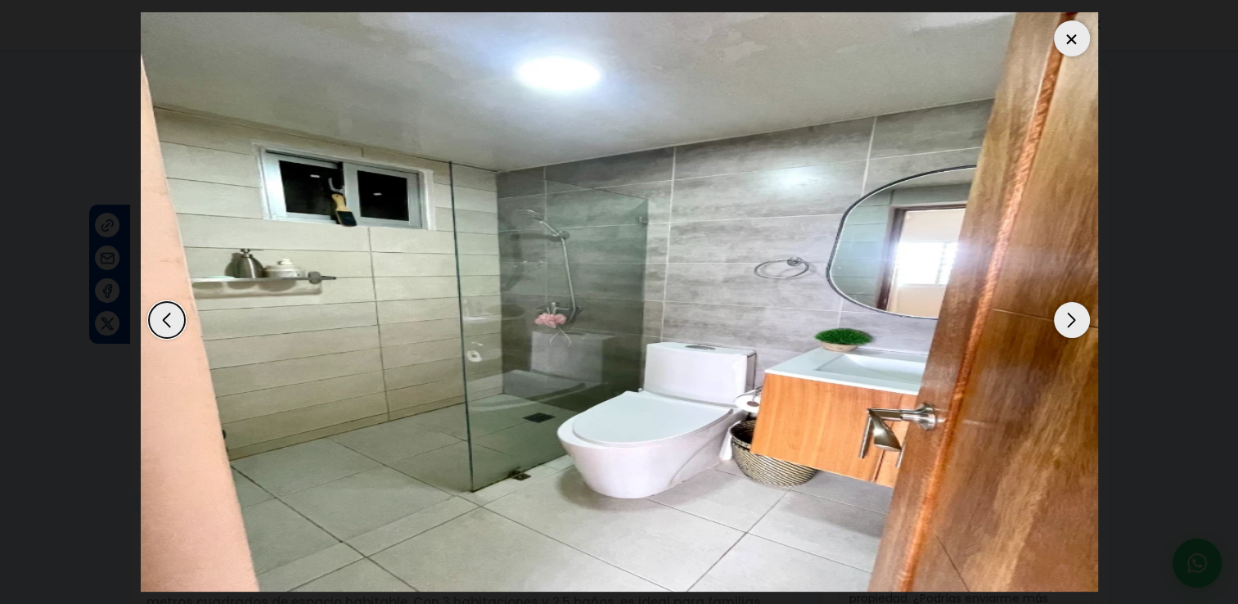
click at [171, 321] on div "Previous slide" at bounding box center [167, 320] width 36 height 36
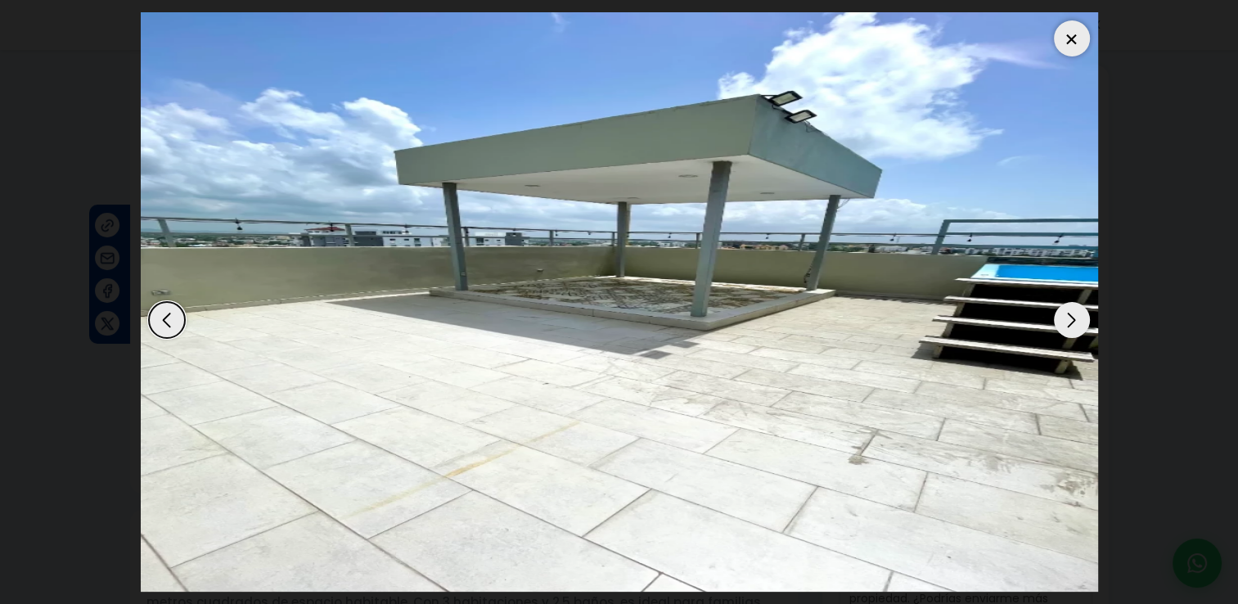
click at [163, 313] on div "Previous slide" at bounding box center [167, 320] width 36 height 36
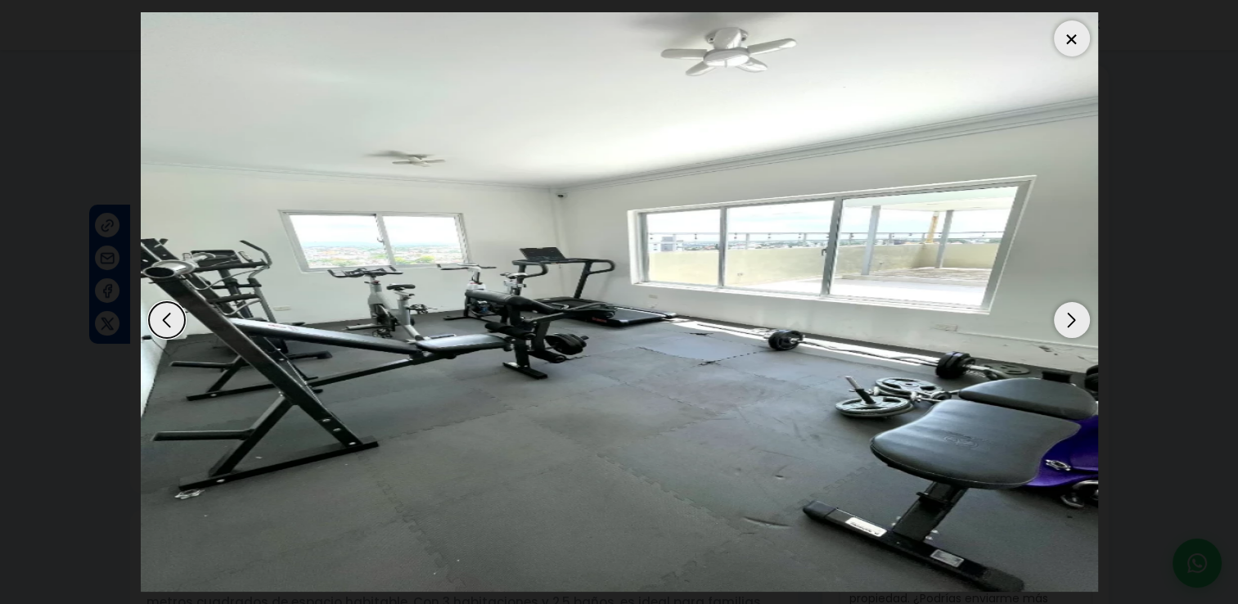
click at [163, 313] on div "Previous slide" at bounding box center [167, 320] width 36 height 36
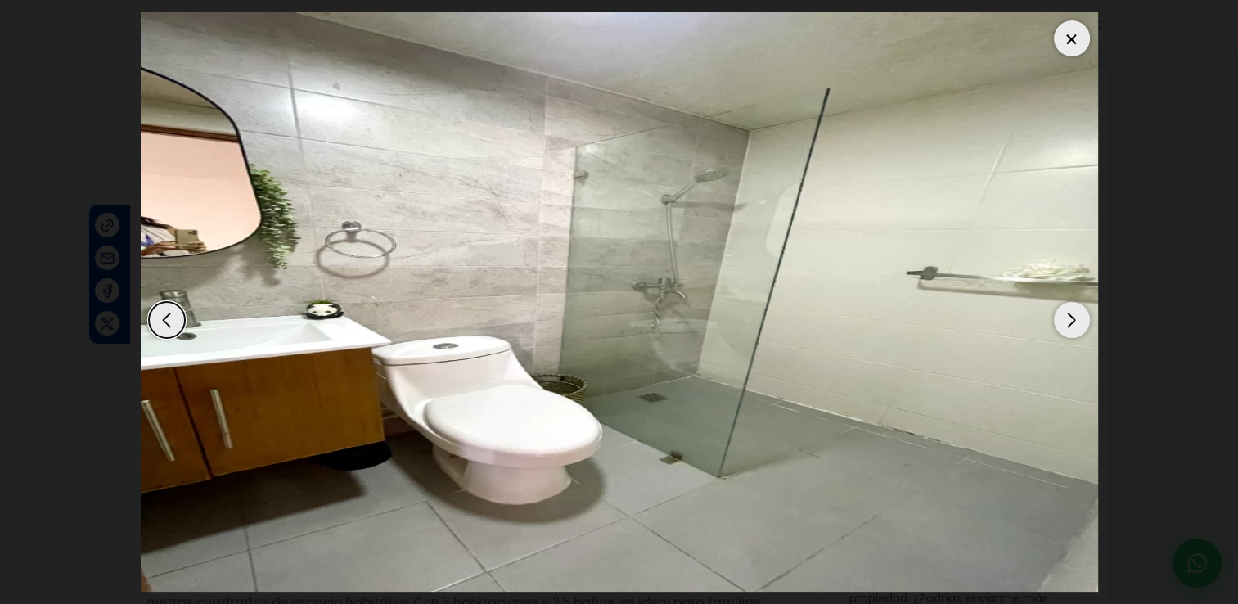
click at [163, 313] on div "Previous slide" at bounding box center [167, 320] width 36 height 36
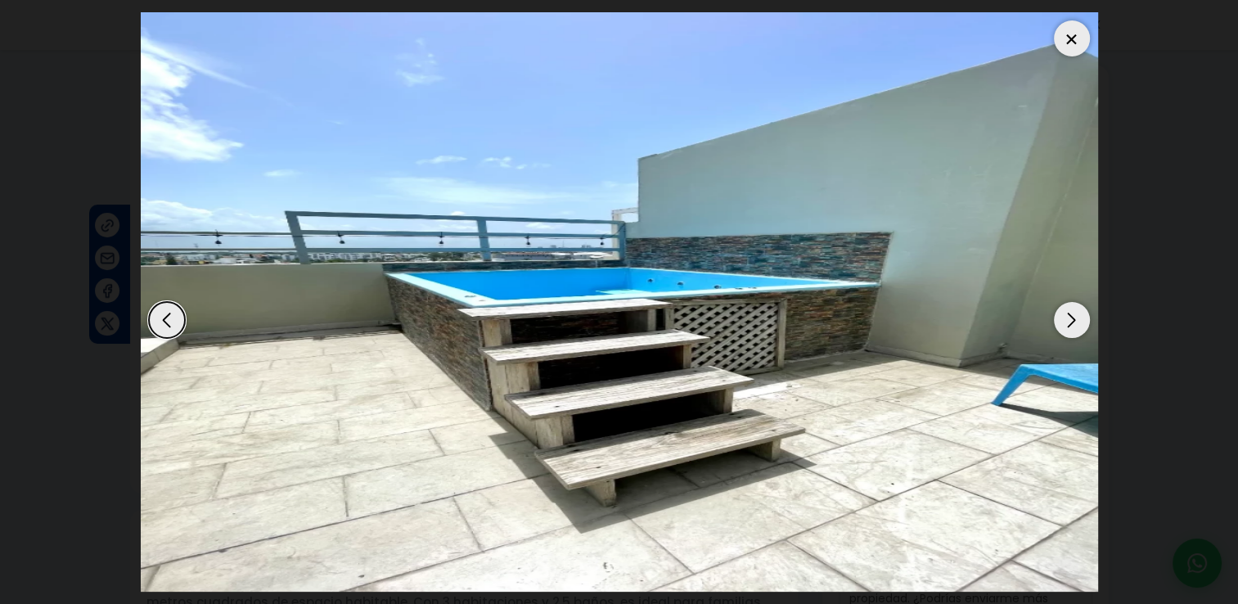
click at [1068, 42] on div at bounding box center [1072, 38] width 36 height 36
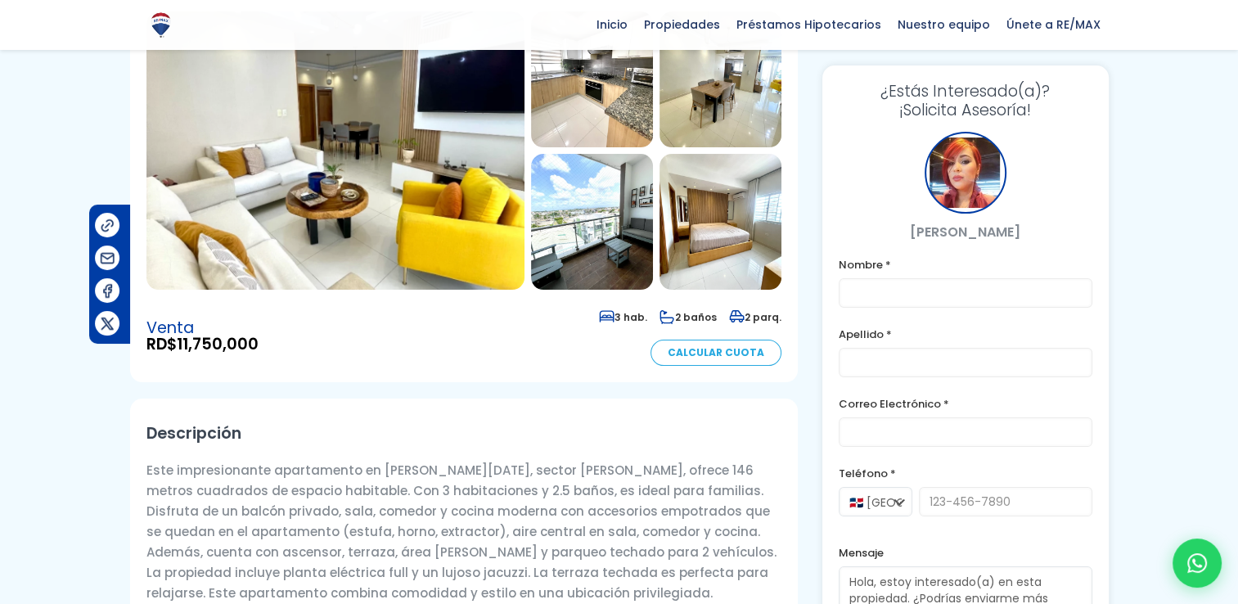
scroll to position [0, 0]
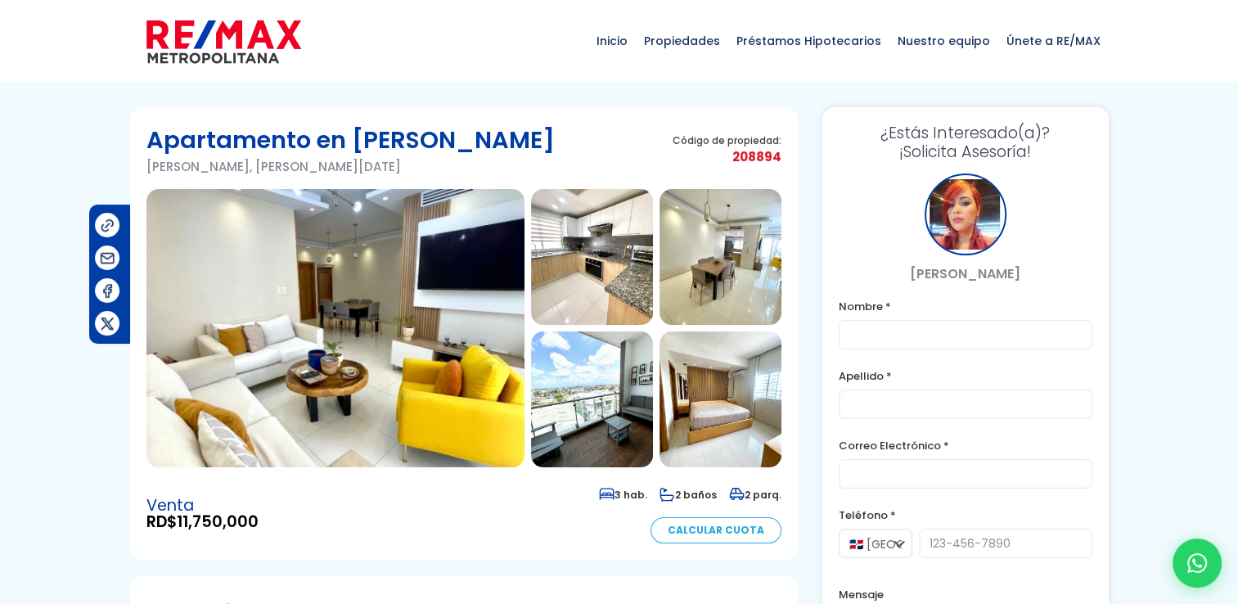
click at [599, 375] on img at bounding box center [592, 399] width 122 height 136
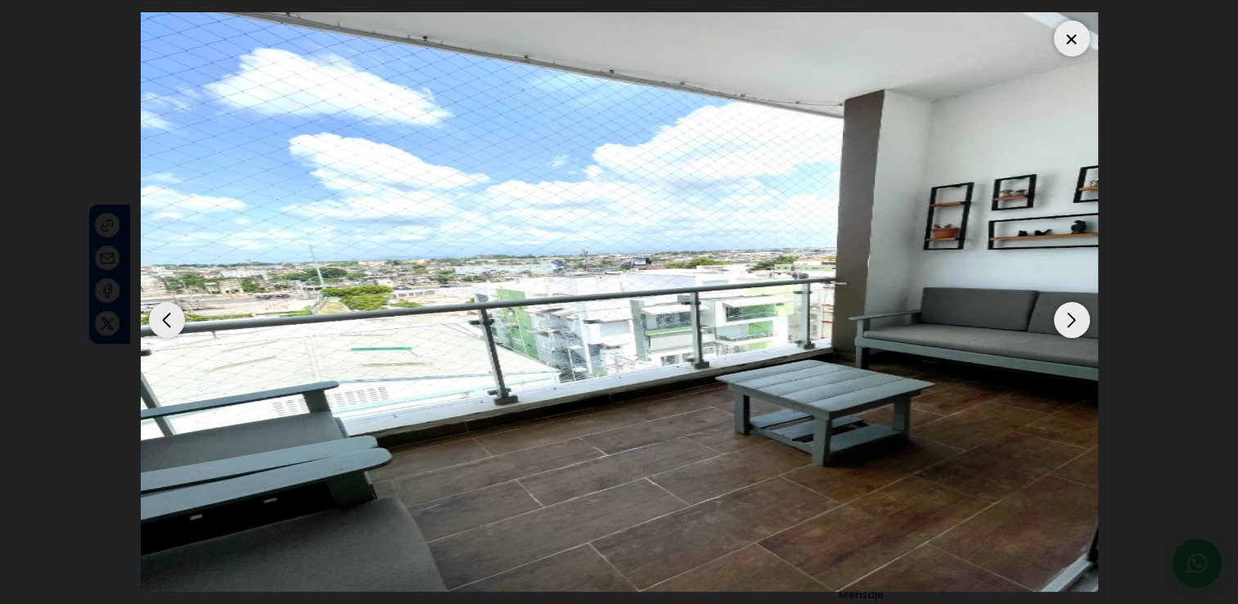
click at [1079, 34] on div at bounding box center [1072, 38] width 36 height 36
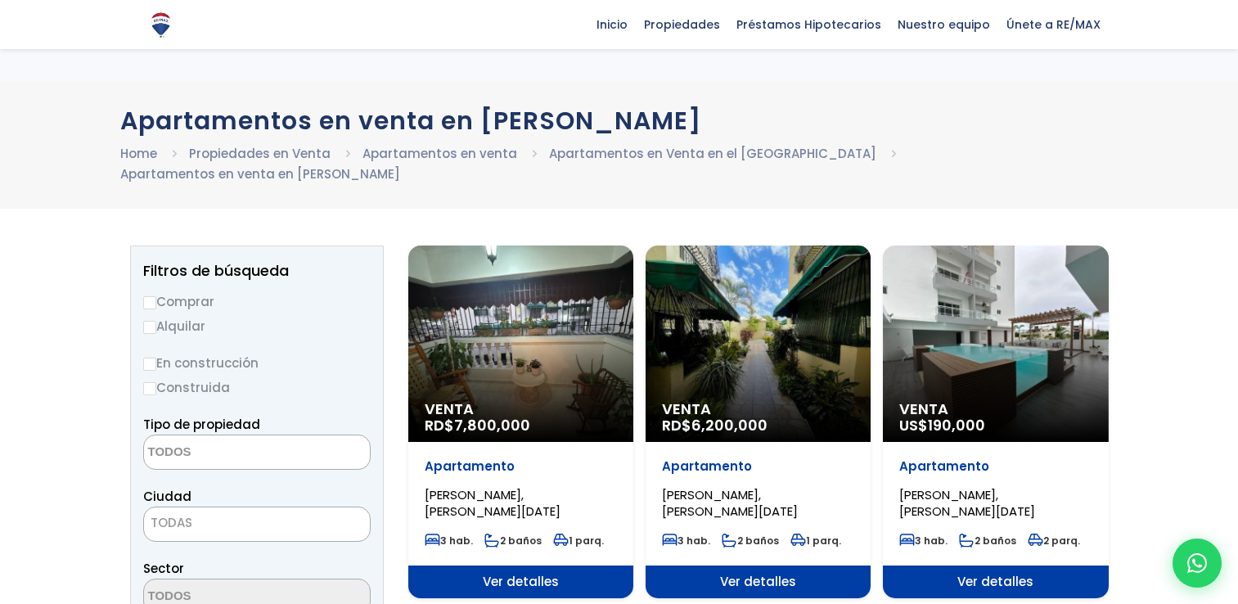
select select
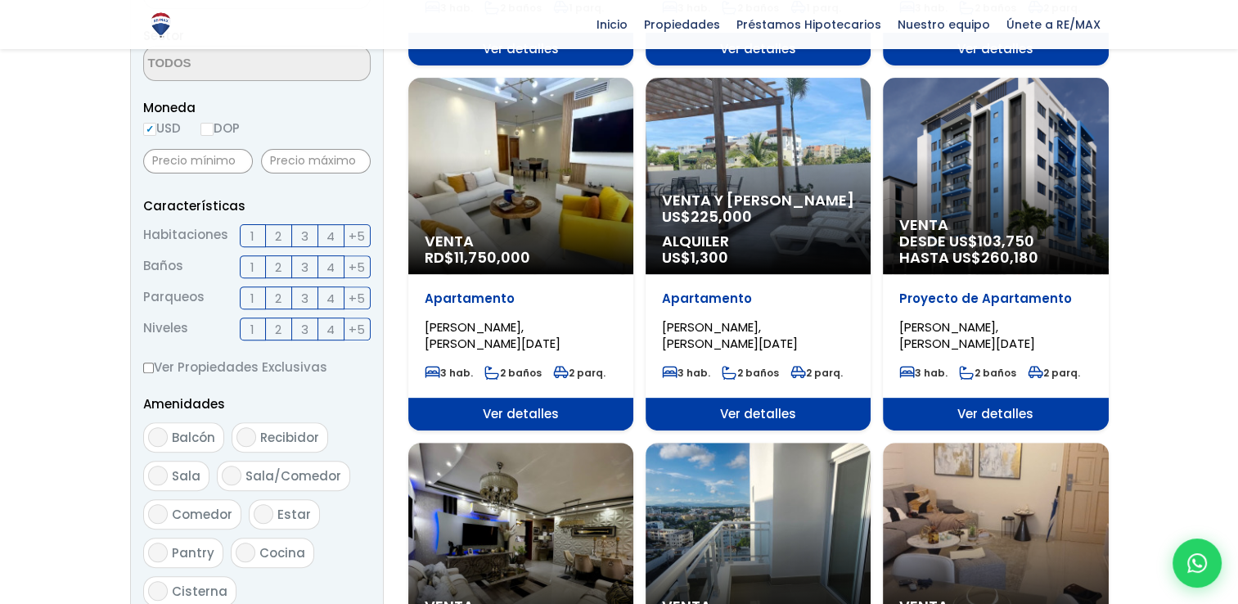
scroll to position [537, 0]
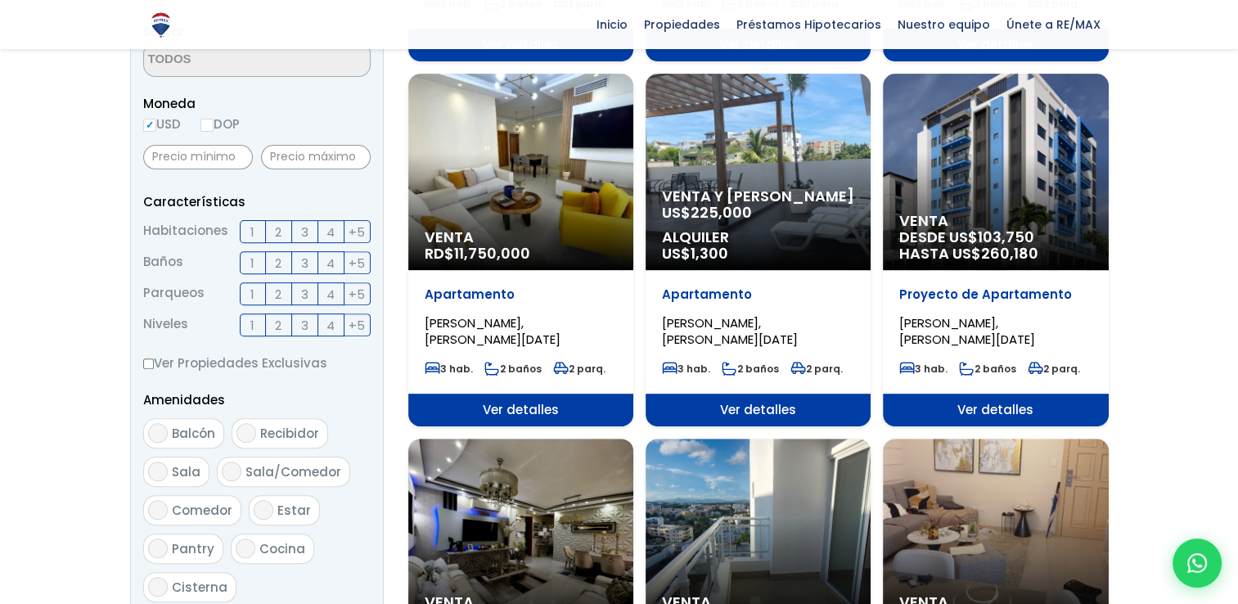
click at [633, 61] on span "Ver detalles" at bounding box center [520, 45] width 225 height 33
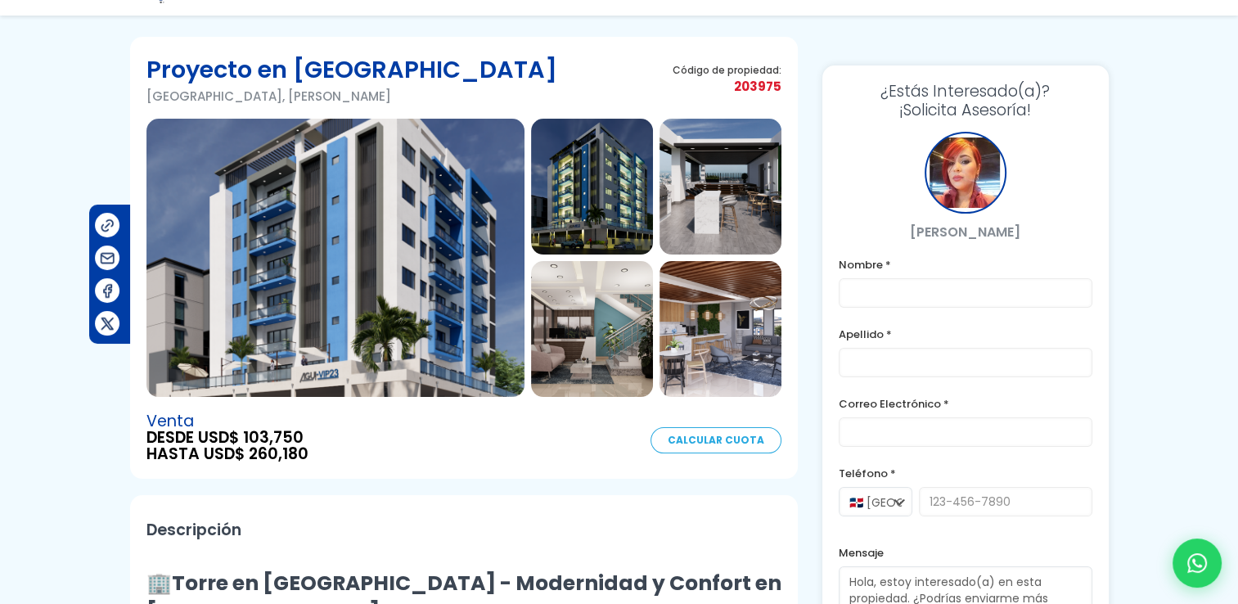
scroll to position [135, 0]
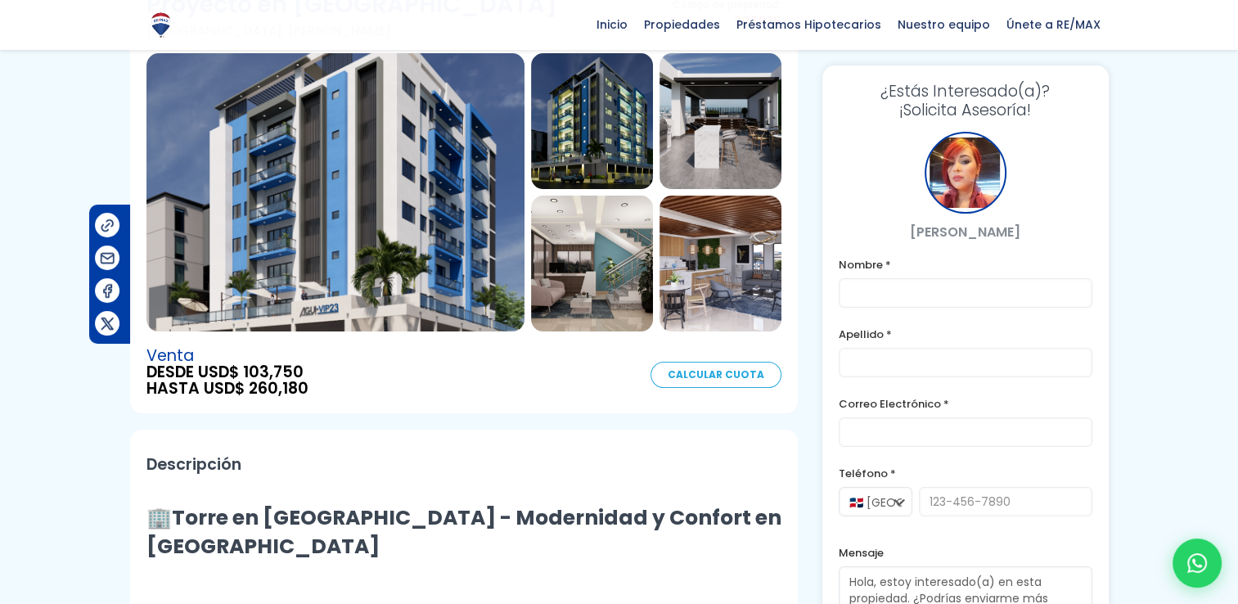
click at [445, 213] on img at bounding box center [335, 192] width 378 height 278
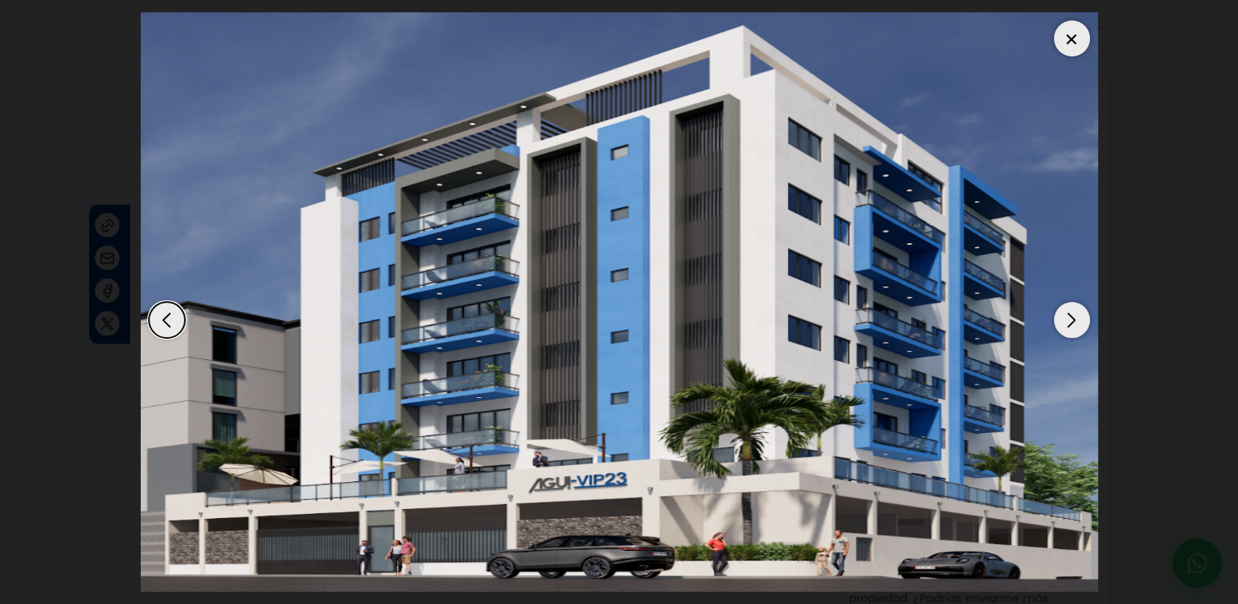
click at [1077, 320] on div "Next slide" at bounding box center [1072, 320] width 36 height 36
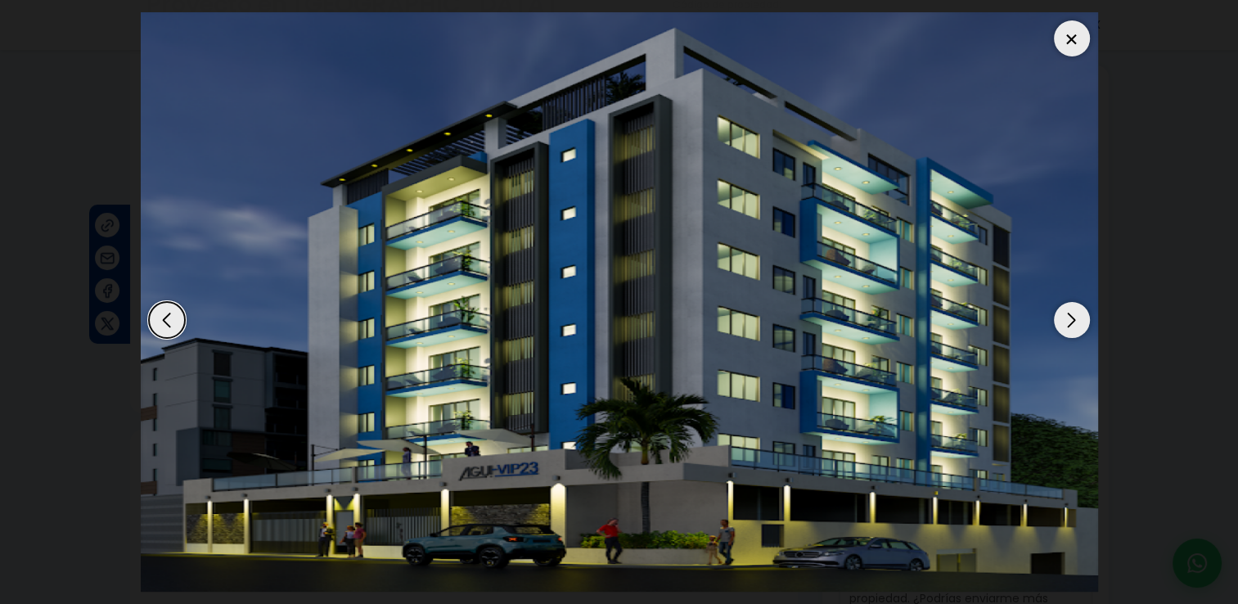
click at [1077, 320] on div "Next slide" at bounding box center [1072, 320] width 36 height 36
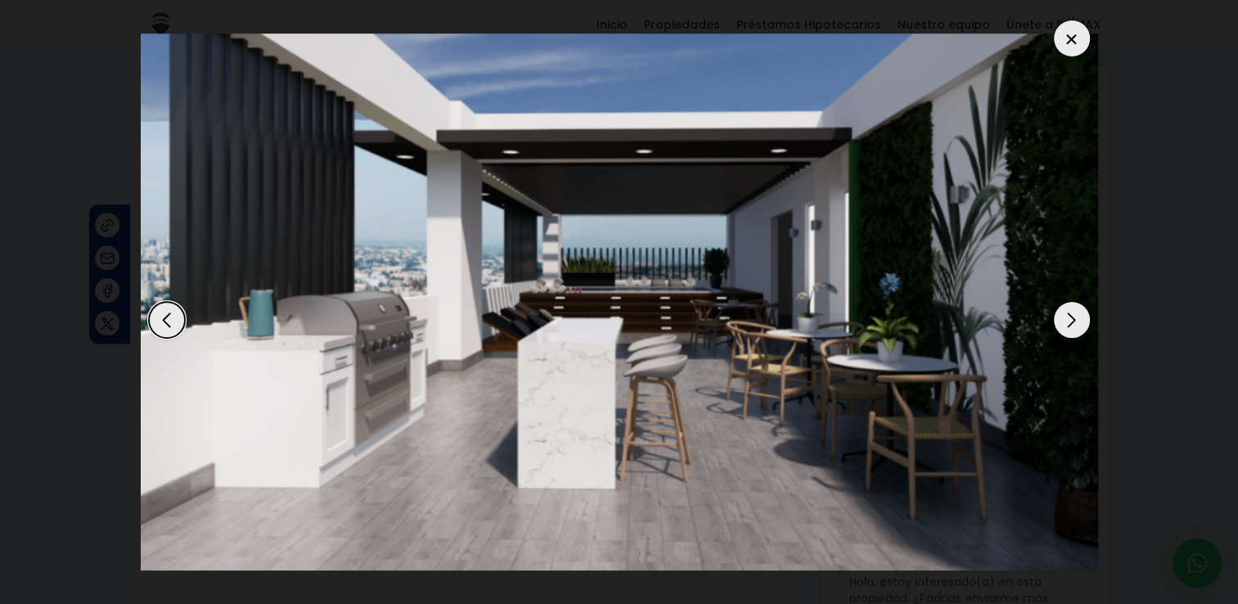
click at [1077, 320] on div "Next slide" at bounding box center [1072, 320] width 36 height 36
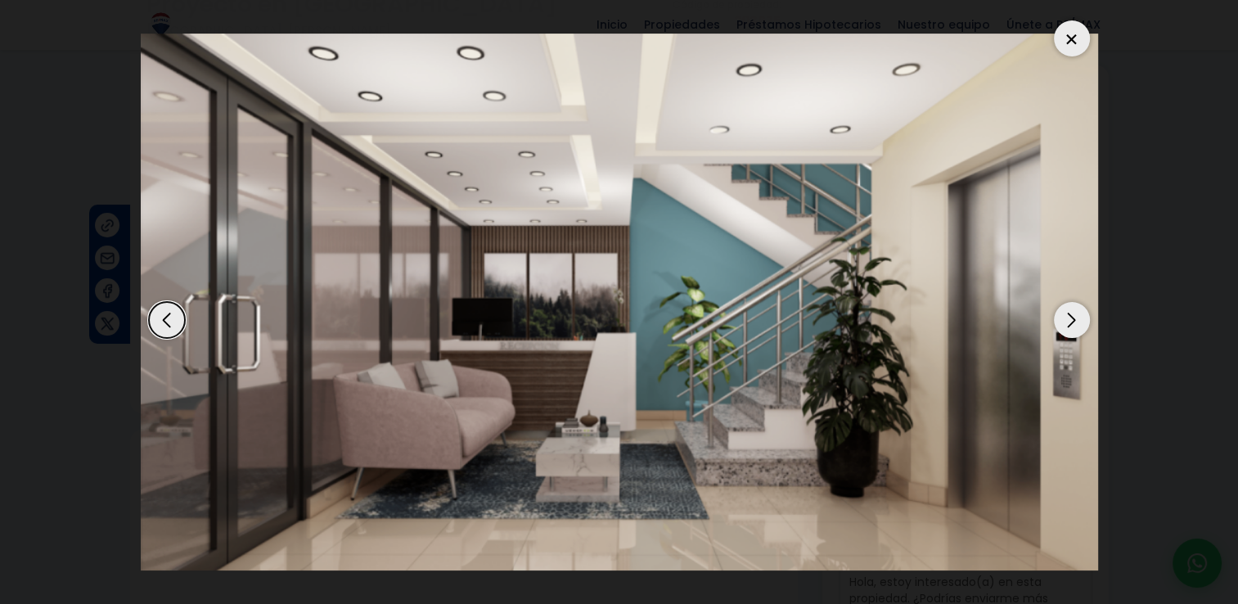
click at [1077, 320] on div "Next slide" at bounding box center [1072, 320] width 36 height 36
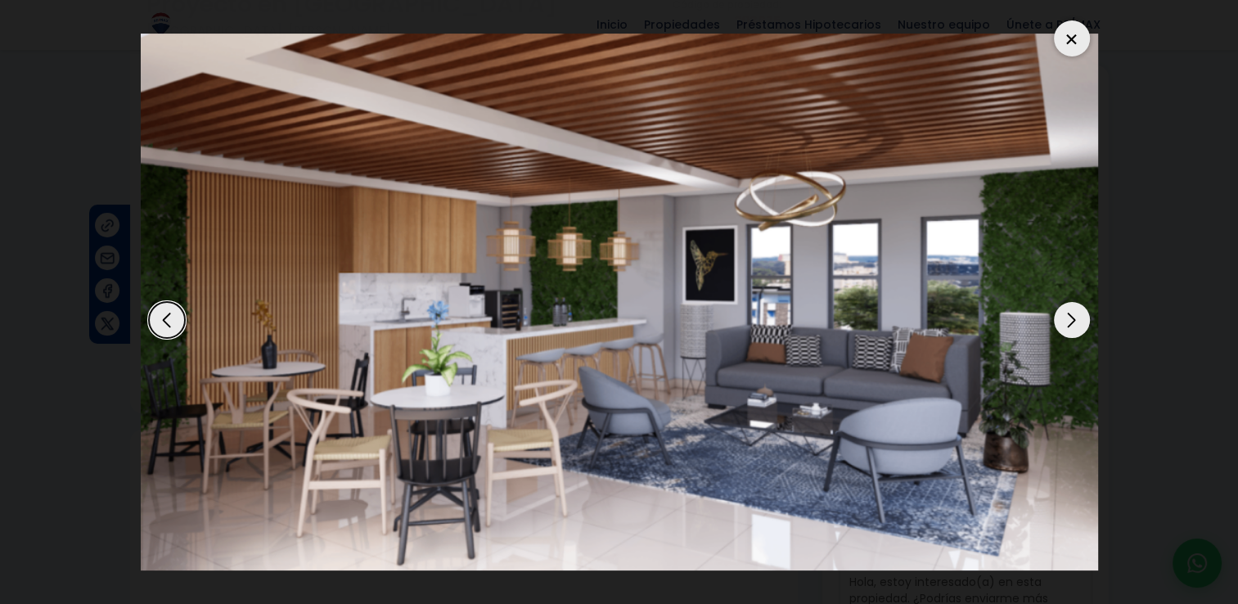
click at [1077, 320] on div "Next slide" at bounding box center [1072, 320] width 36 height 36
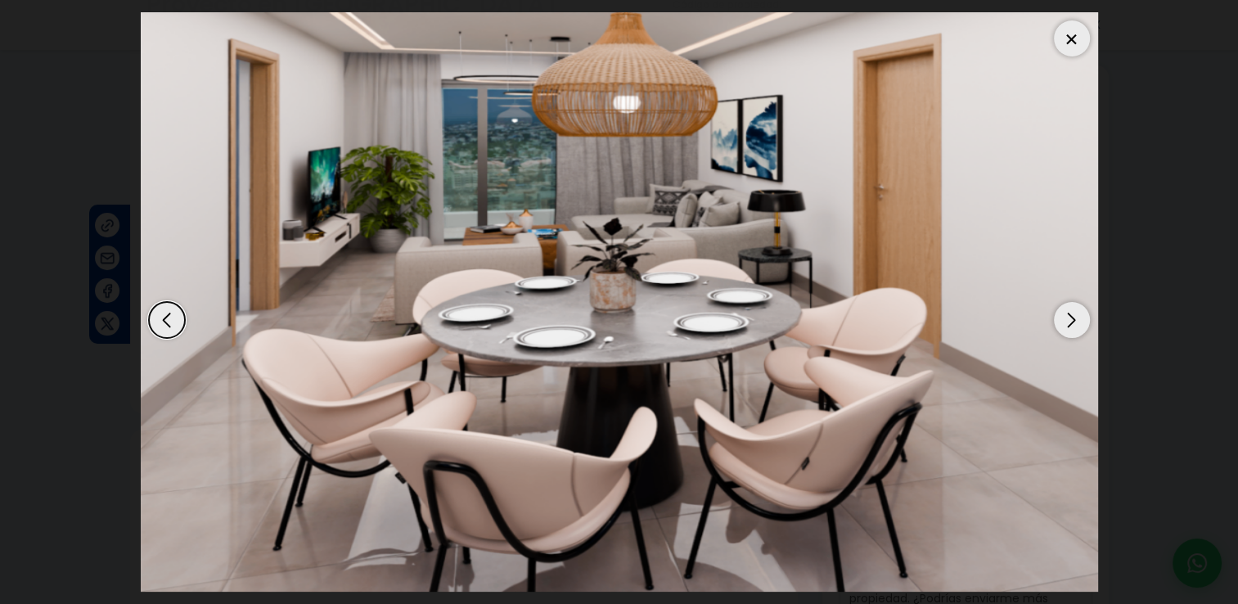
click at [171, 324] on div "Previous slide" at bounding box center [167, 320] width 36 height 36
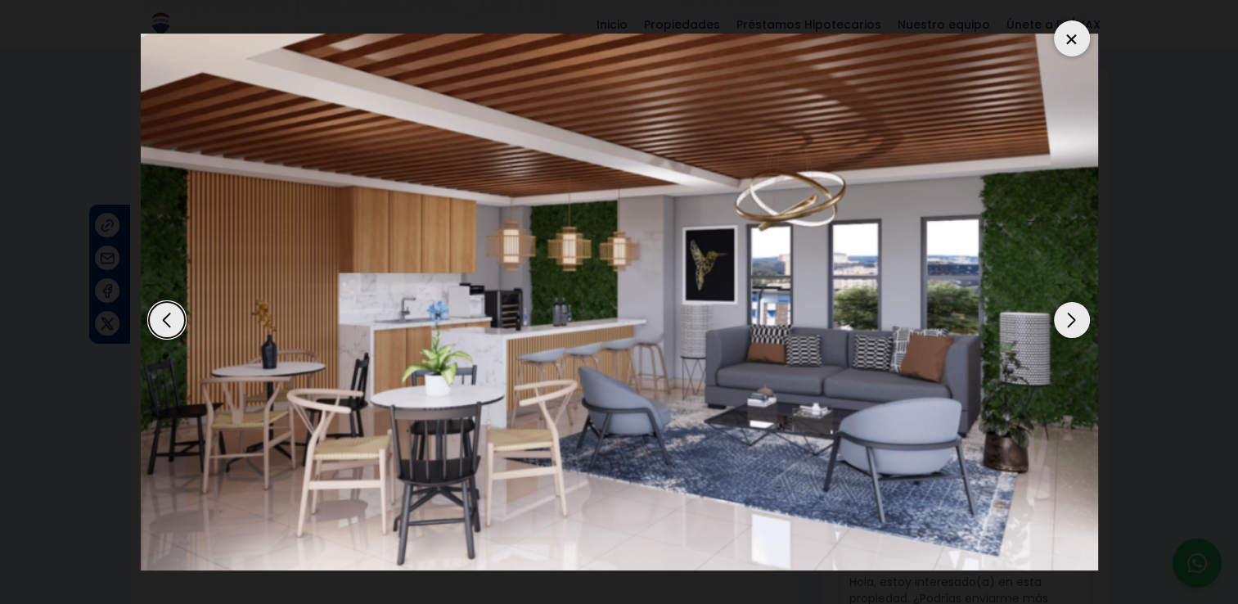
click at [1070, 318] on div "Next slide" at bounding box center [1072, 320] width 36 height 36
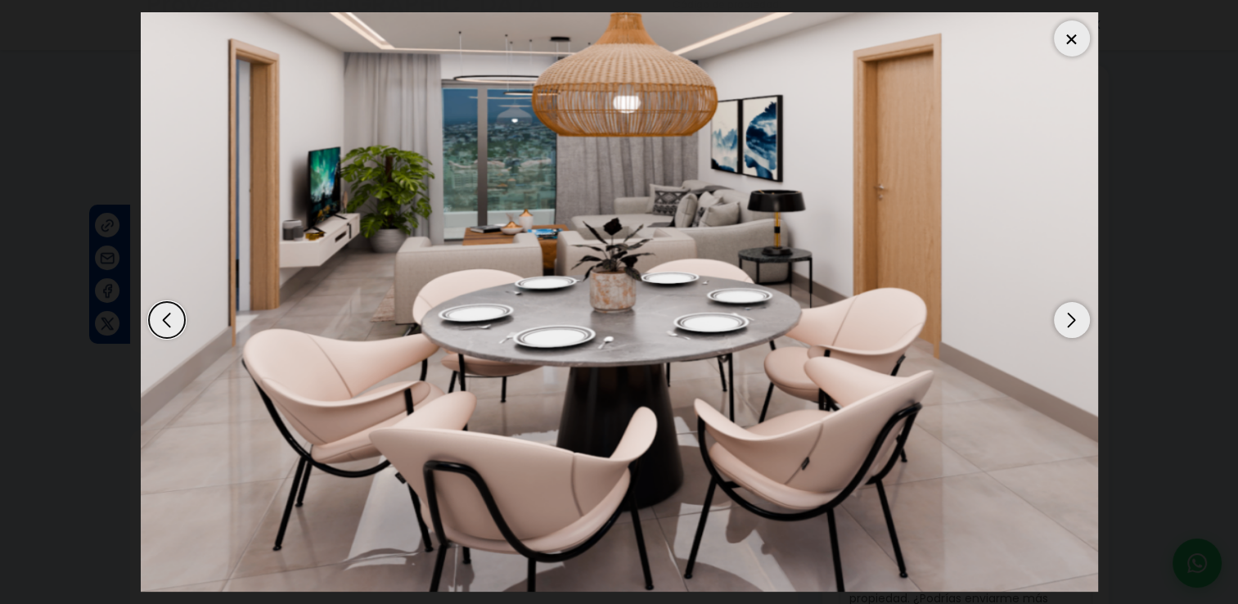
click at [1070, 318] on div "Next slide" at bounding box center [1072, 320] width 36 height 36
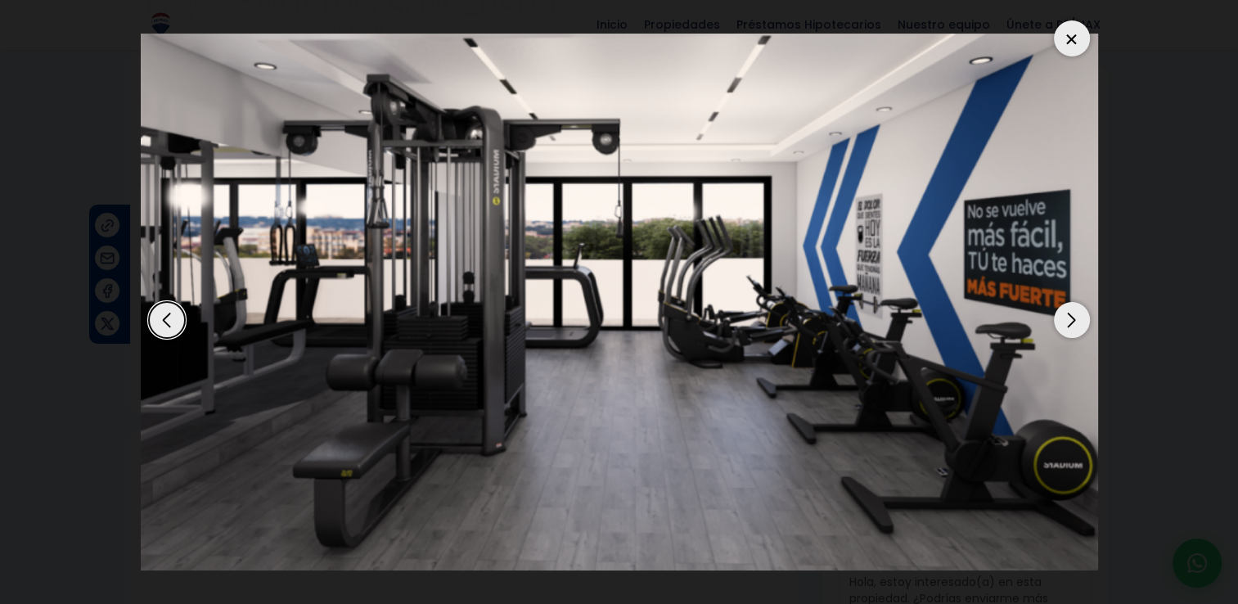
click at [1070, 318] on div "Next slide" at bounding box center [1072, 320] width 36 height 36
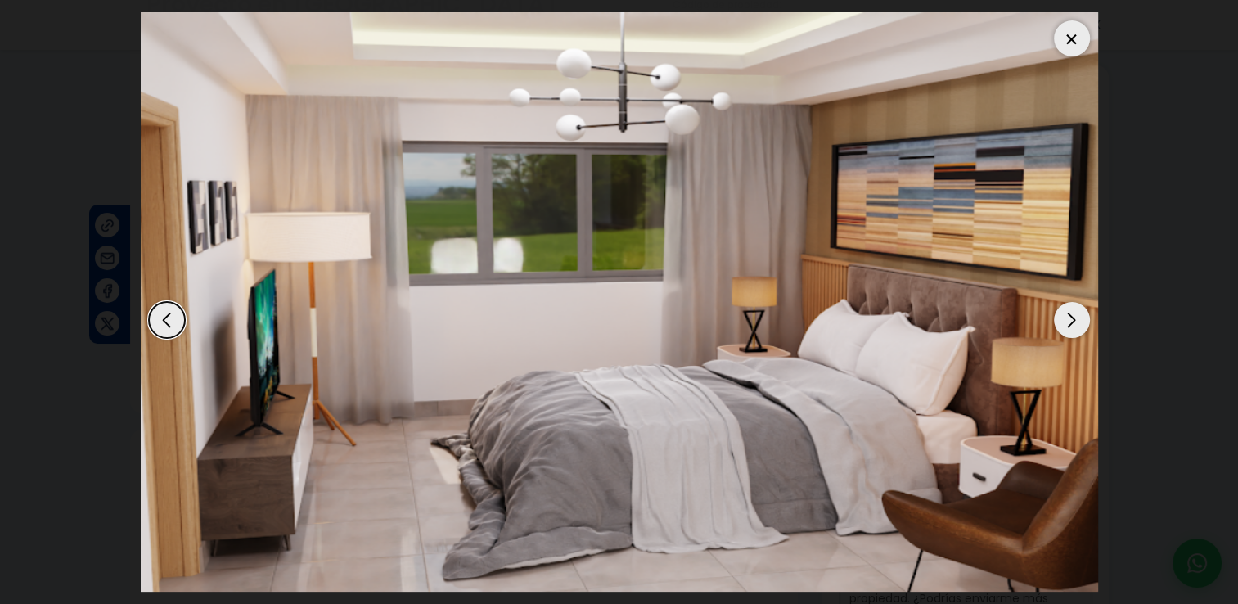
click at [1070, 318] on div "Next slide" at bounding box center [1072, 320] width 36 height 36
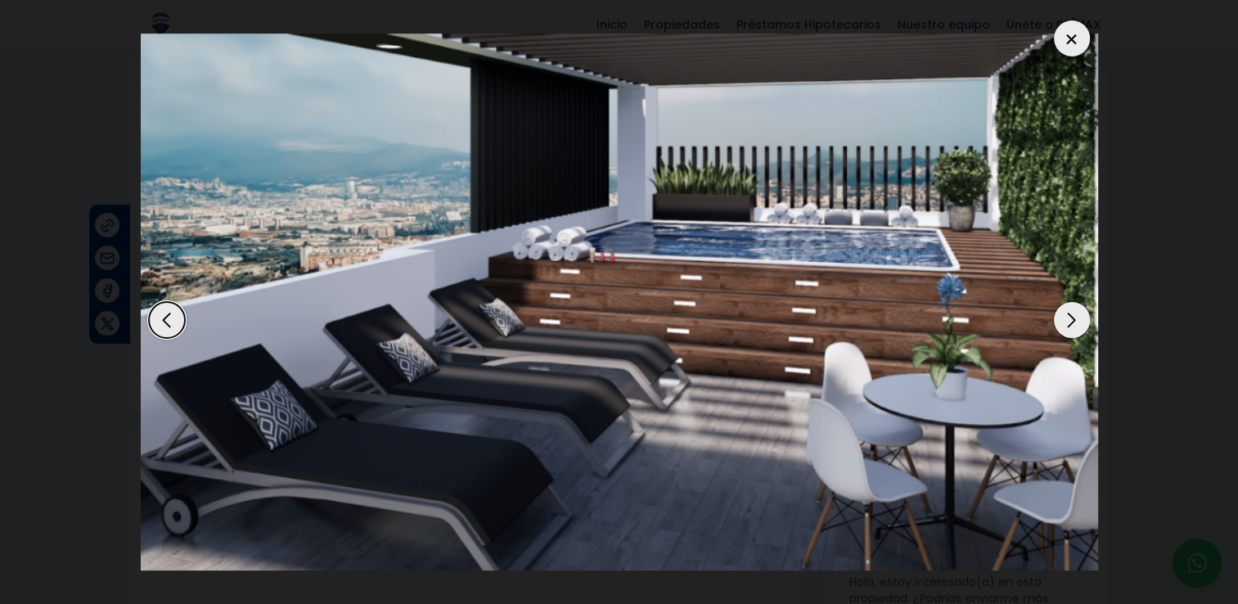
click at [1070, 318] on div "Next slide" at bounding box center [1072, 320] width 36 height 36
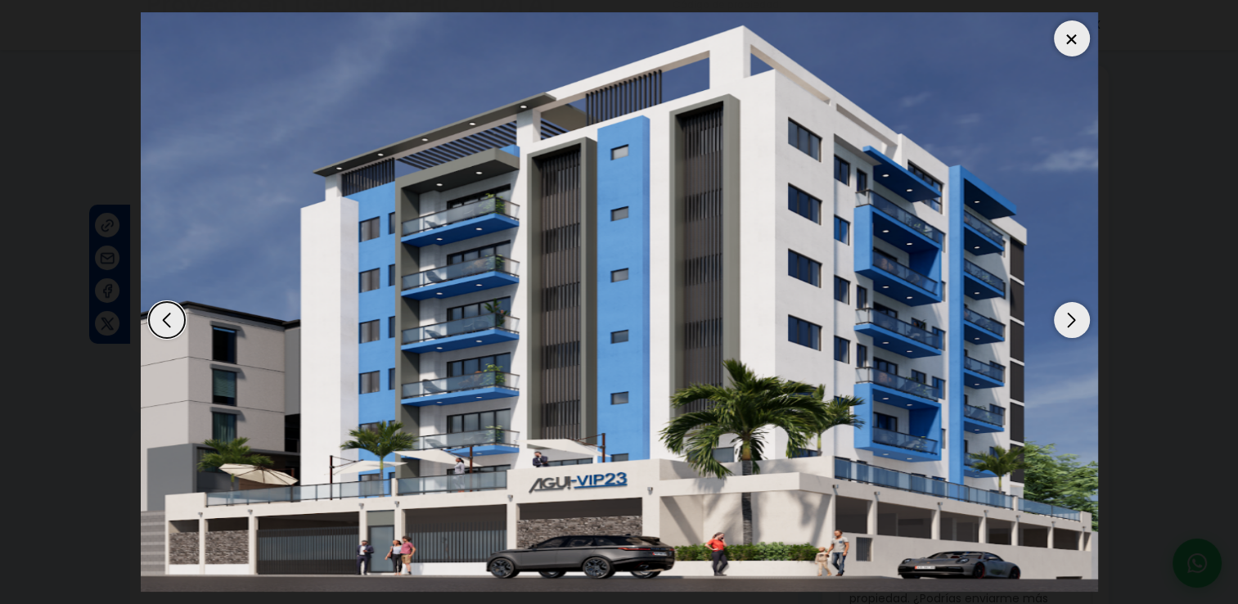
click at [1073, 47] on div at bounding box center [1072, 38] width 36 height 36
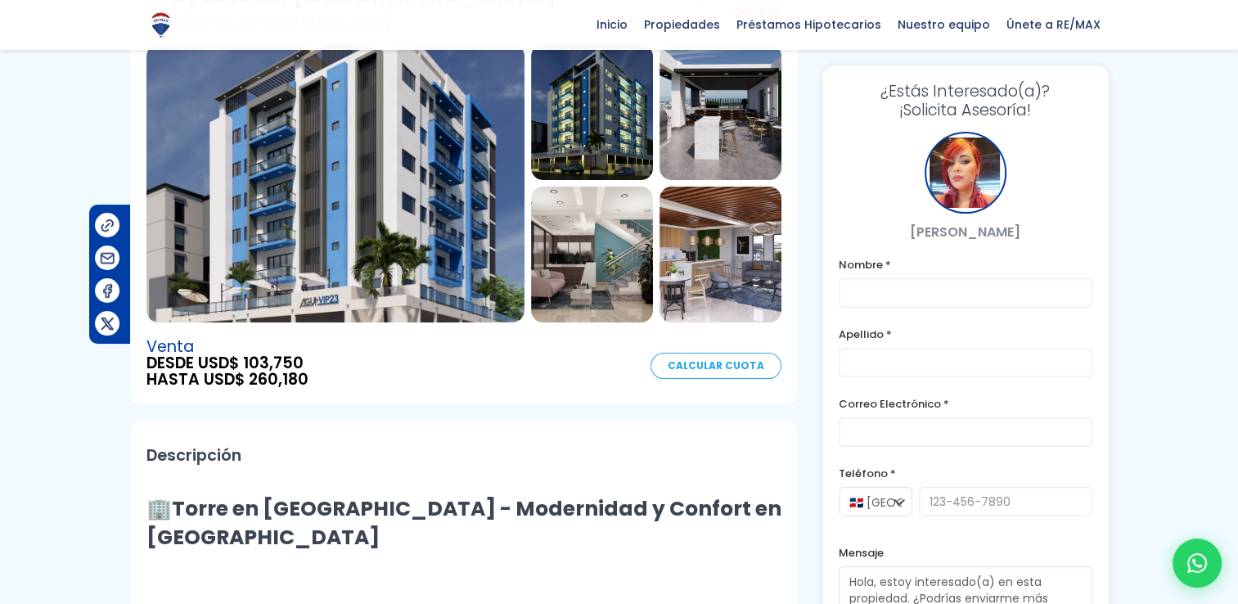
scroll to position [122, 0]
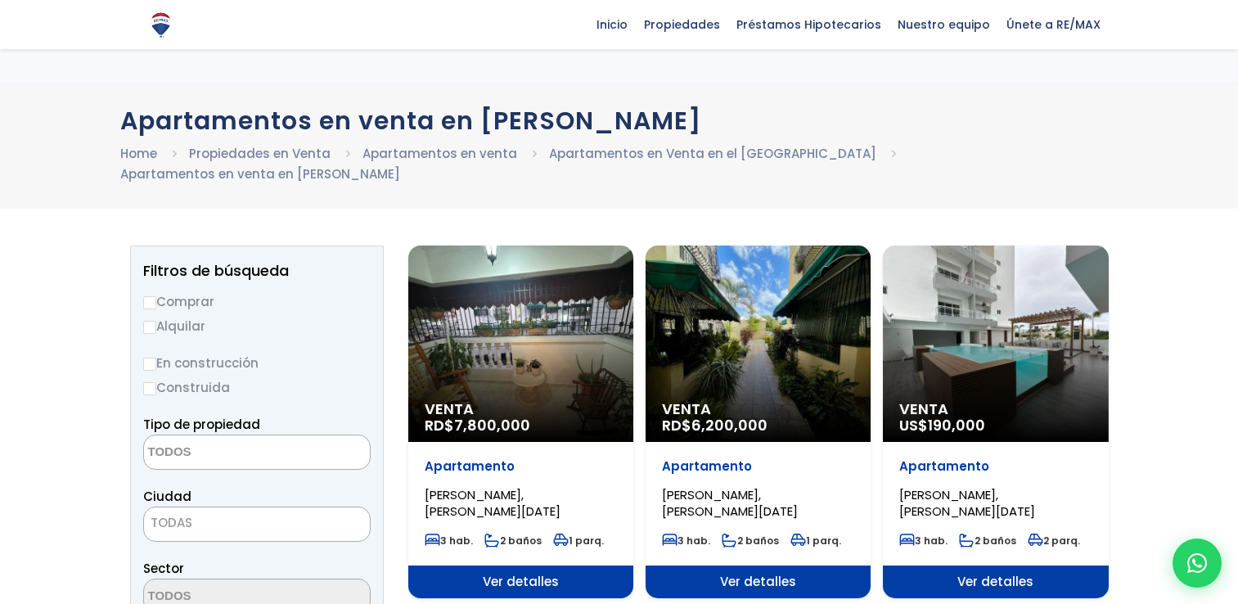
select select
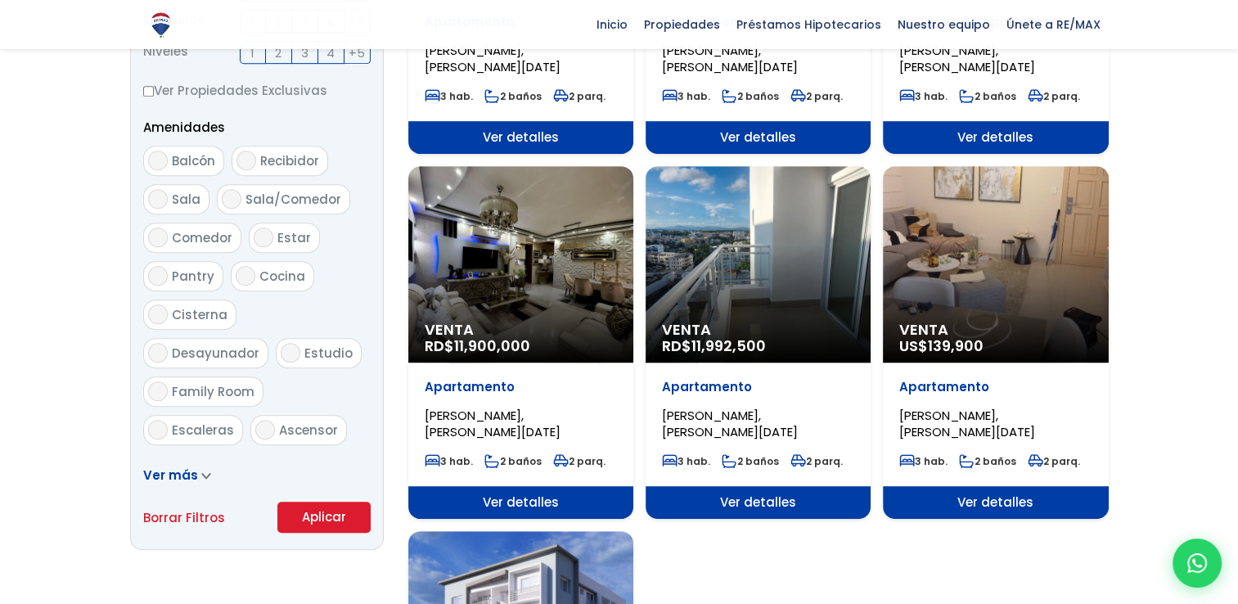
scroll to position [814, 0]
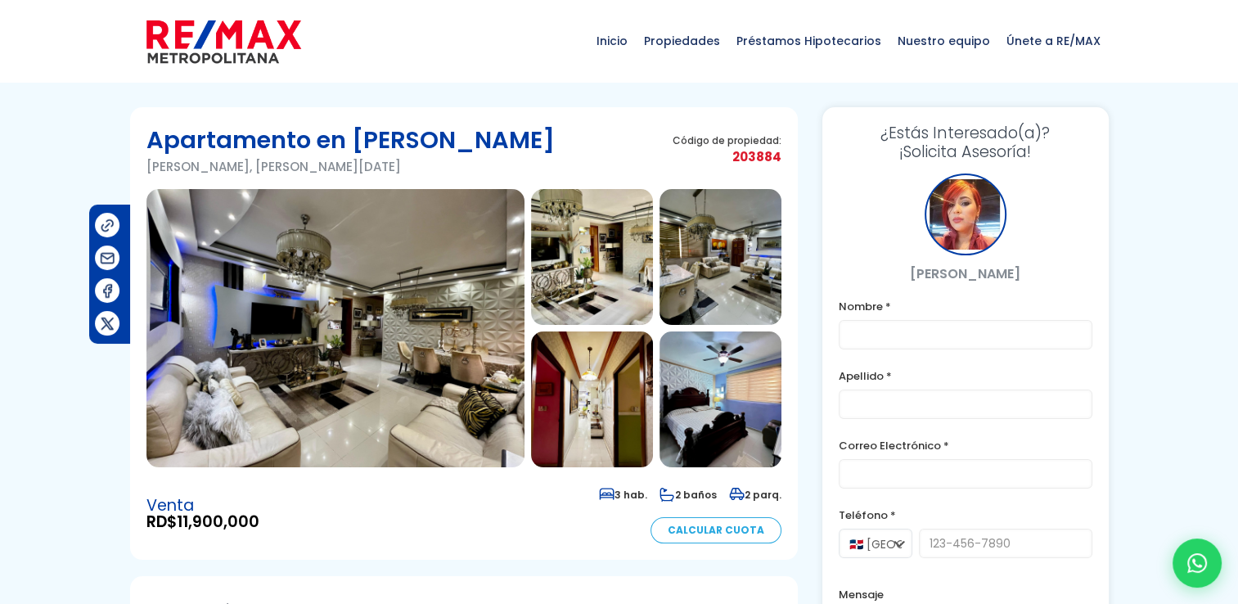
click at [363, 286] on img at bounding box center [335, 328] width 378 height 278
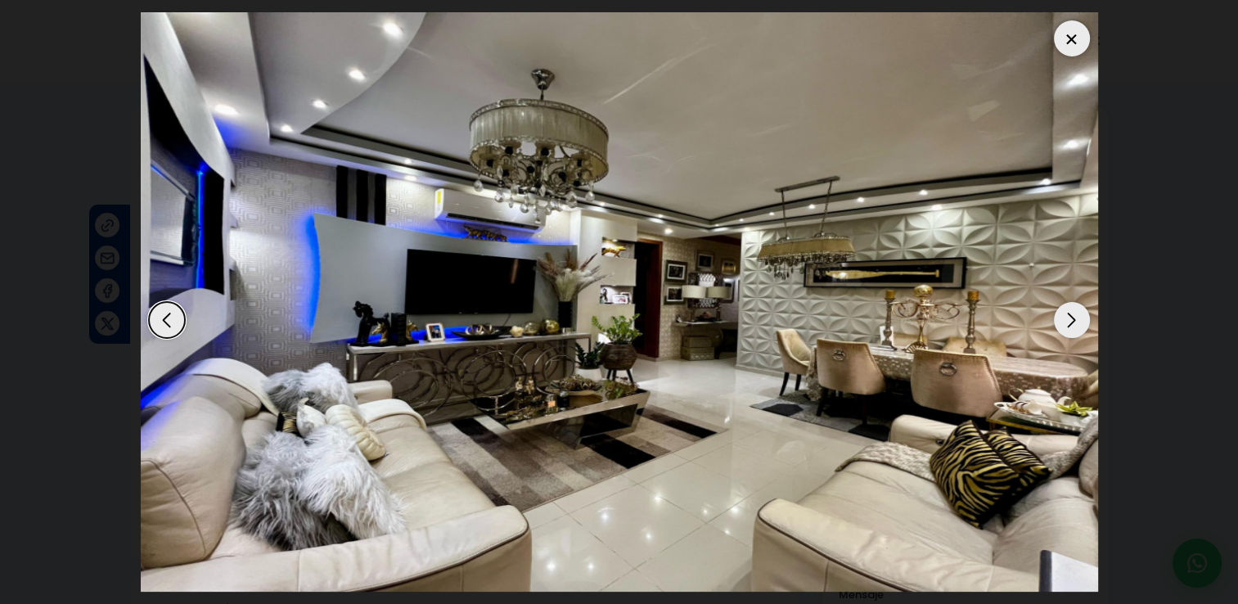
click at [1070, 318] on div "Next slide" at bounding box center [1072, 320] width 36 height 36
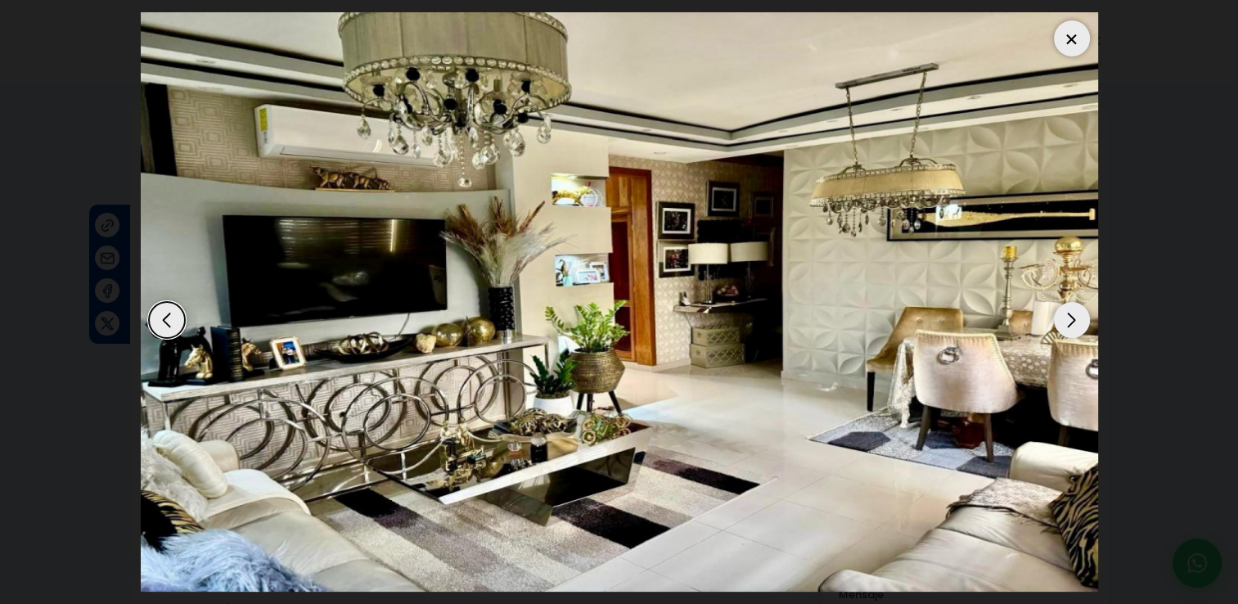
click at [1070, 318] on div "Next slide" at bounding box center [1072, 320] width 36 height 36
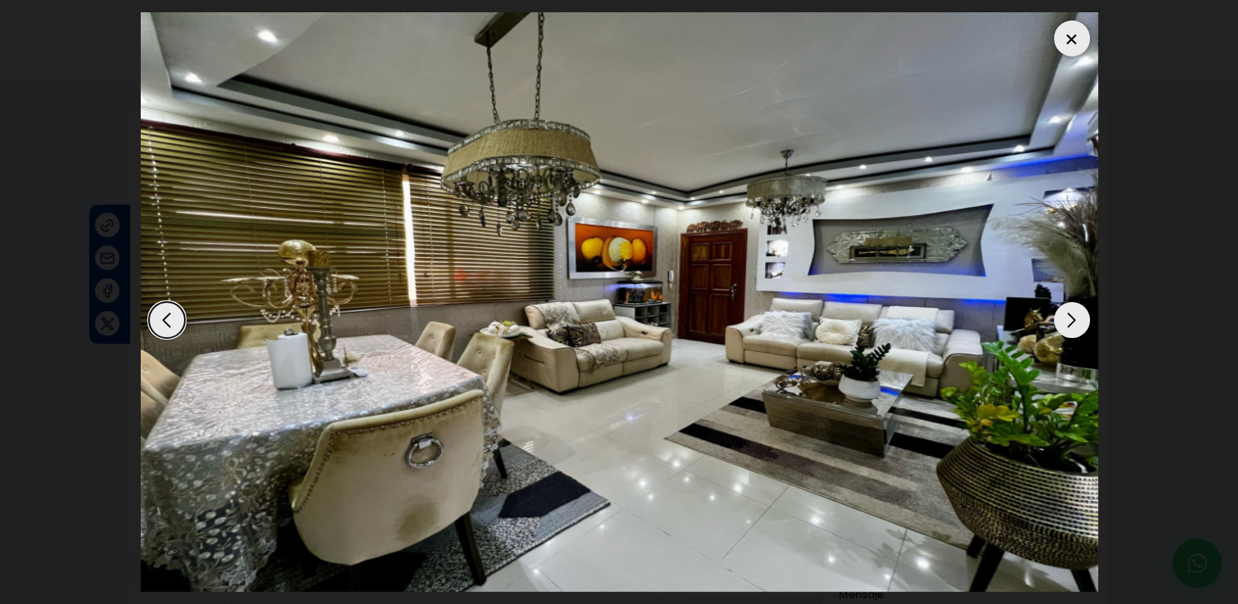
click at [1070, 318] on div "Next slide" at bounding box center [1072, 320] width 36 height 36
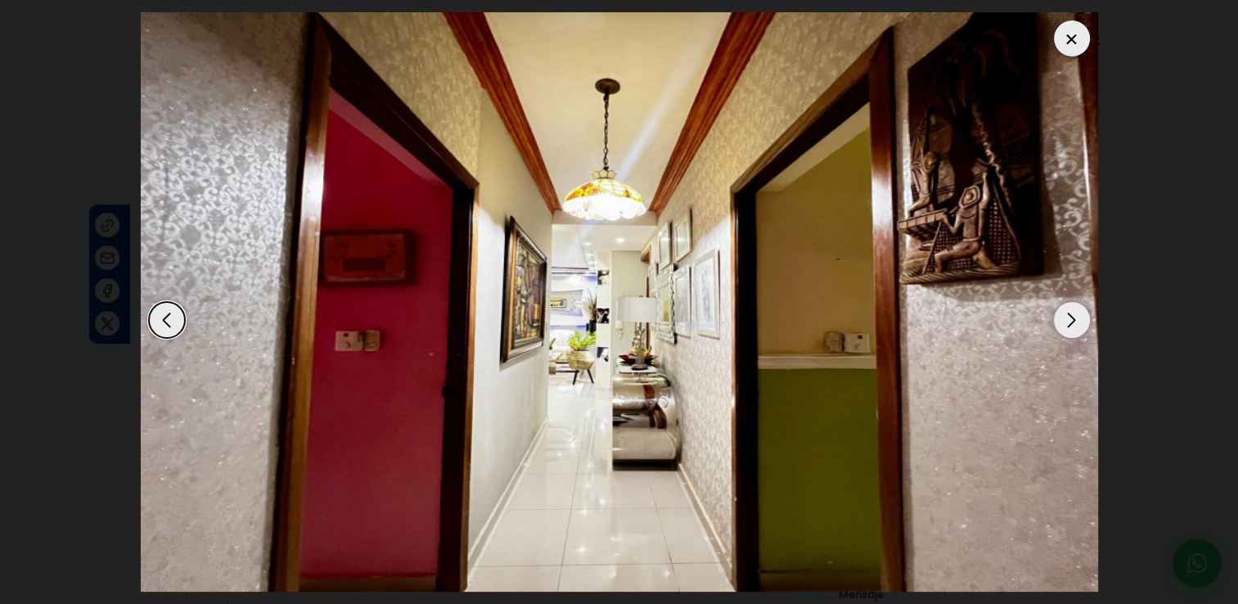
click at [1070, 318] on div "Next slide" at bounding box center [1072, 320] width 36 height 36
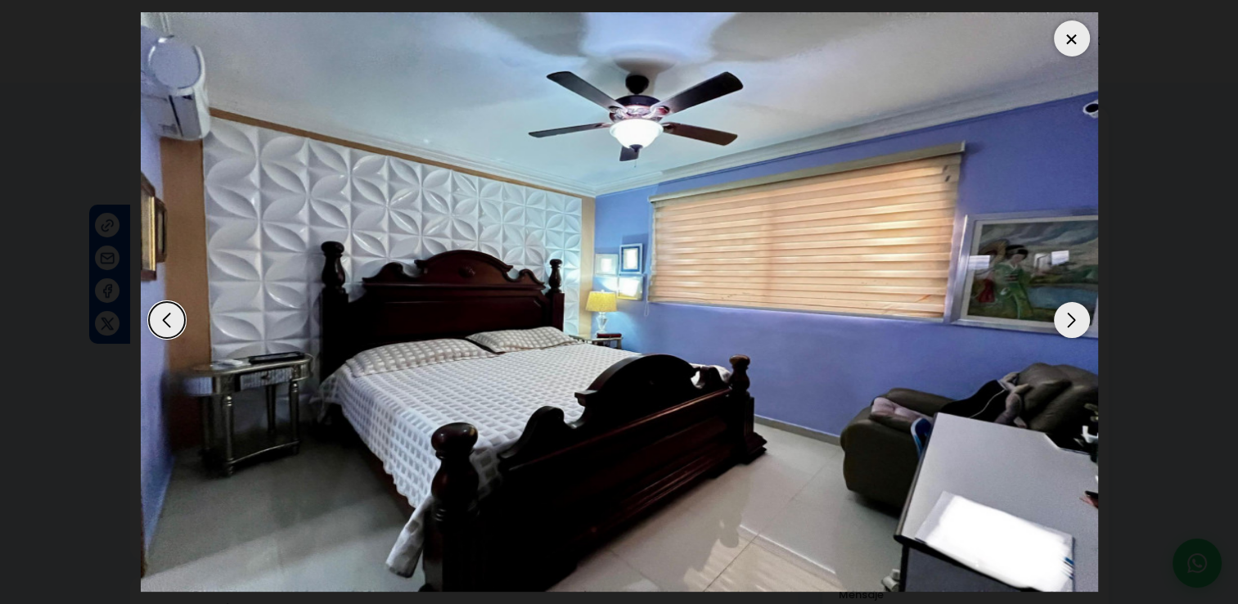
click at [1070, 318] on div "Next slide" at bounding box center [1072, 320] width 36 height 36
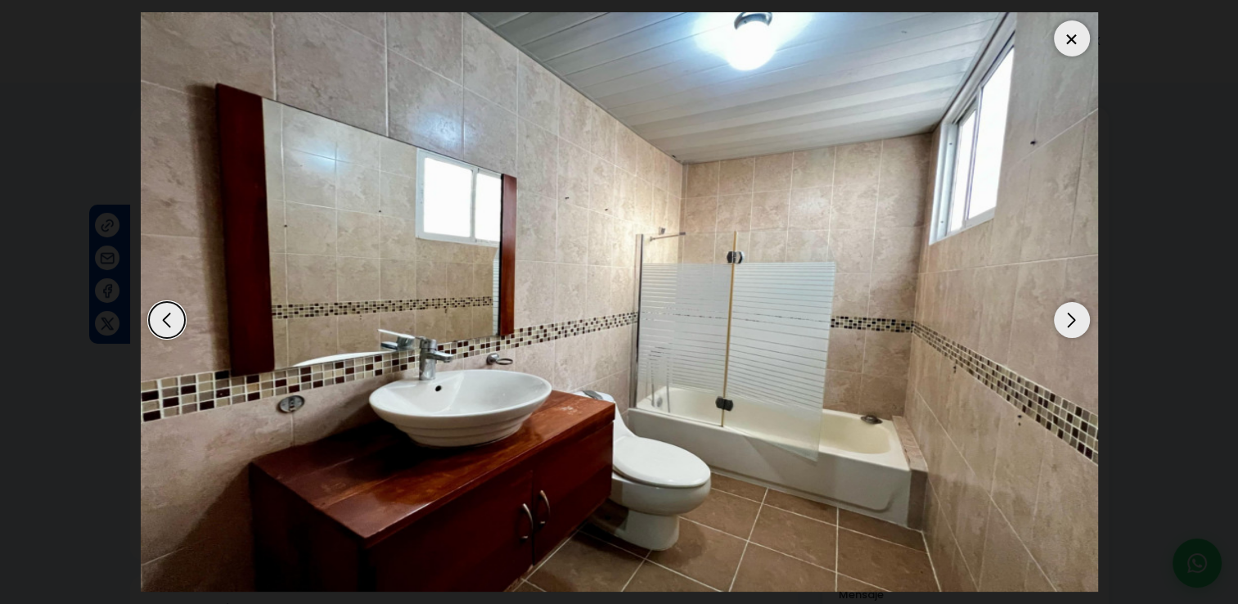
click at [1070, 318] on div "Next slide" at bounding box center [1072, 320] width 36 height 36
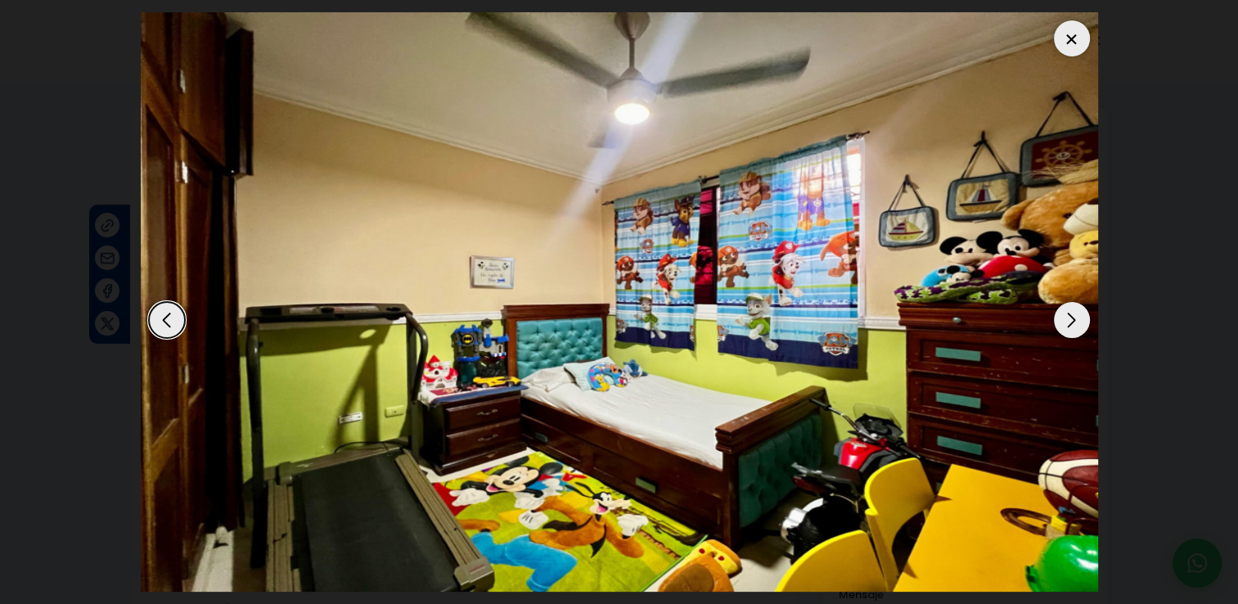
click at [1070, 318] on div "Next slide" at bounding box center [1072, 320] width 36 height 36
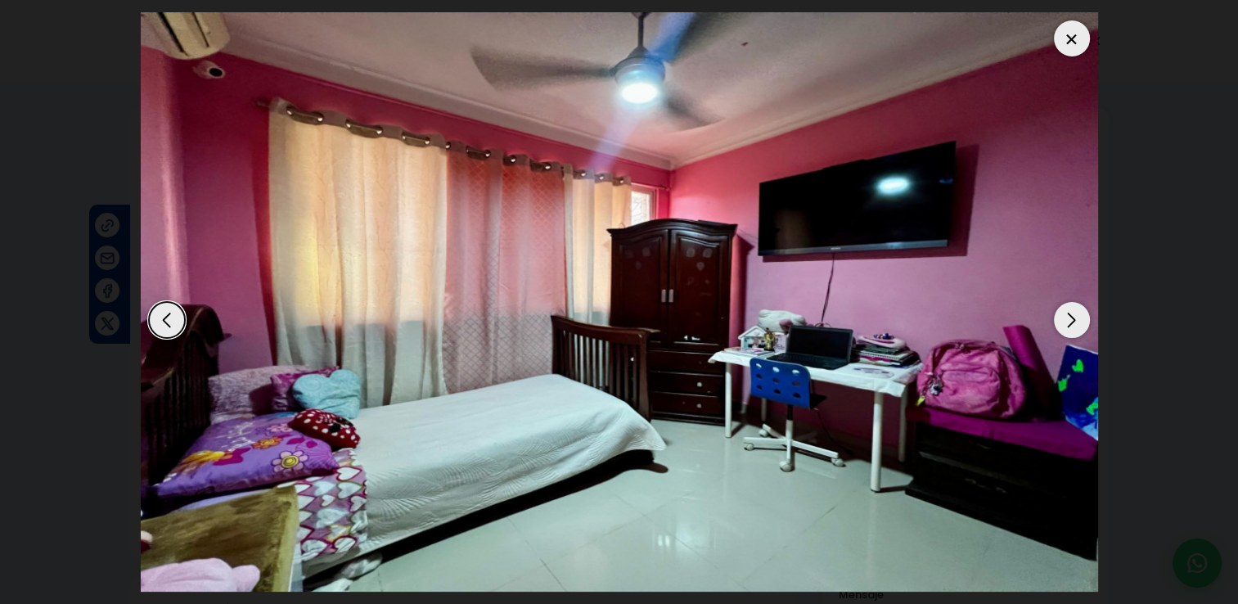
click at [1070, 318] on div "Next slide" at bounding box center [1072, 320] width 36 height 36
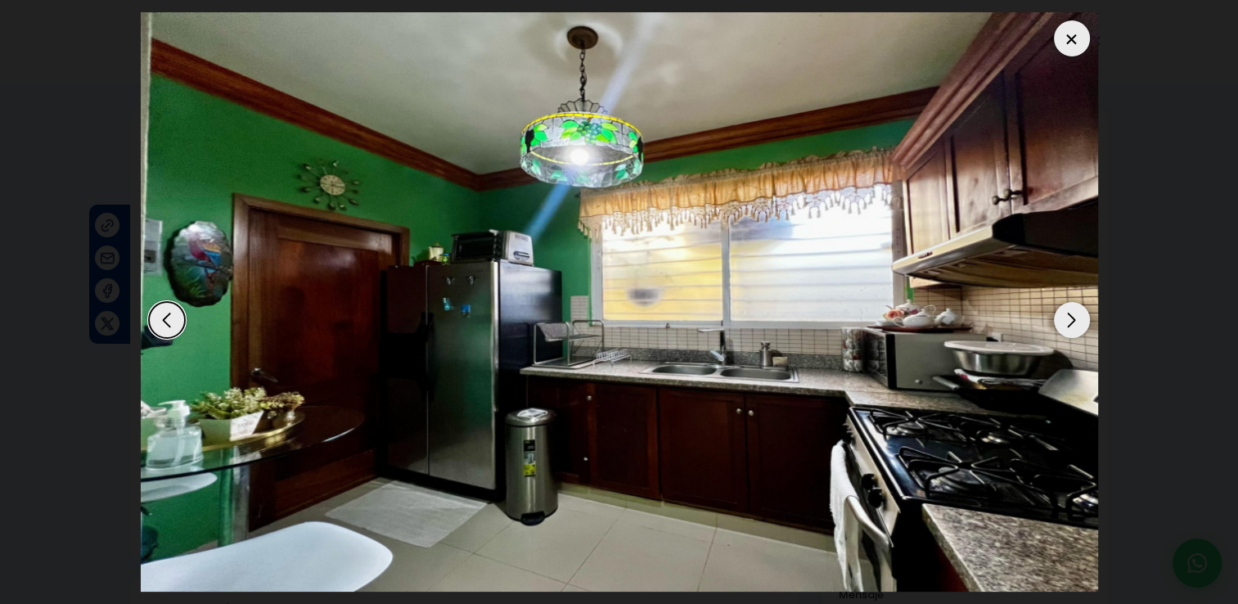
click at [1070, 318] on div "Next slide" at bounding box center [1072, 320] width 36 height 36
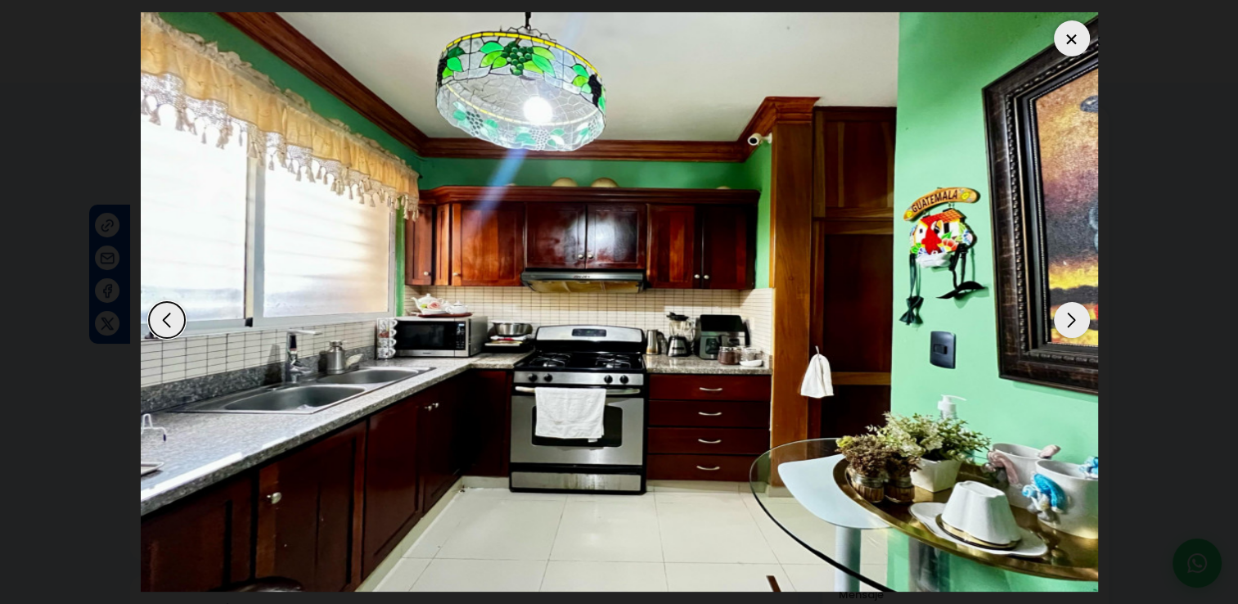
click at [1070, 36] on div at bounding box center [1072, 38] width 36 height 36
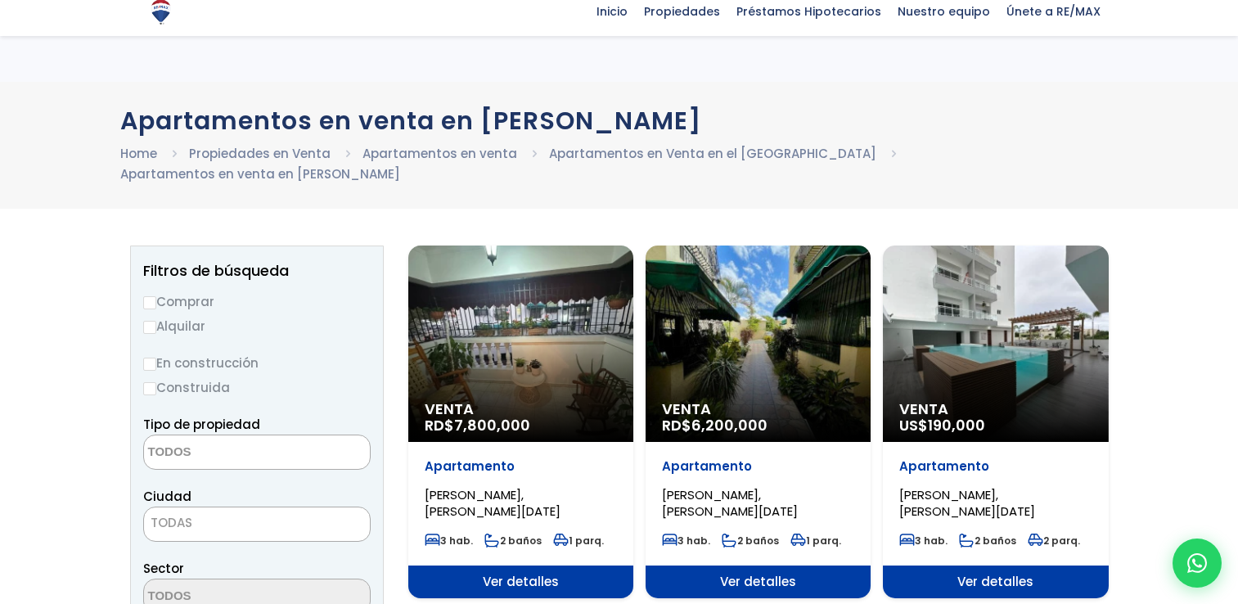
select select
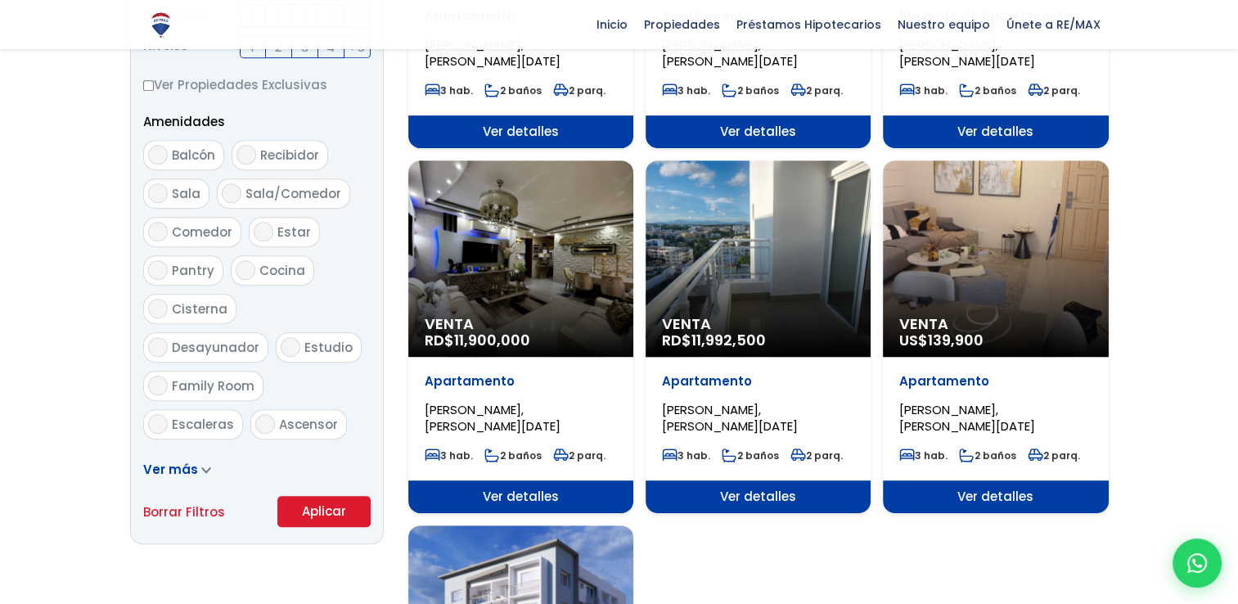
scroll to position [814, 0]
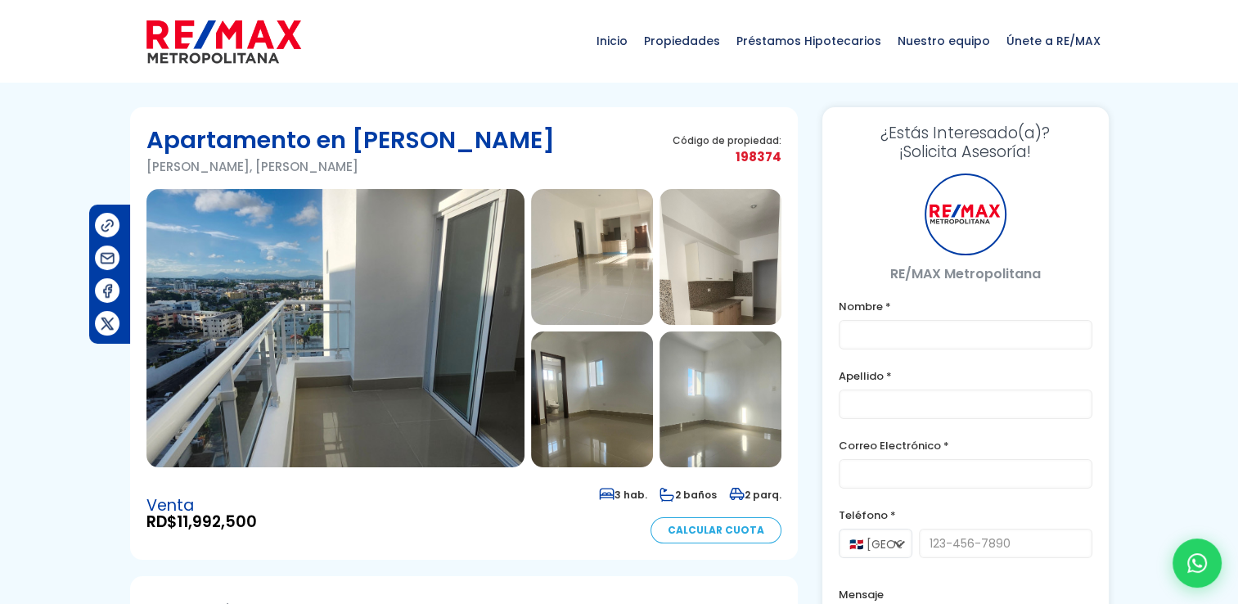
click at [359, 339] on img at bounding box center [335, 328] width 378 height 278
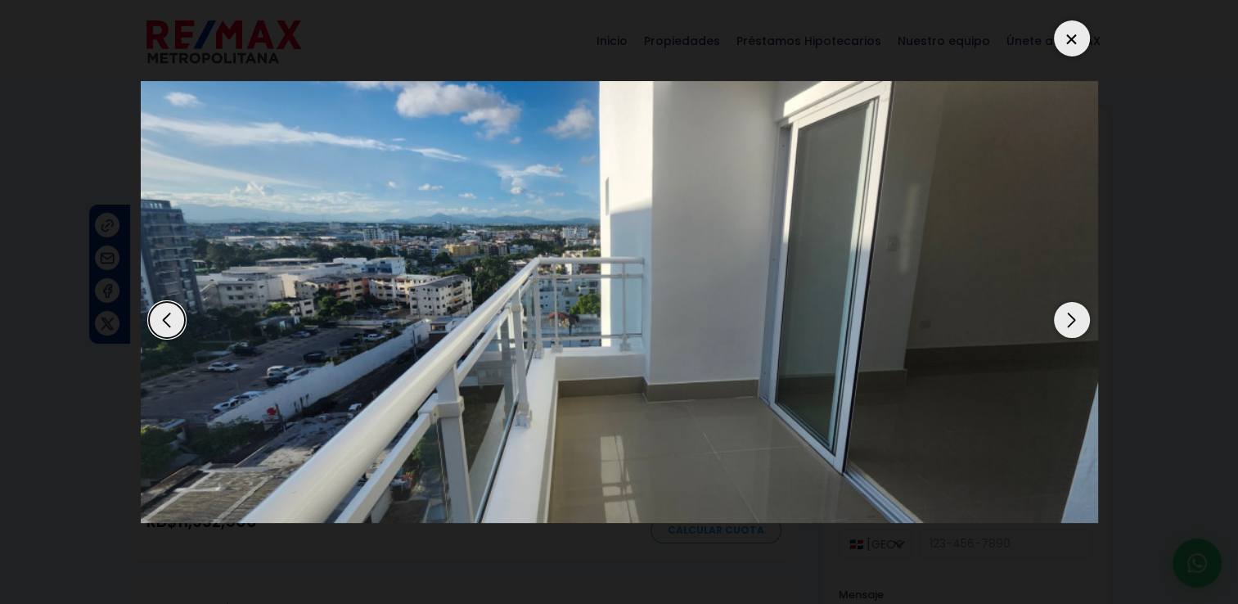
click at [1072, 322] on div "Next slide" at bounding box center [1072, 320] width 36 height 36
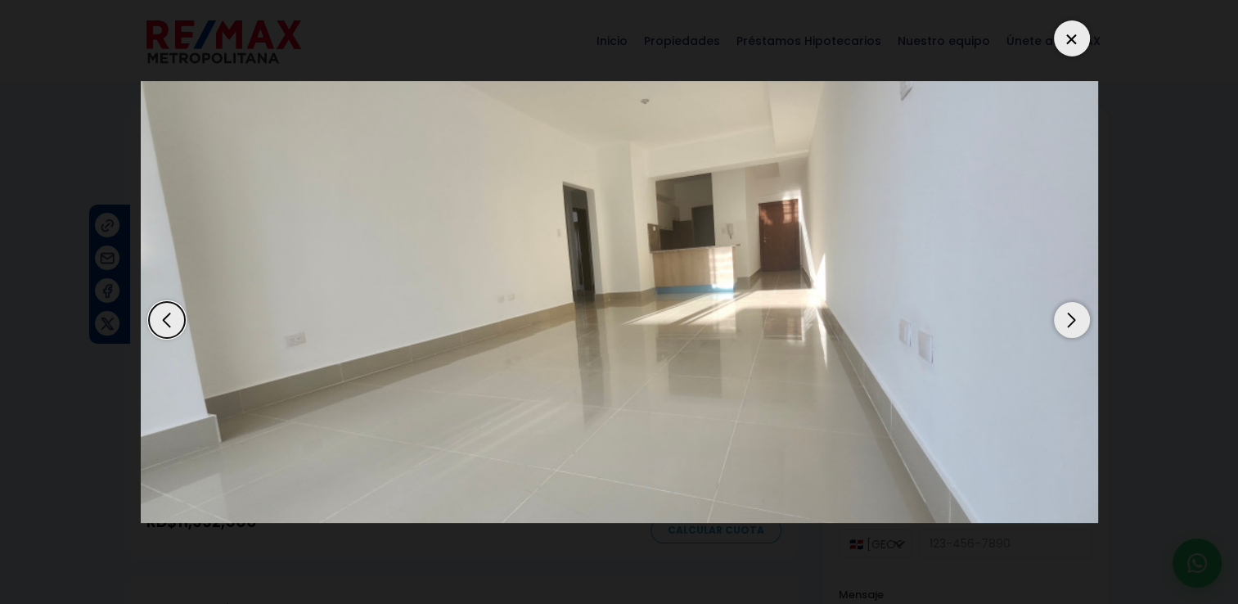
click at [162, 318] on div "Previous slide" at bounding box center [167, 320] width 36 height 36
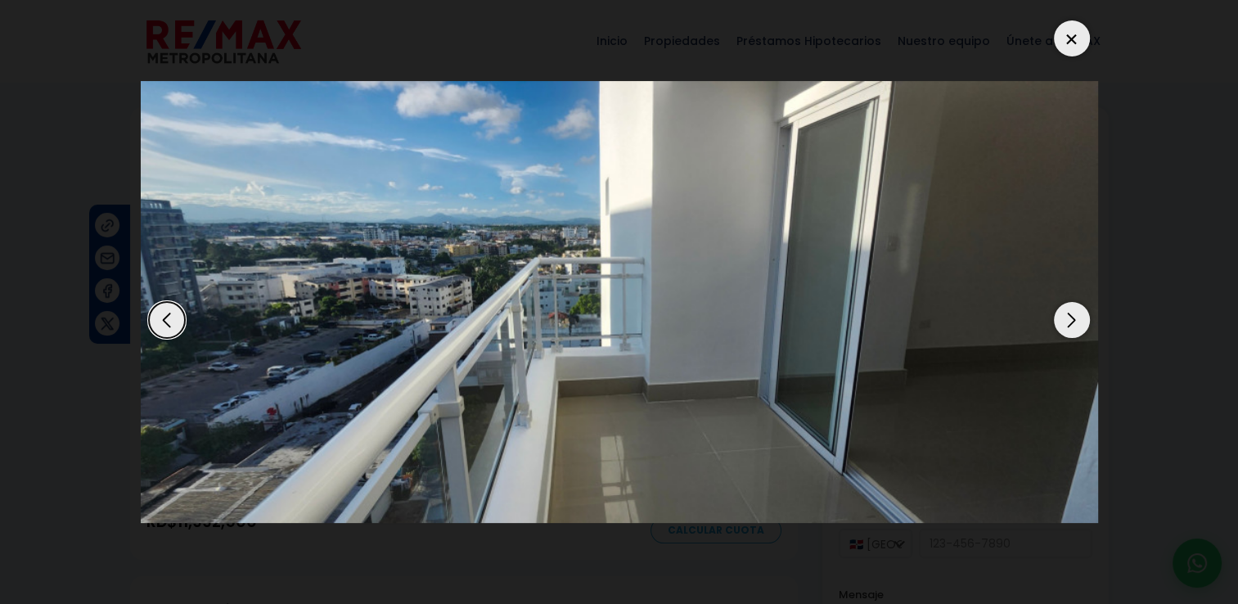
click at [1082, 324] on div "Next slide" at bounding box center [1072, 320] width 36 height 36
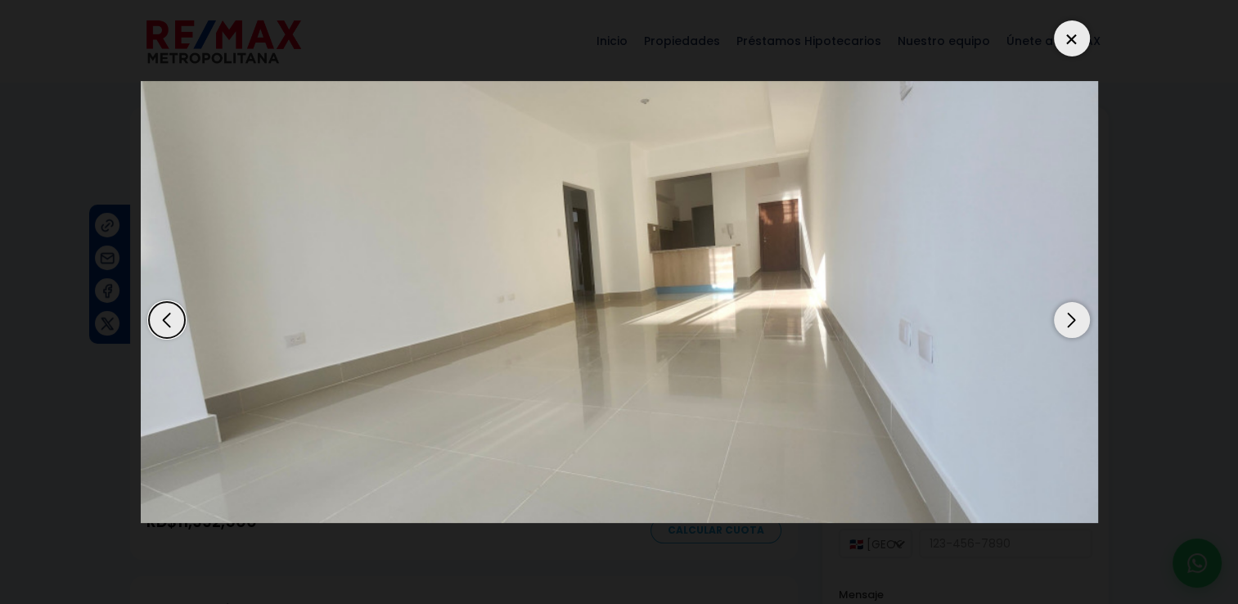
click at [1082, 324] on div "Next slide" at bounding box center [1072, 320] width 36 height 36
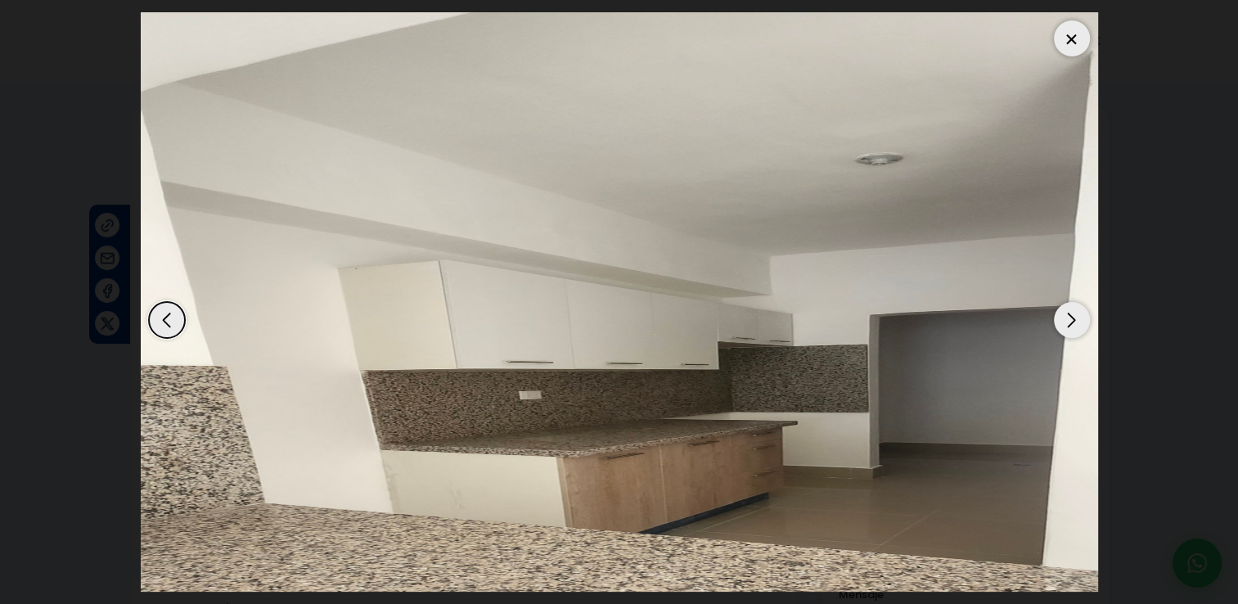
click at [1082, 324] on div "Next slide" at bounding box center [1072, 320] width 36 height 36
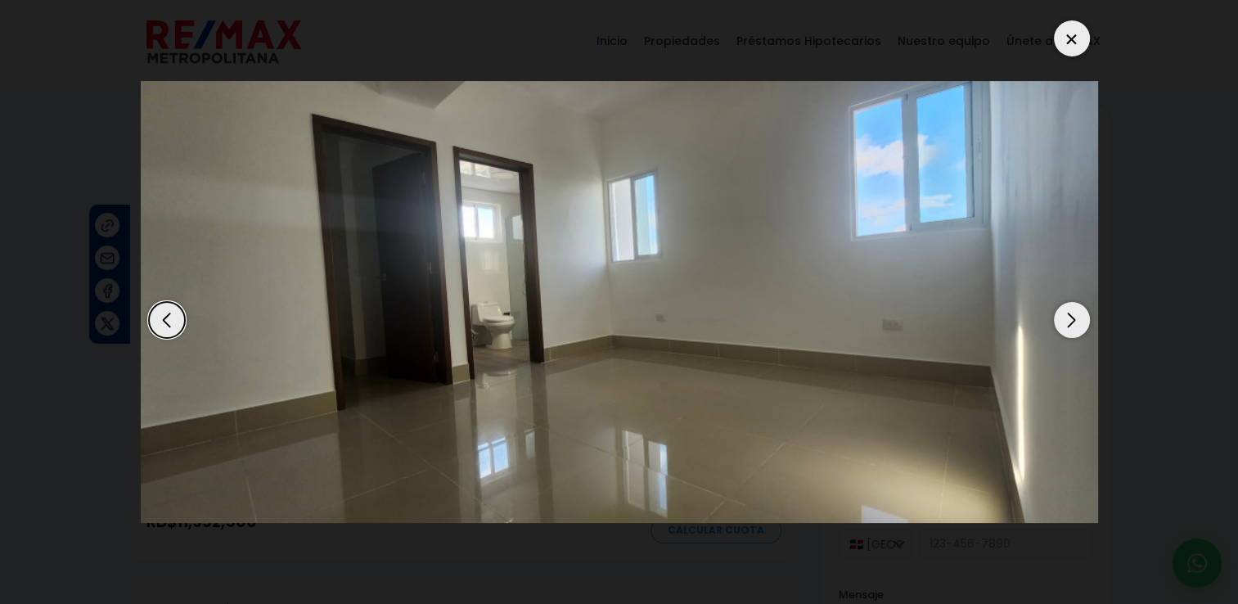
click at [1082, 324] on div "Next slide" at bounding box center [1072, 320] width 36 height 36
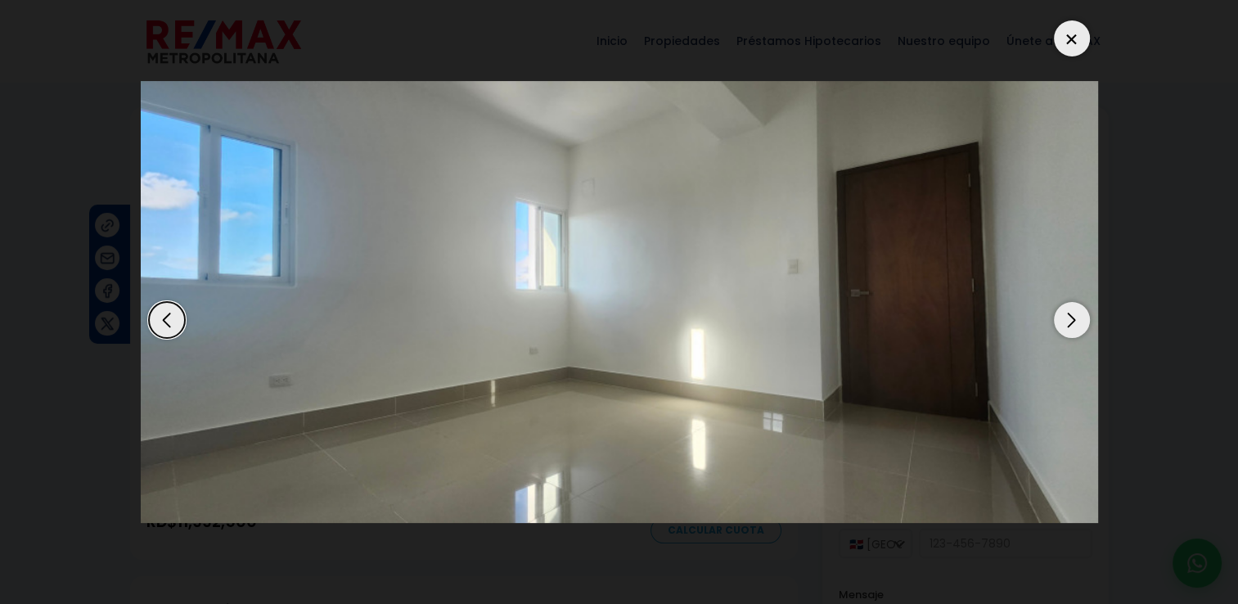
click at [1082, 324] on div "Next slide" at bounding box center [1072, 320] width 36 height 36
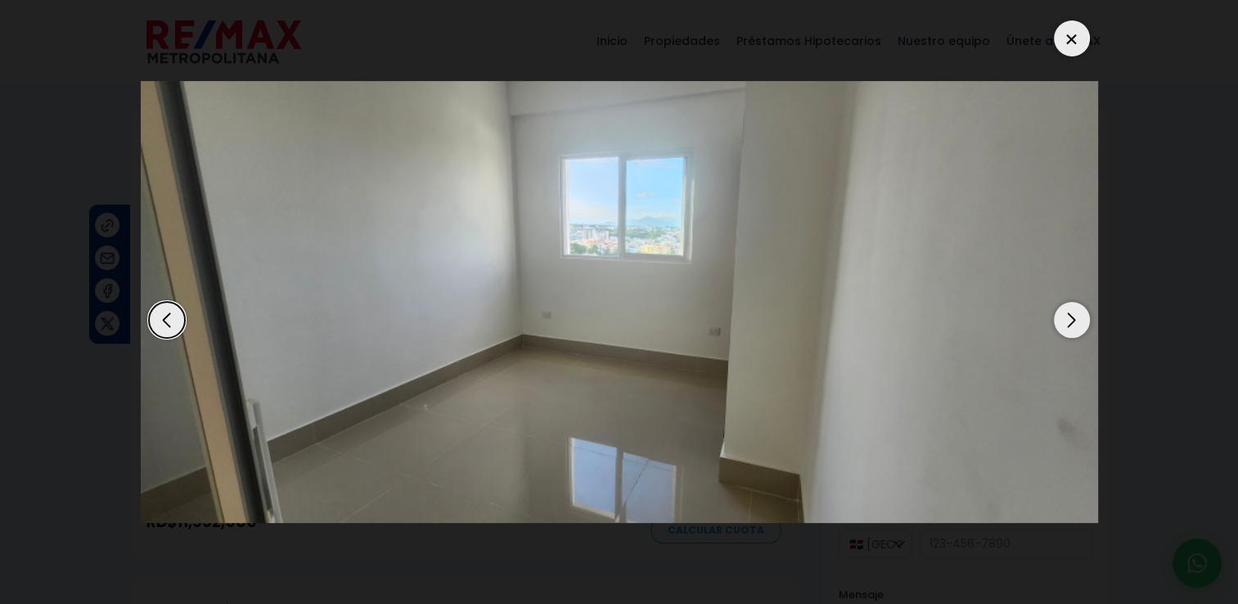
click at [1082, 324] on div "Next slide" at bounding box center [1072, 320] width 36 height 36
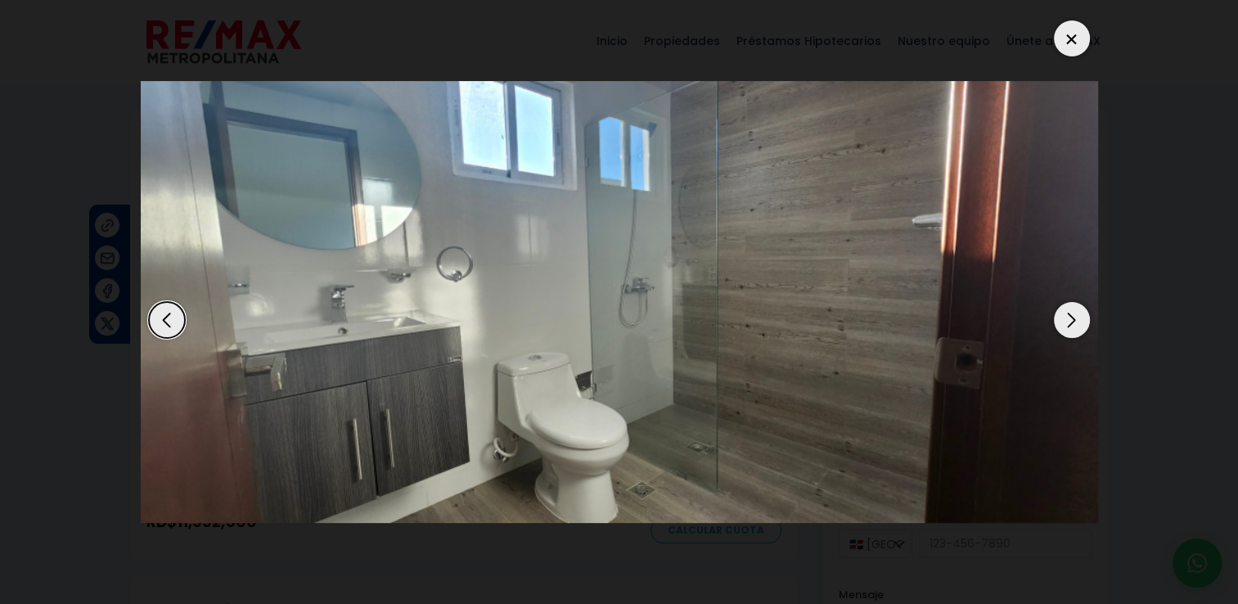
click at [1082, 324] on div "Next slide" at bounding box center [1072, 320] width 36 height 36
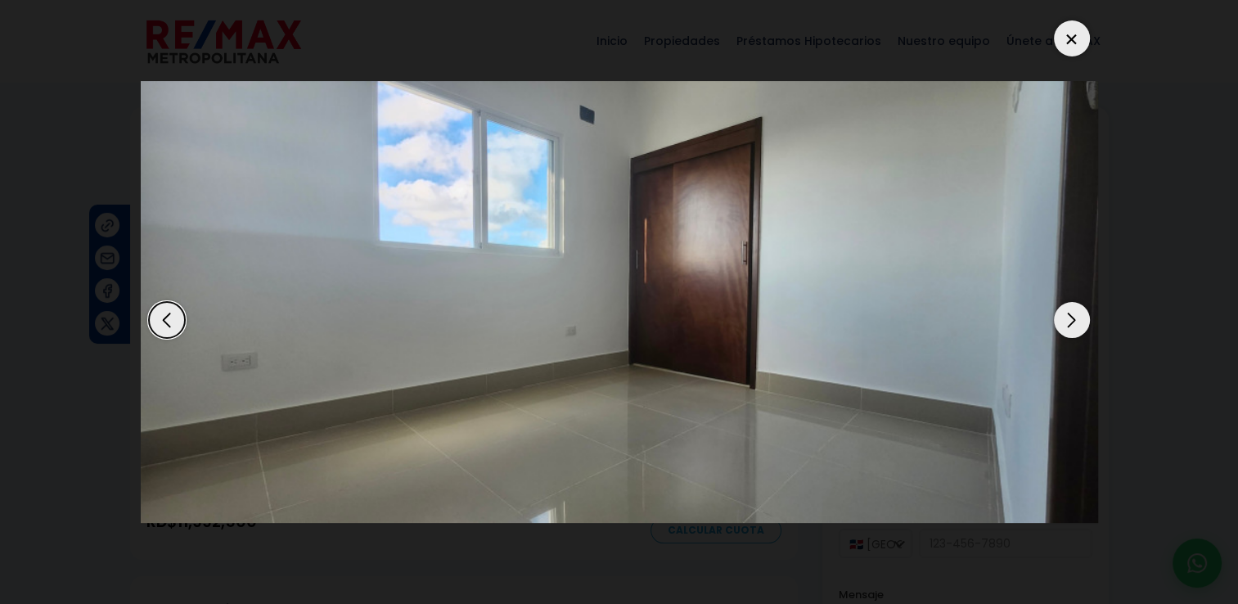
click at [1082, 324] on div "Next slide" at bounding box center [1072, 320] width 36 height 36
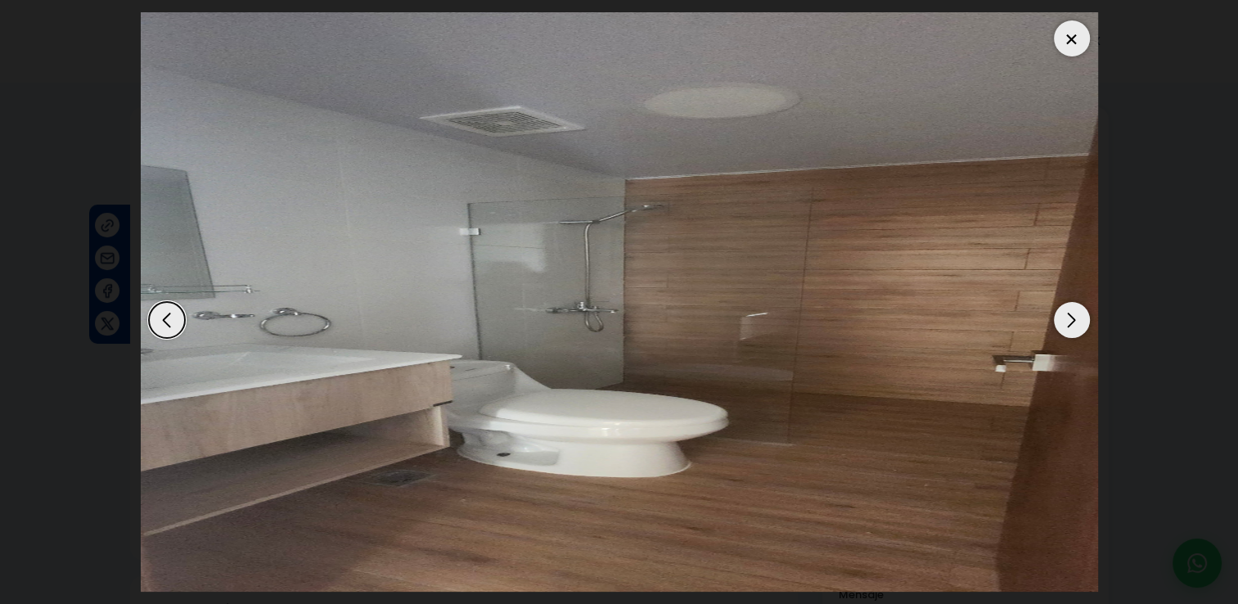
click at [1082, 324] on div "Next slide" at bounding box center [1072, 320] width 36 height 36
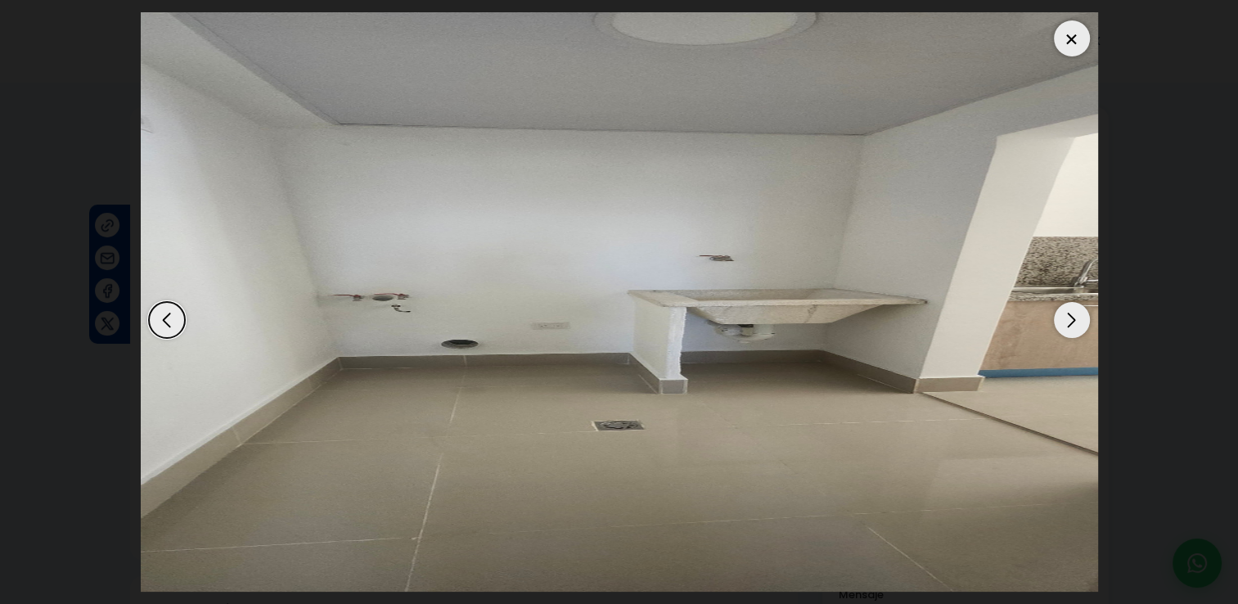
click at [1082, 324] on div "Next slide" at bounding box center [1072, 320] width 36 height 36
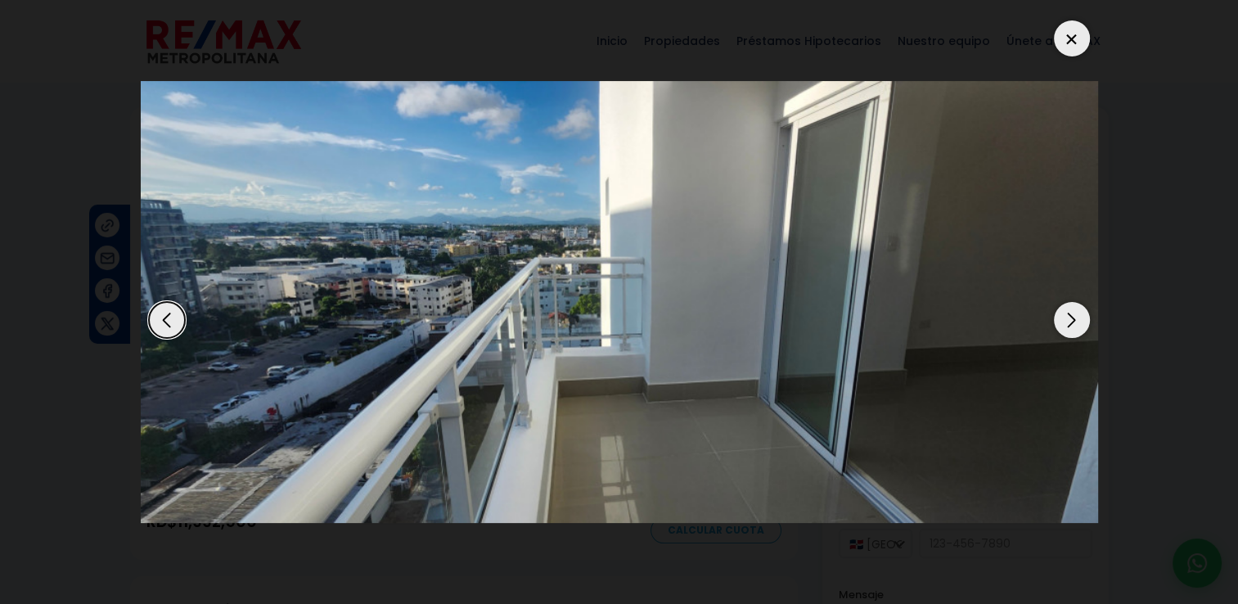
click at [1082, 324] on div "Next slide" at bounding box center [1072, 320] width 36 height 36
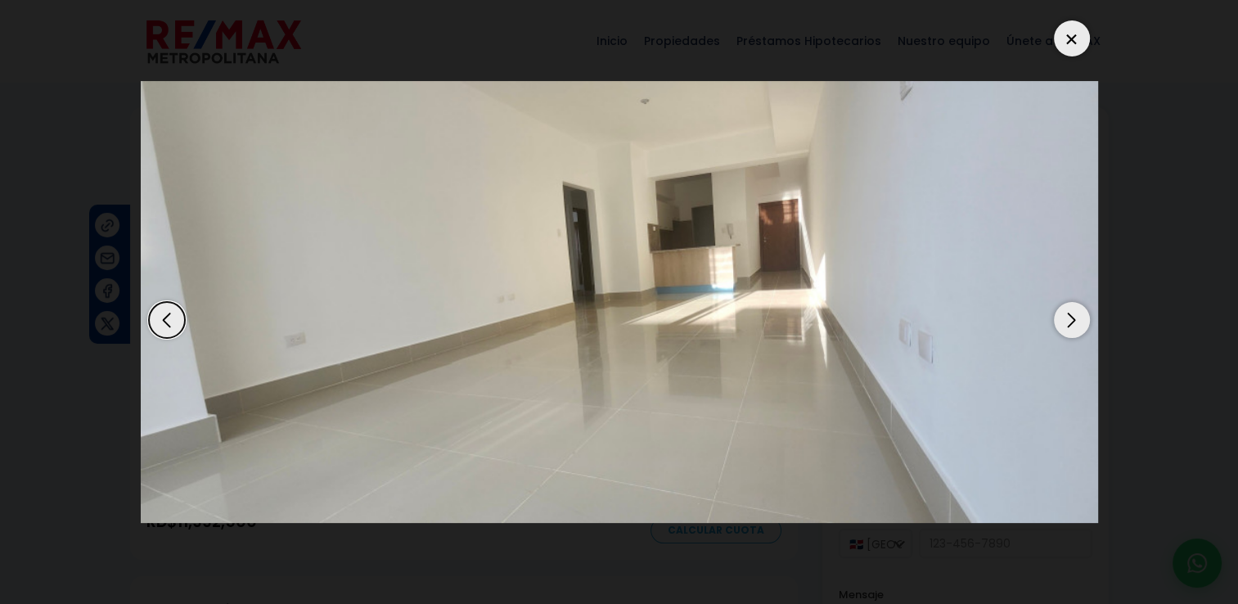
click at [1067, 43] on div at bounding box center [1072, 38] width 36 height 36
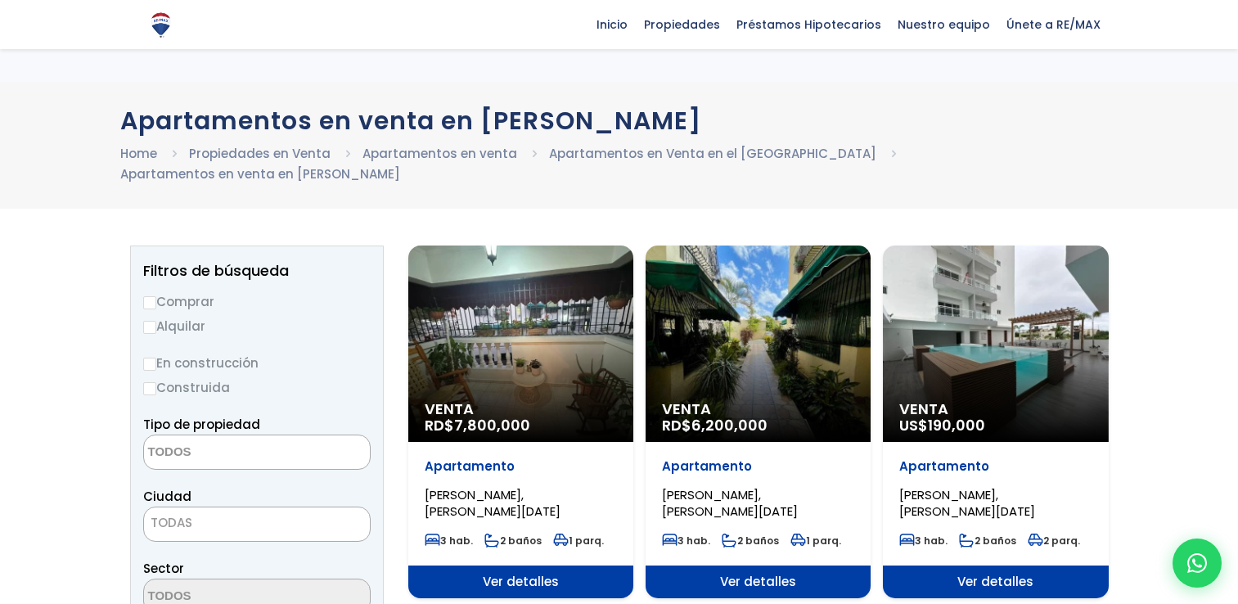
select select
